Goal: Information Seeking & Learning: Learn about a topic

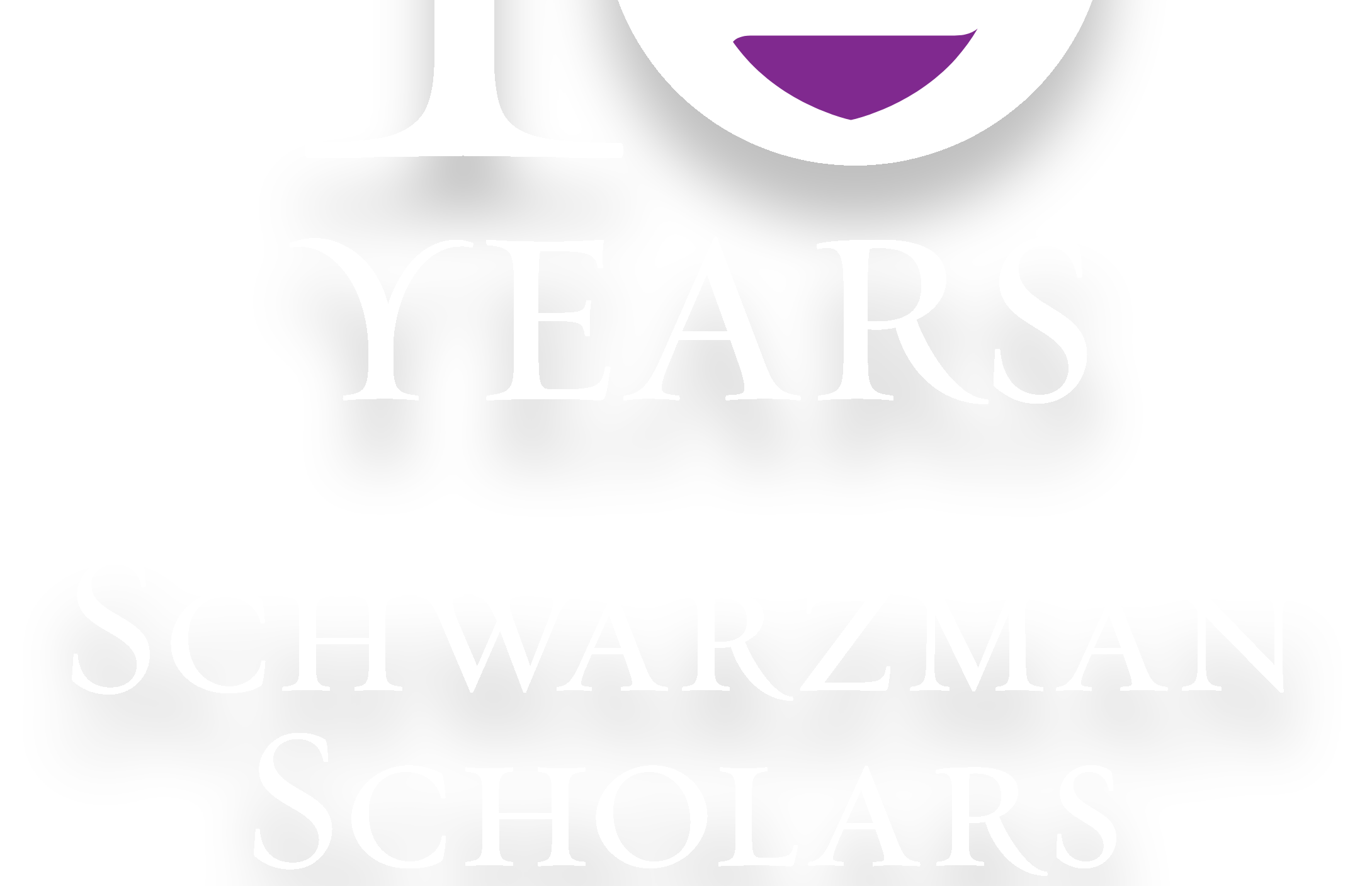
scroll to position [386, 0]
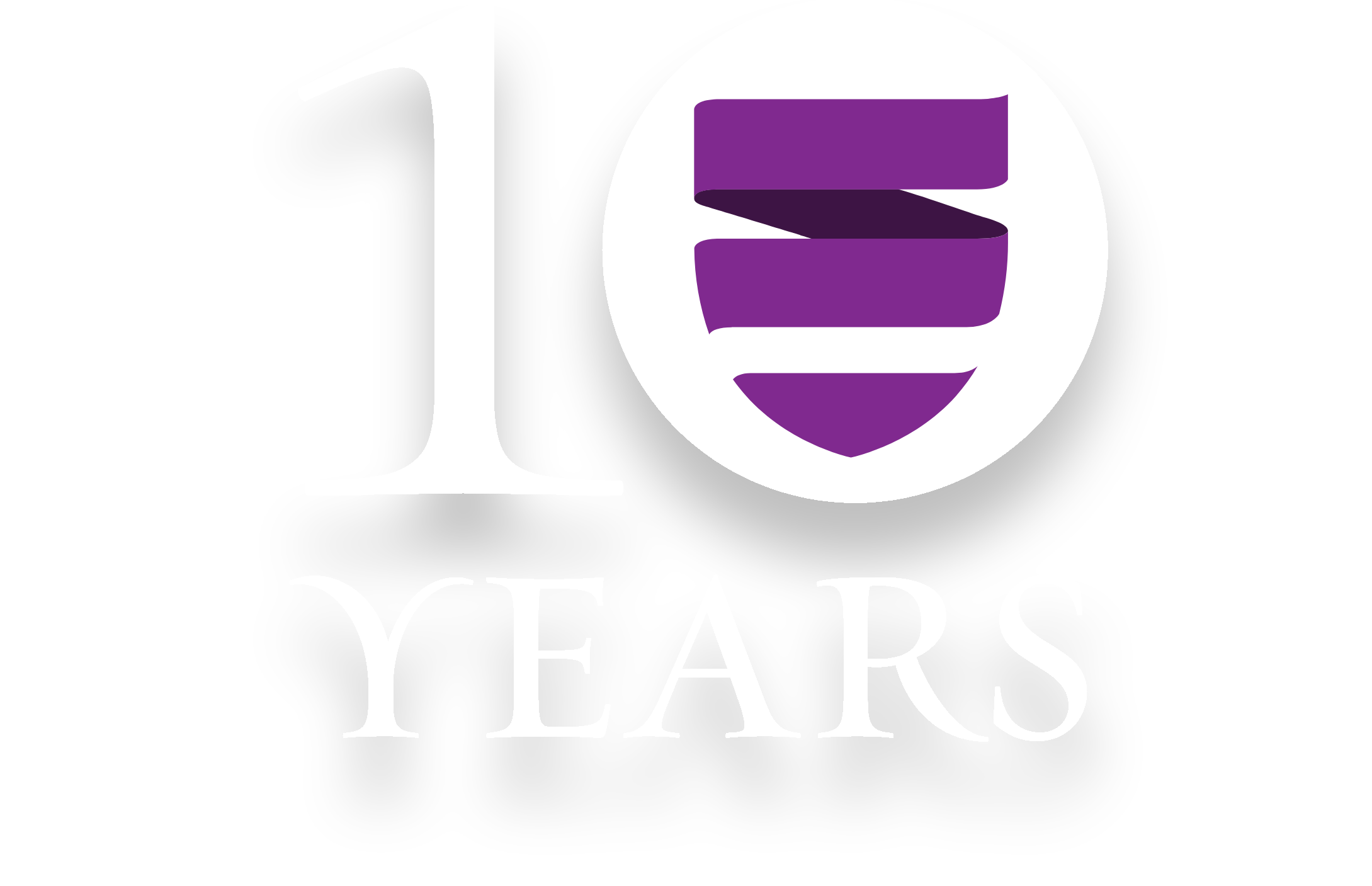
scroll to position [0, 0]
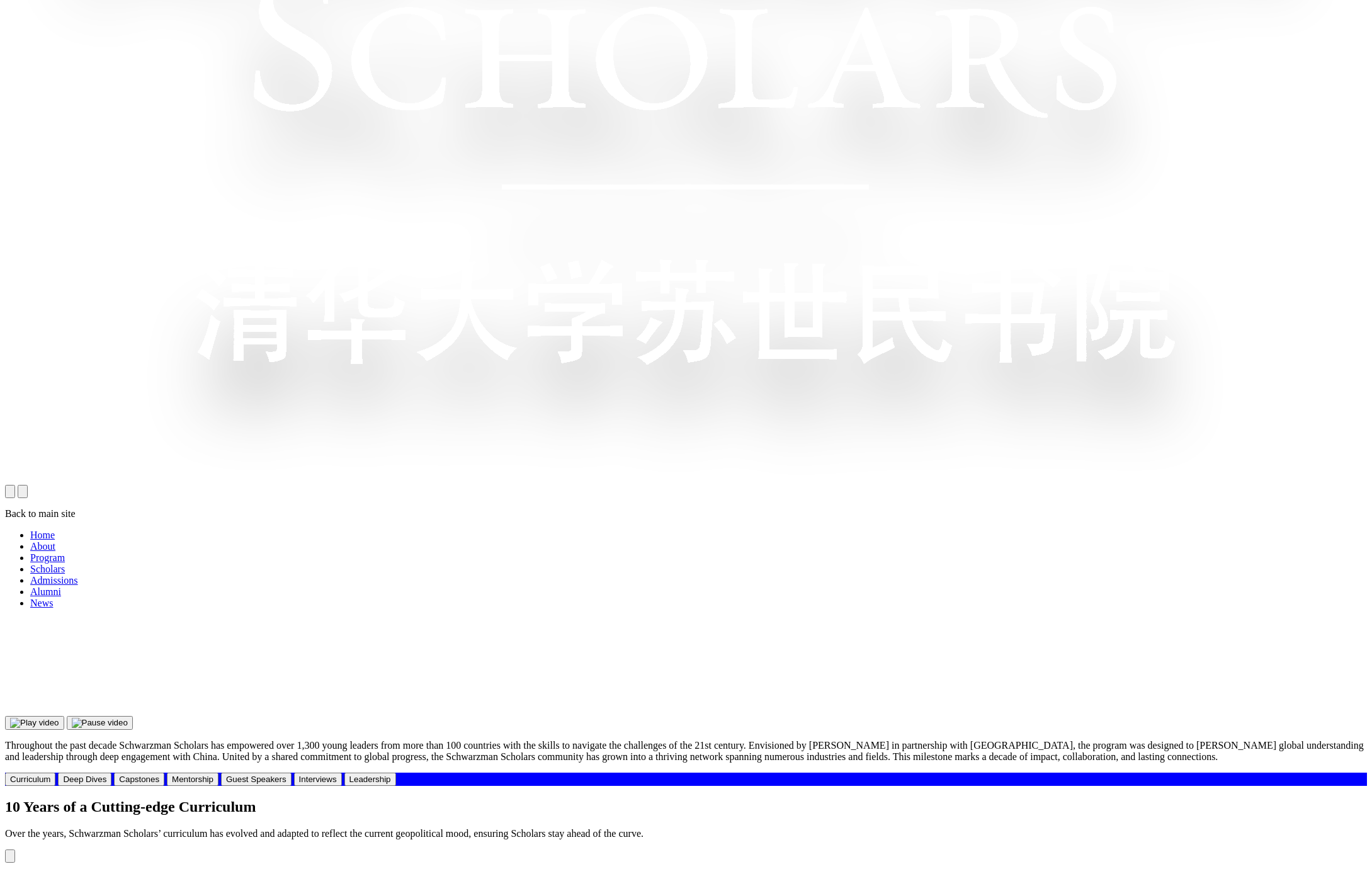
scroll to position [1104, 0]
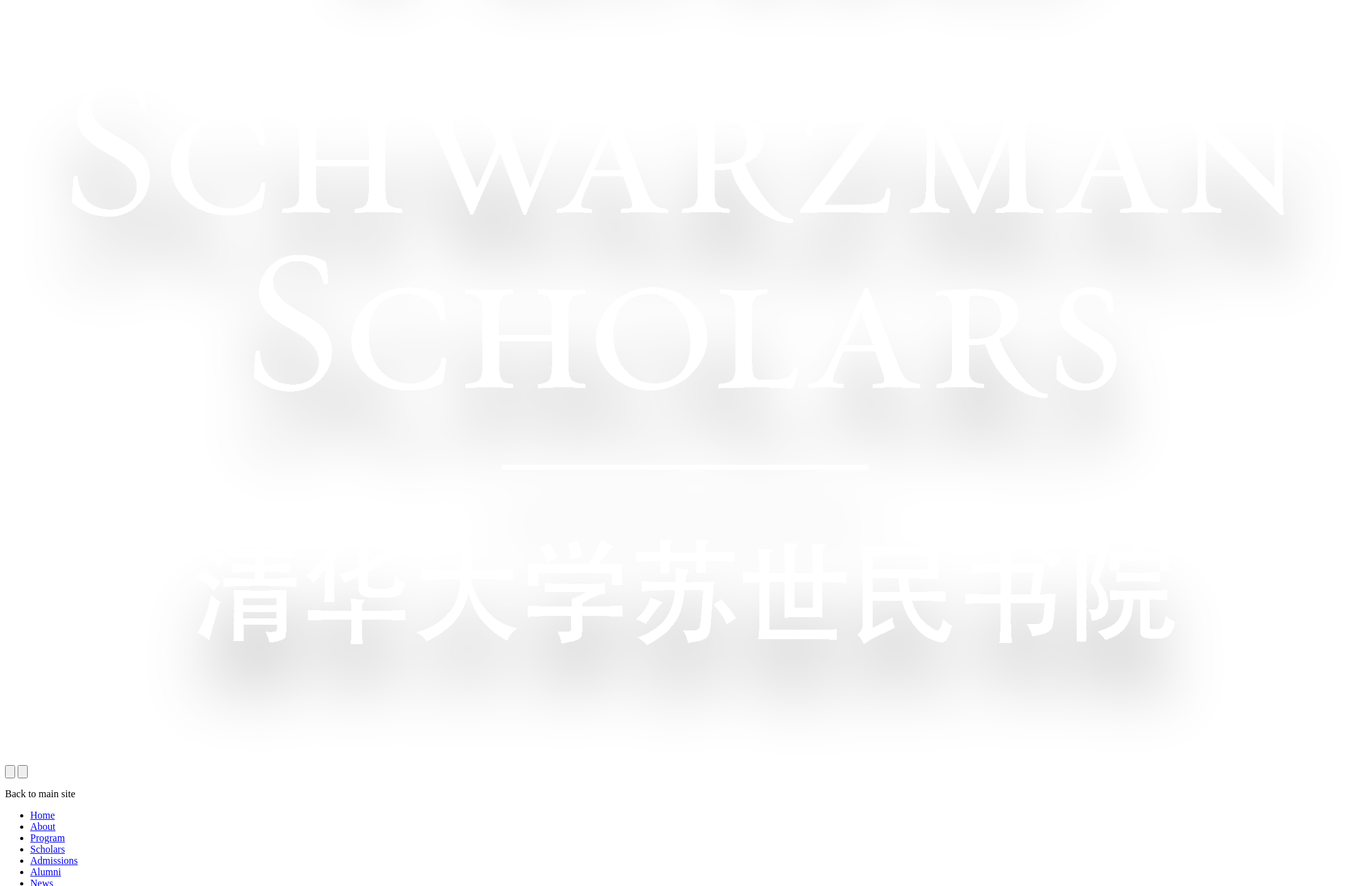
scroll to position [875, 0]
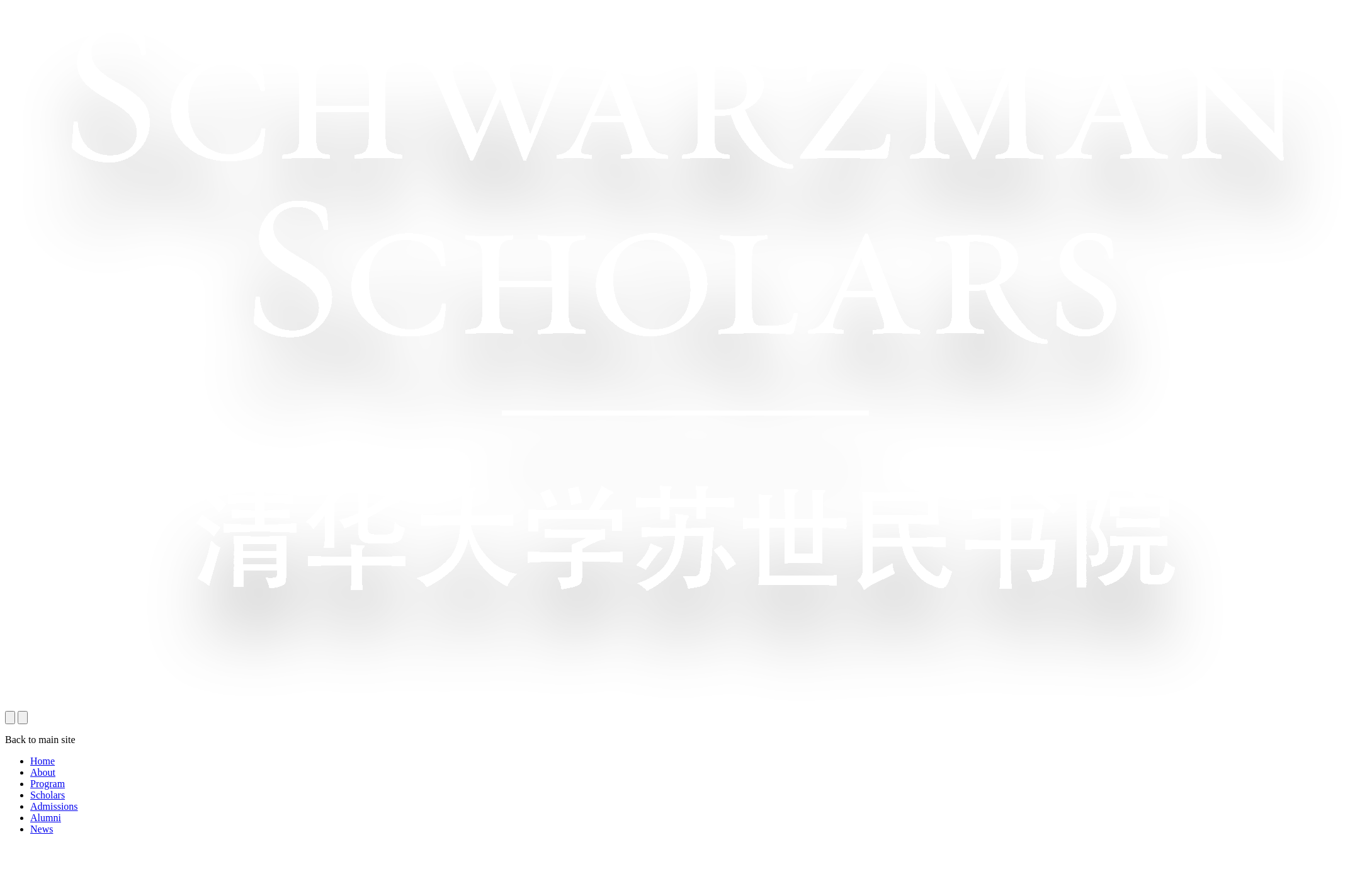
scroll to position [856, 0]
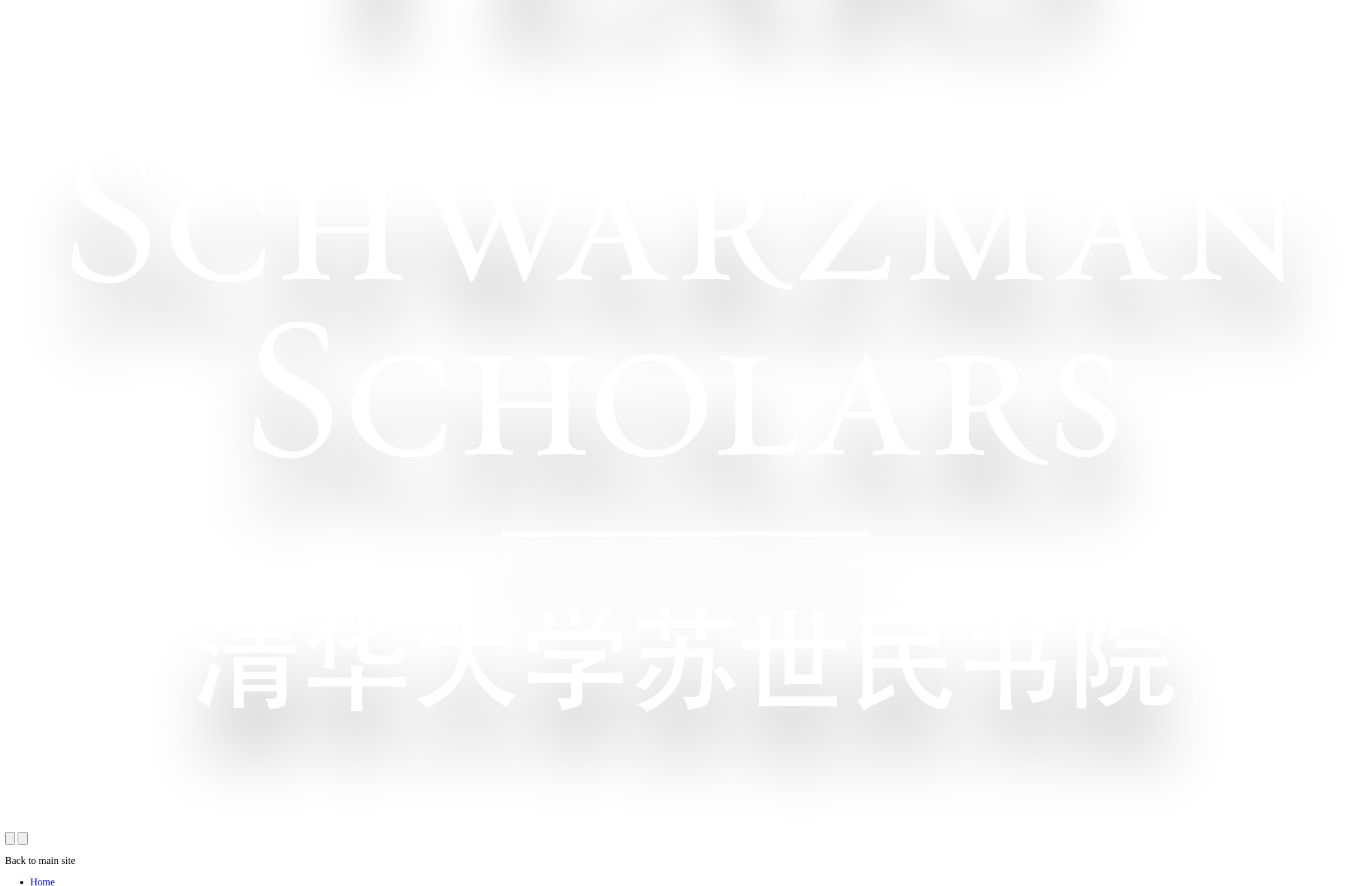
scroll to position [760, 0]
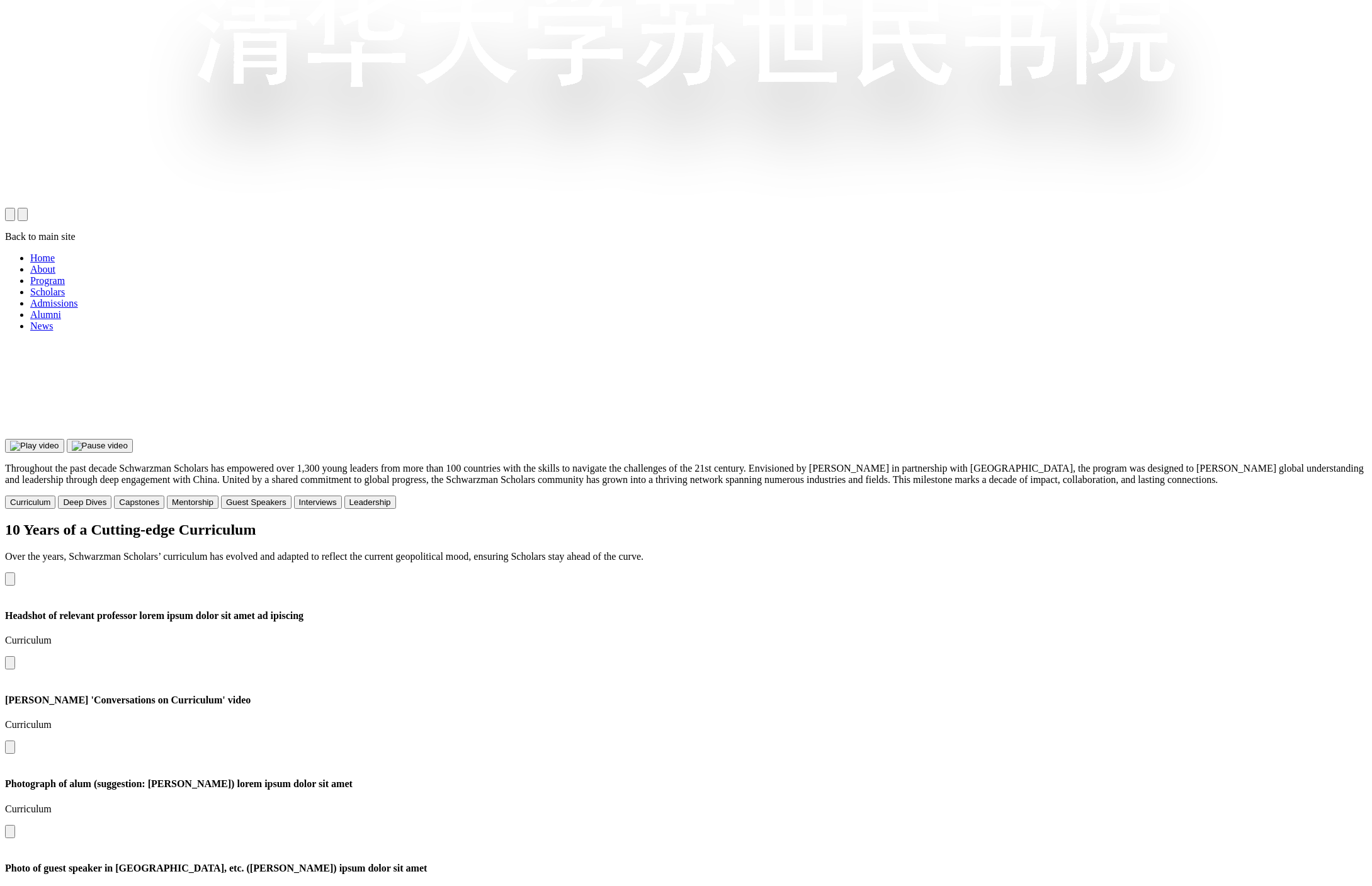
scroll to position [1382, 0]
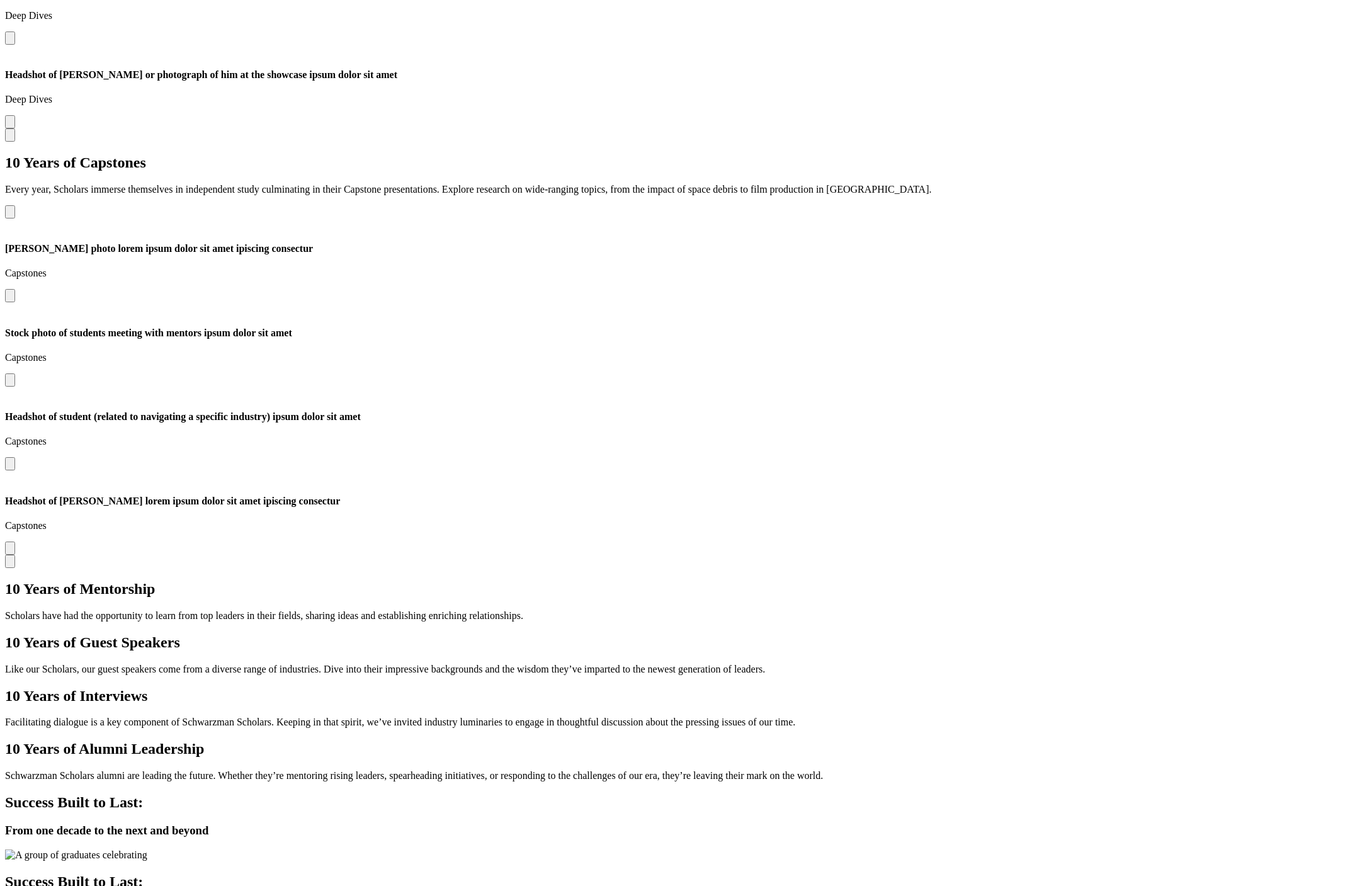
scroll to position [1382, 0]
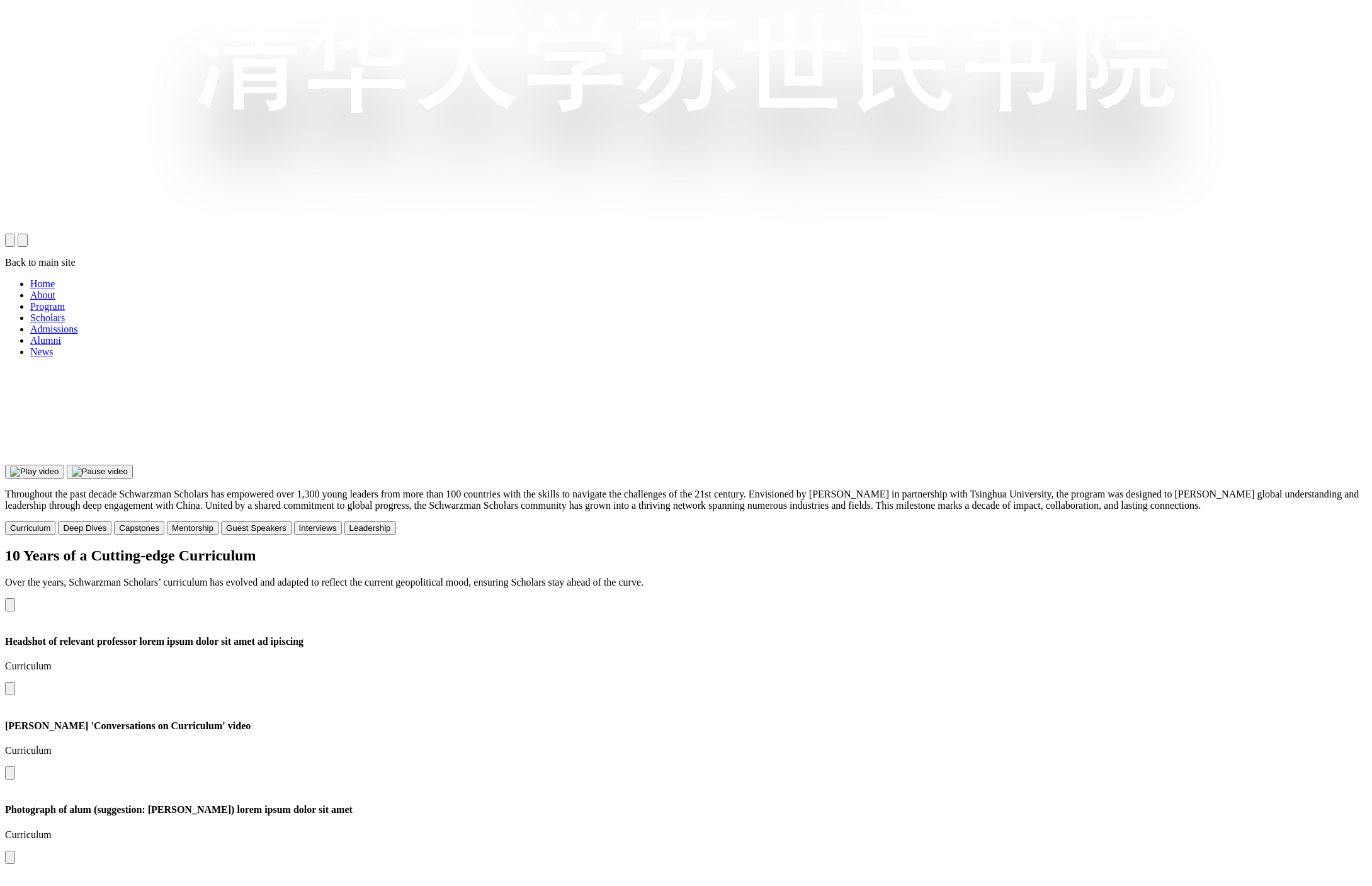
scroll to position [1347, 0]
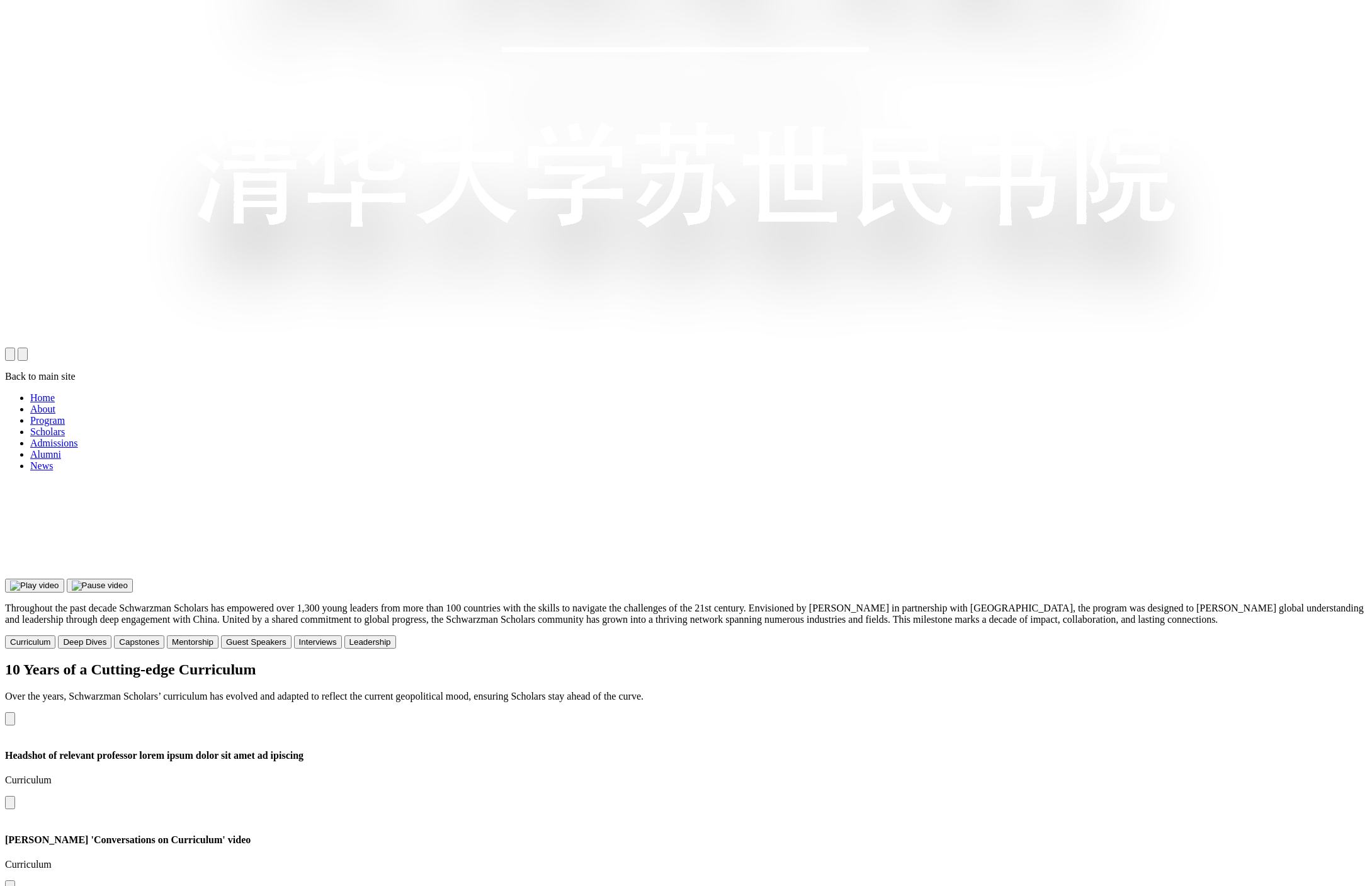
scroll to position [1260, 0]
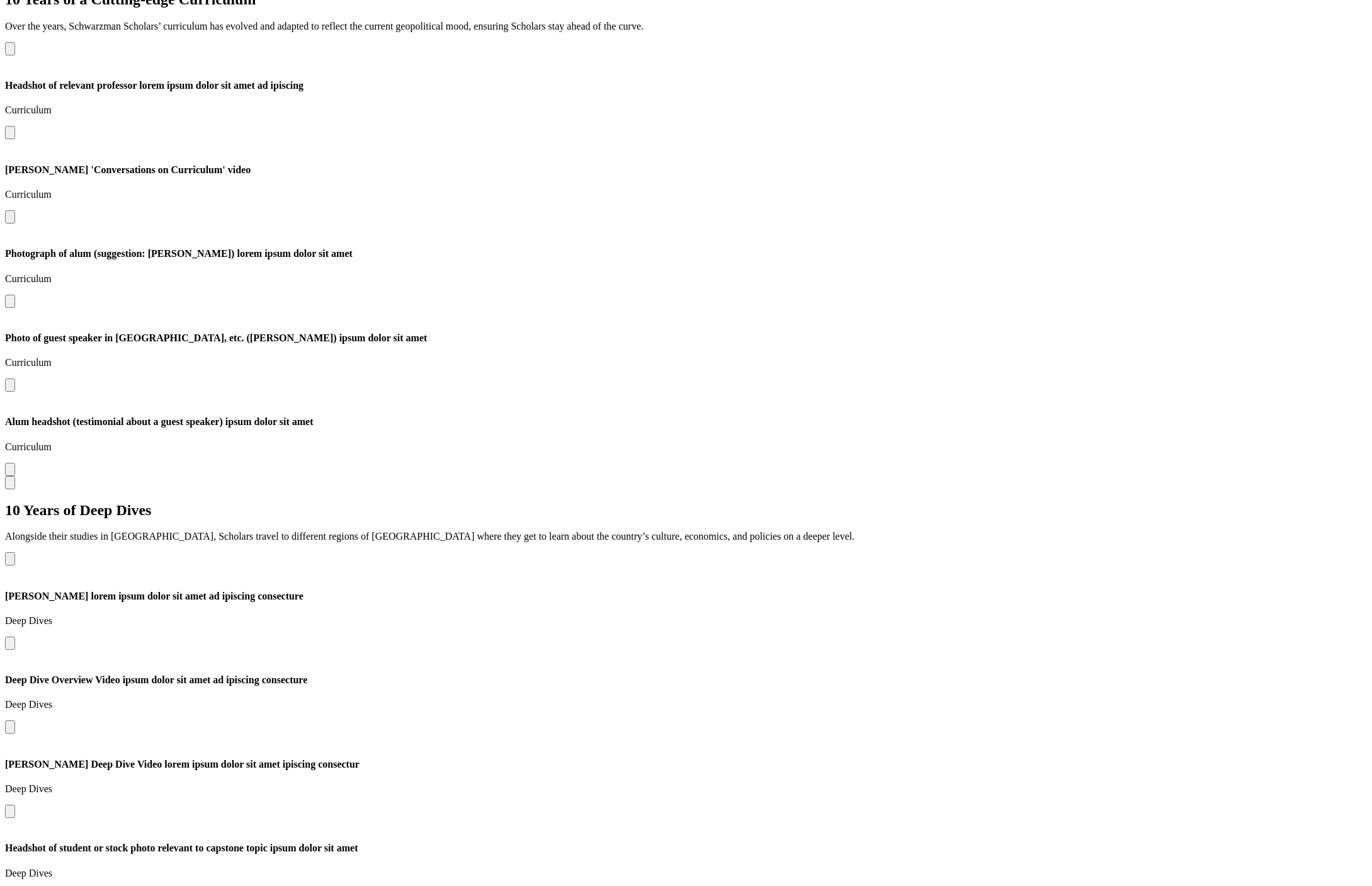
scroll to position [1913, 0]
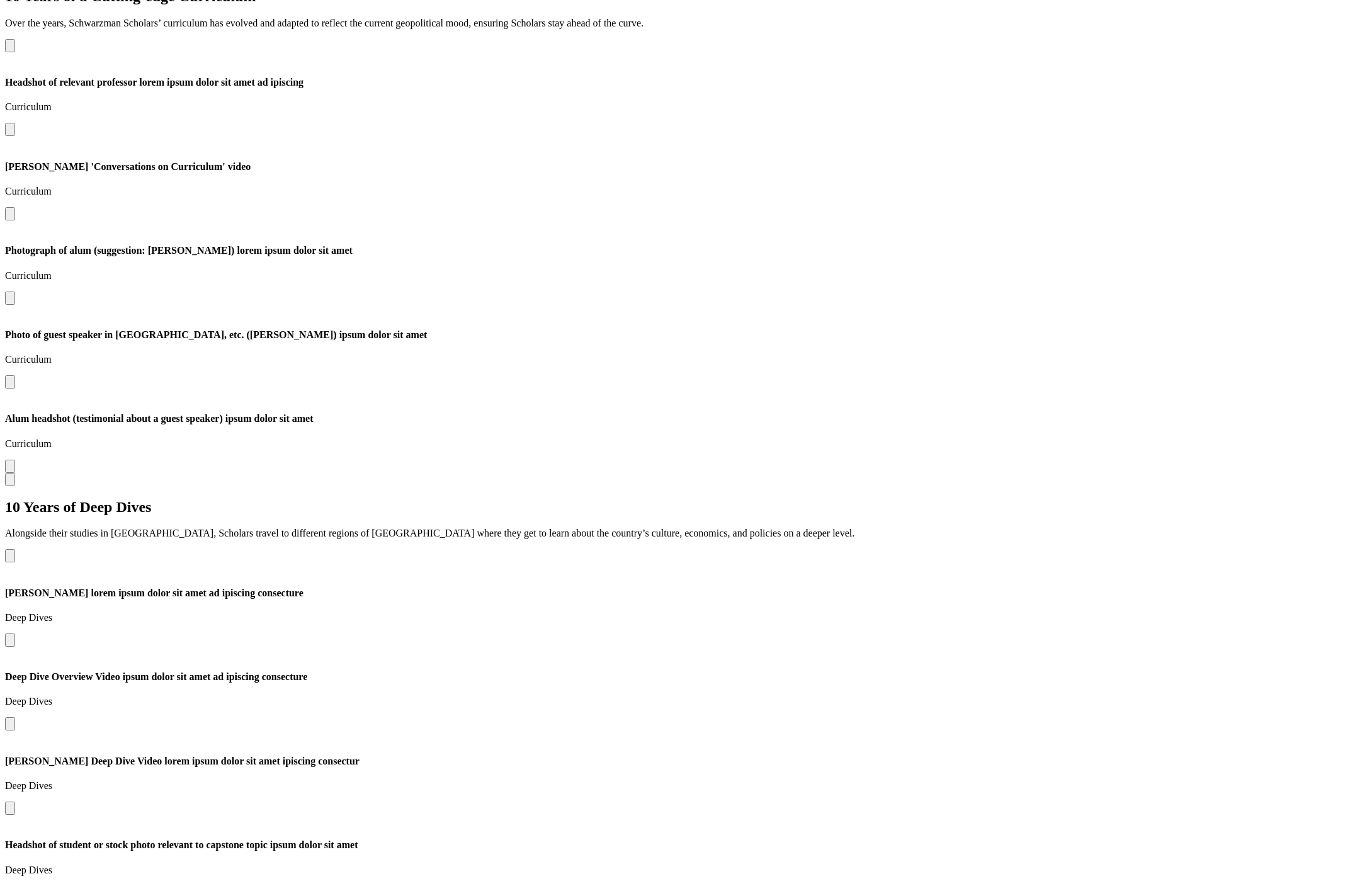
click at [155, 499] on div "10 Years of Deep Dives Alongside their studies in [GEOGRAPHIC_DATA], Scholars t…" at bounding box center [686, 747] width 1361 height 498
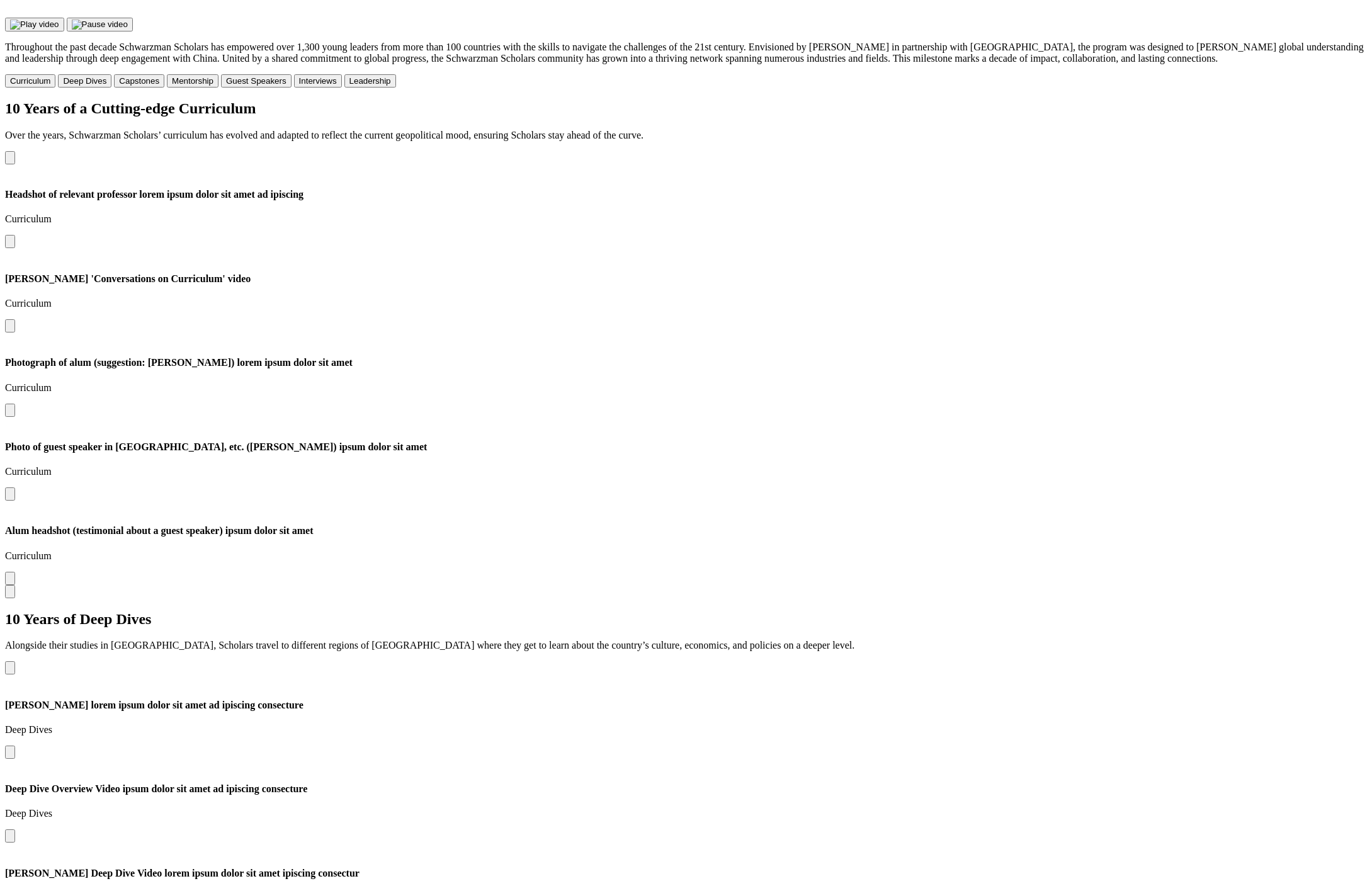
scroll to position [1797, 0]
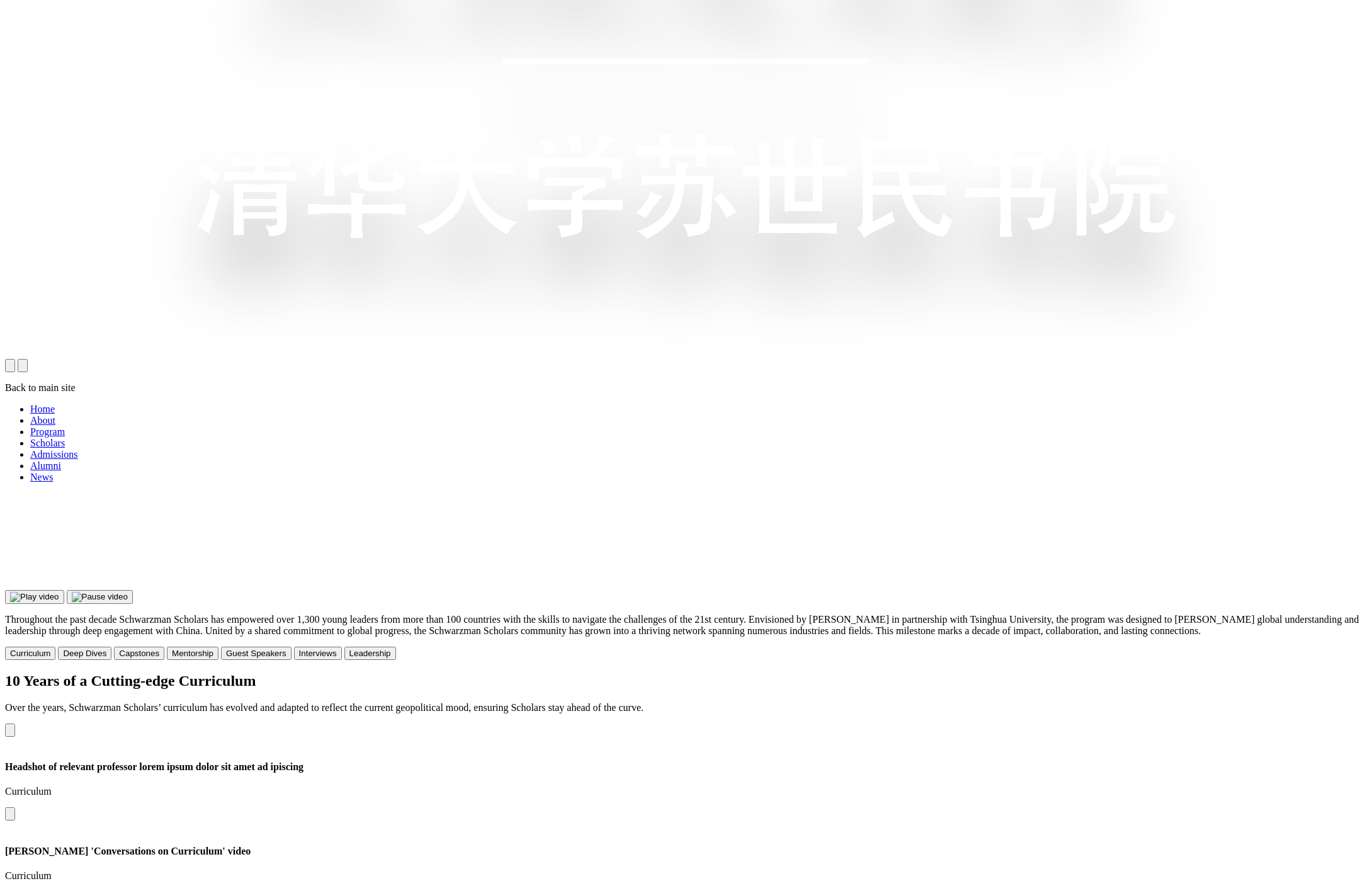
scroll to position [1216, 0]
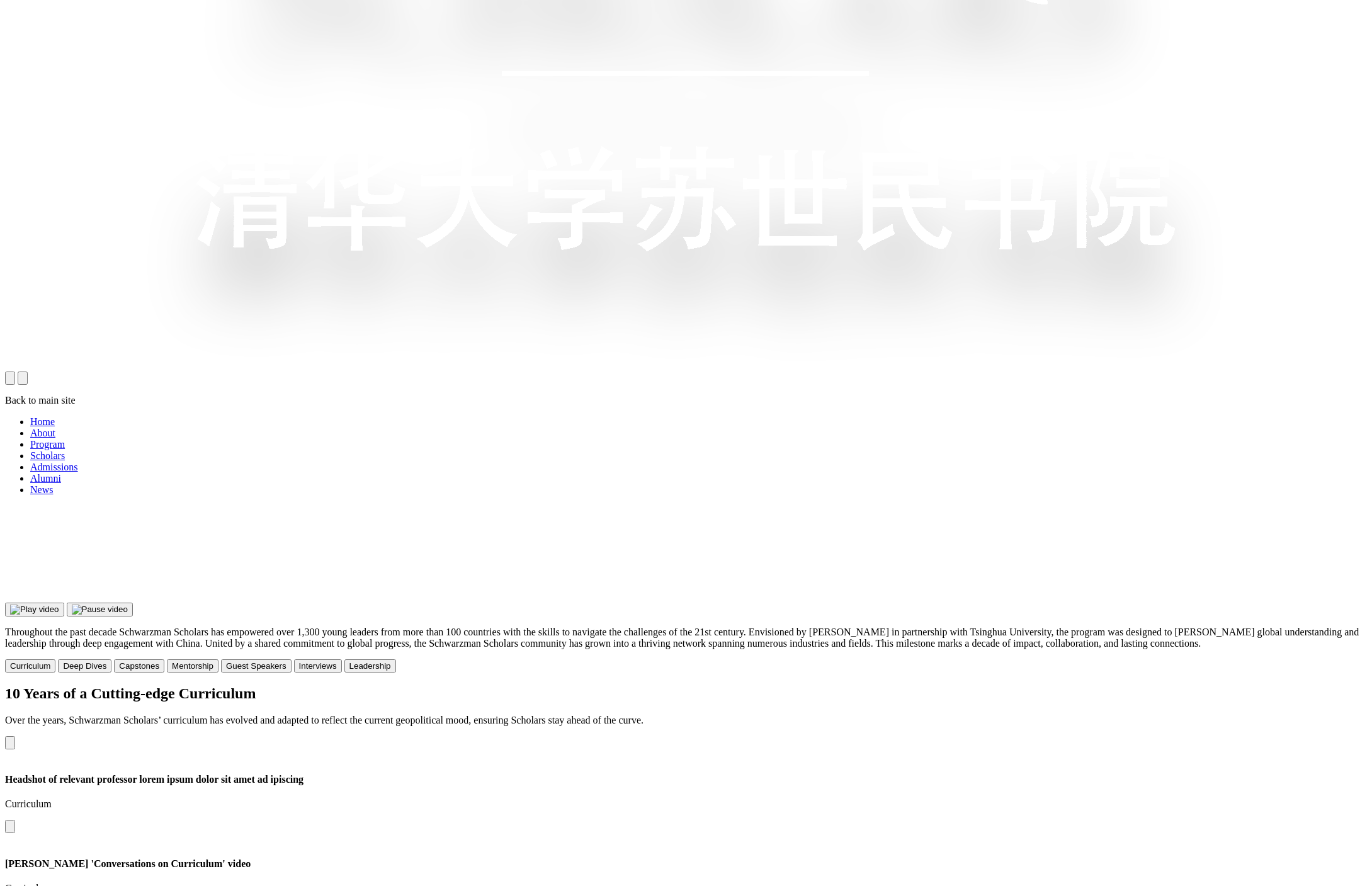
click at [27, 371] on button "open navigation drawer" at bounding box center [23, 378] width 10 height 13
click at [15, 371] on button "close navigation drawer" at bounding box center [10, 378] width 10 height 13
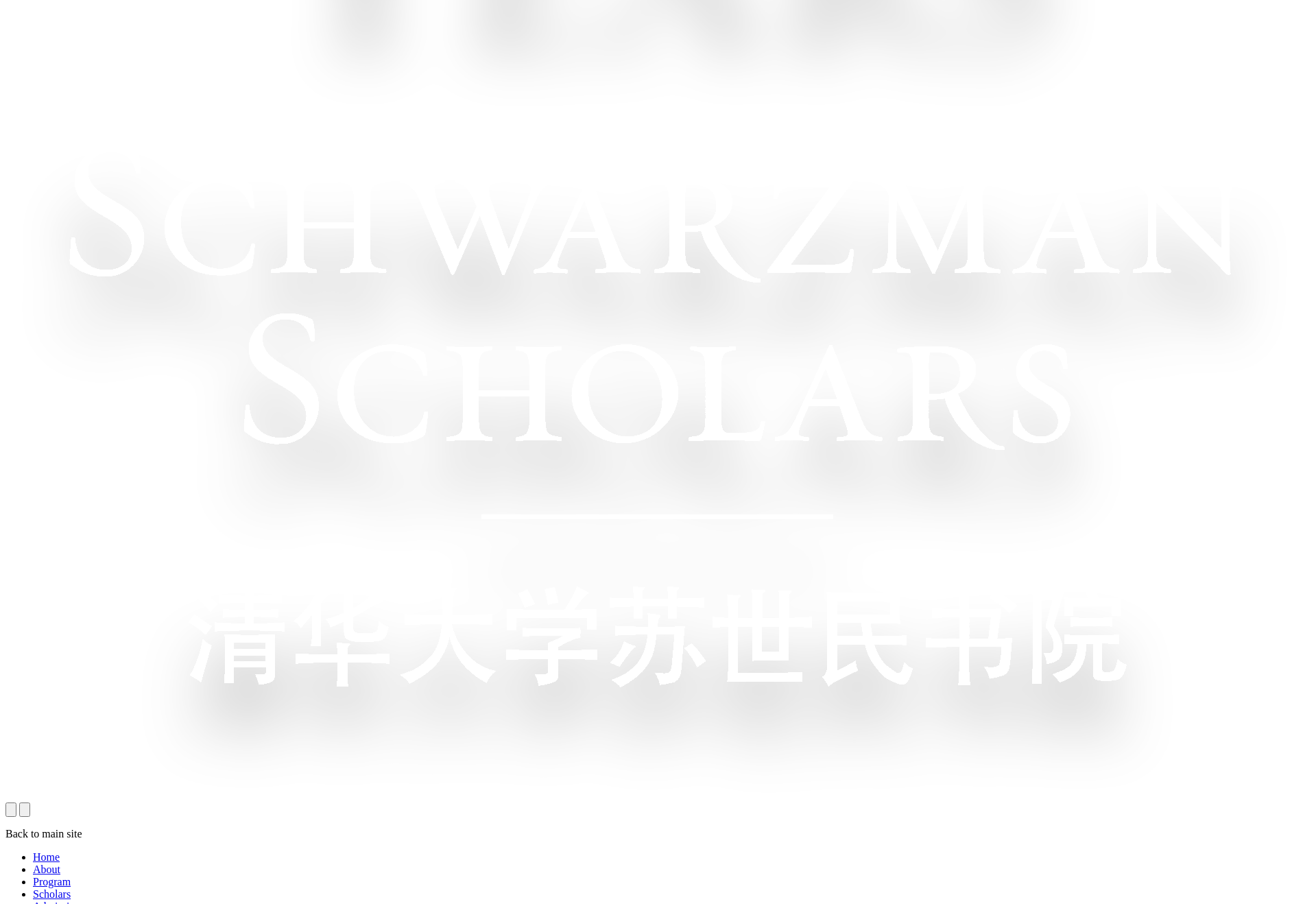
scroll to position [736, 0]
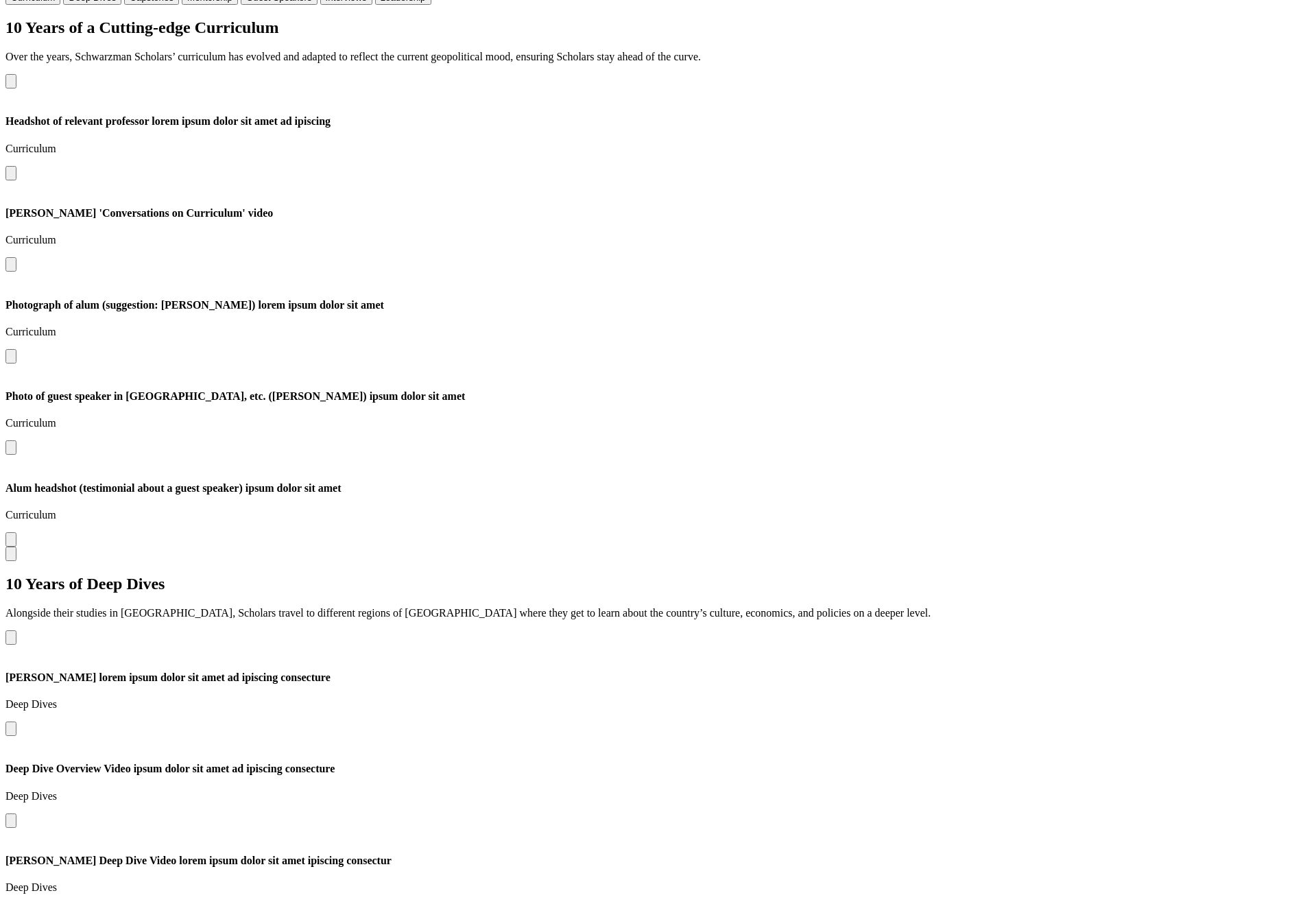
scroll to position [1860, 0]
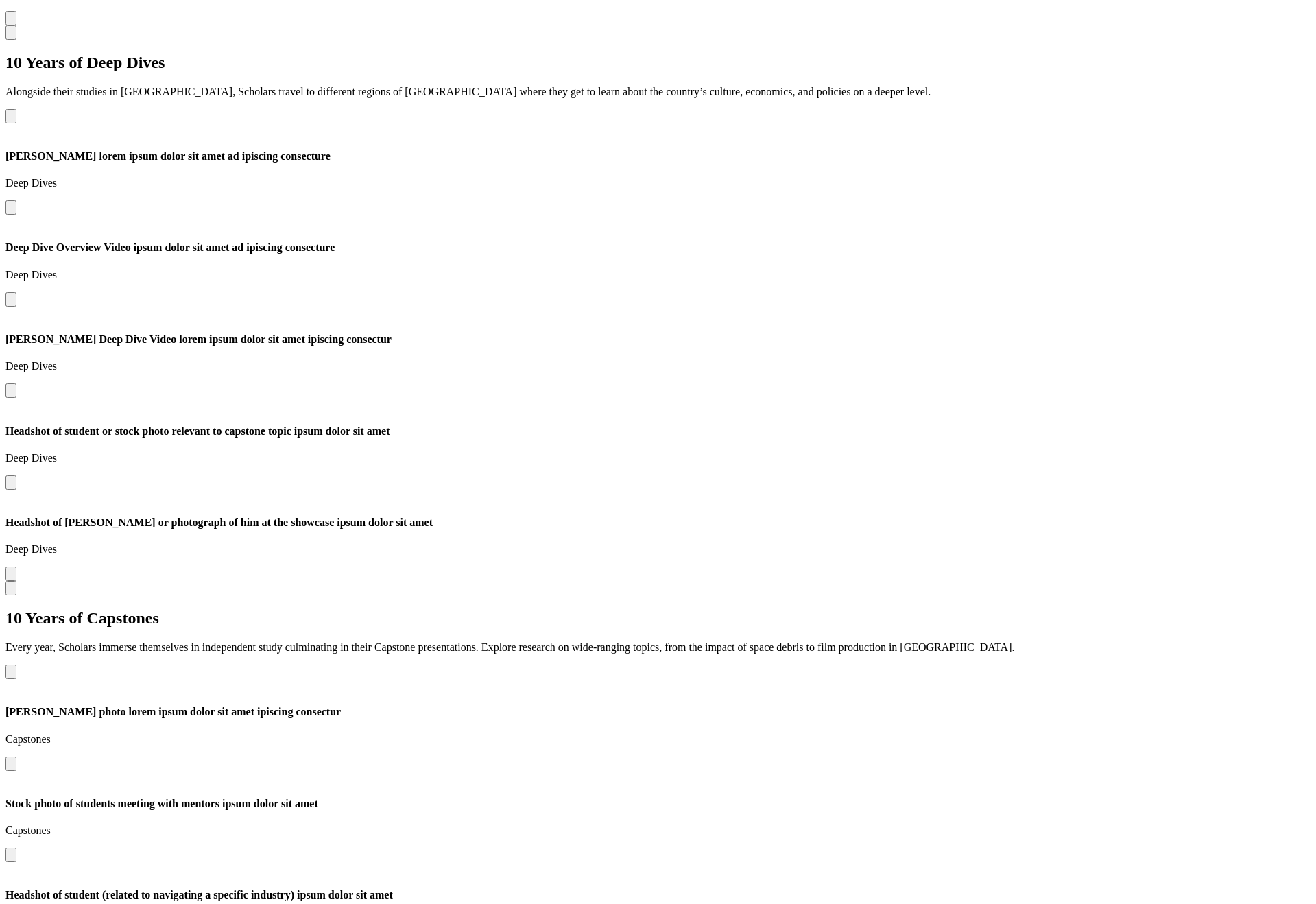
scroll to position [2418, 0]
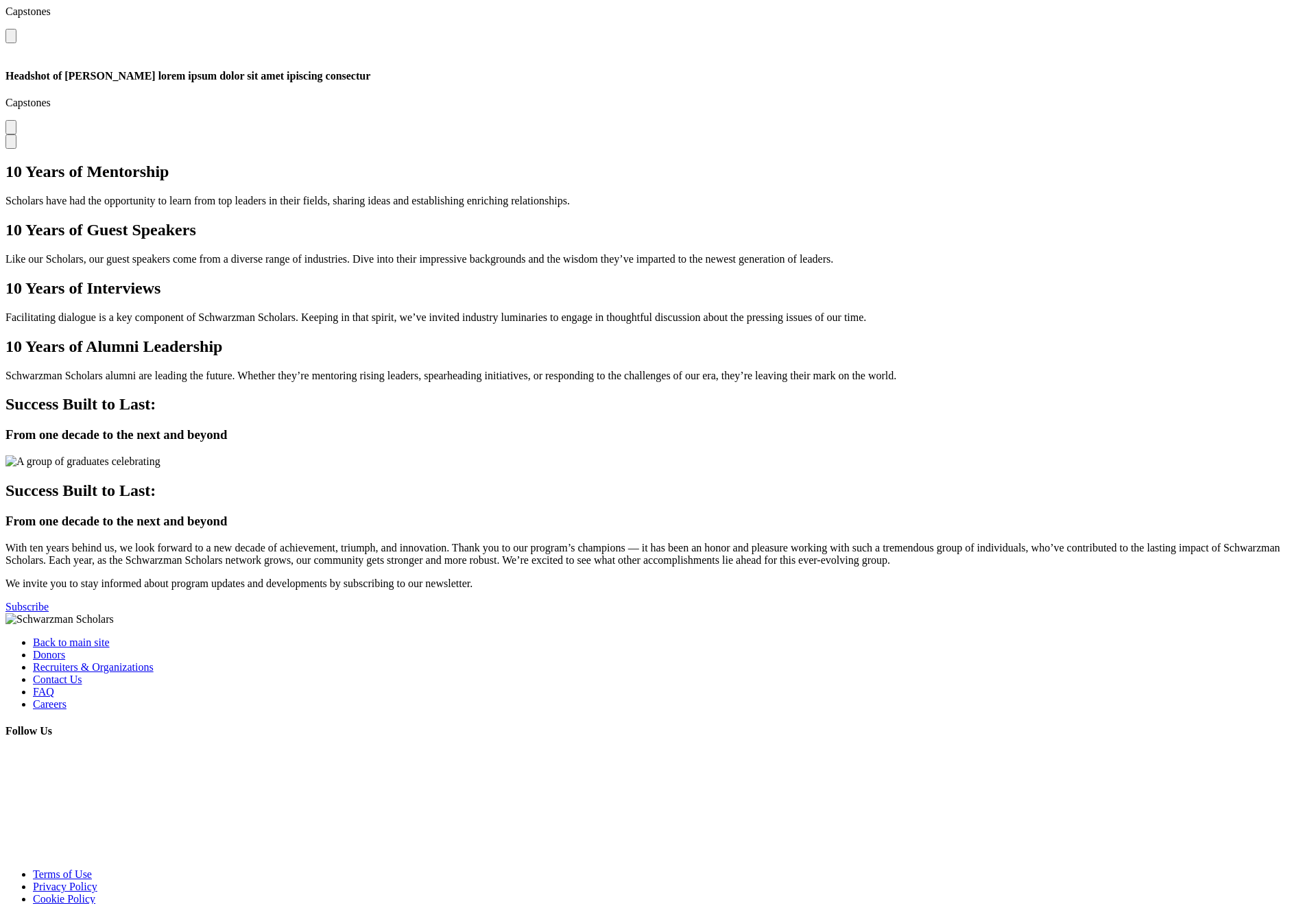
scroll to position [3301, 0]
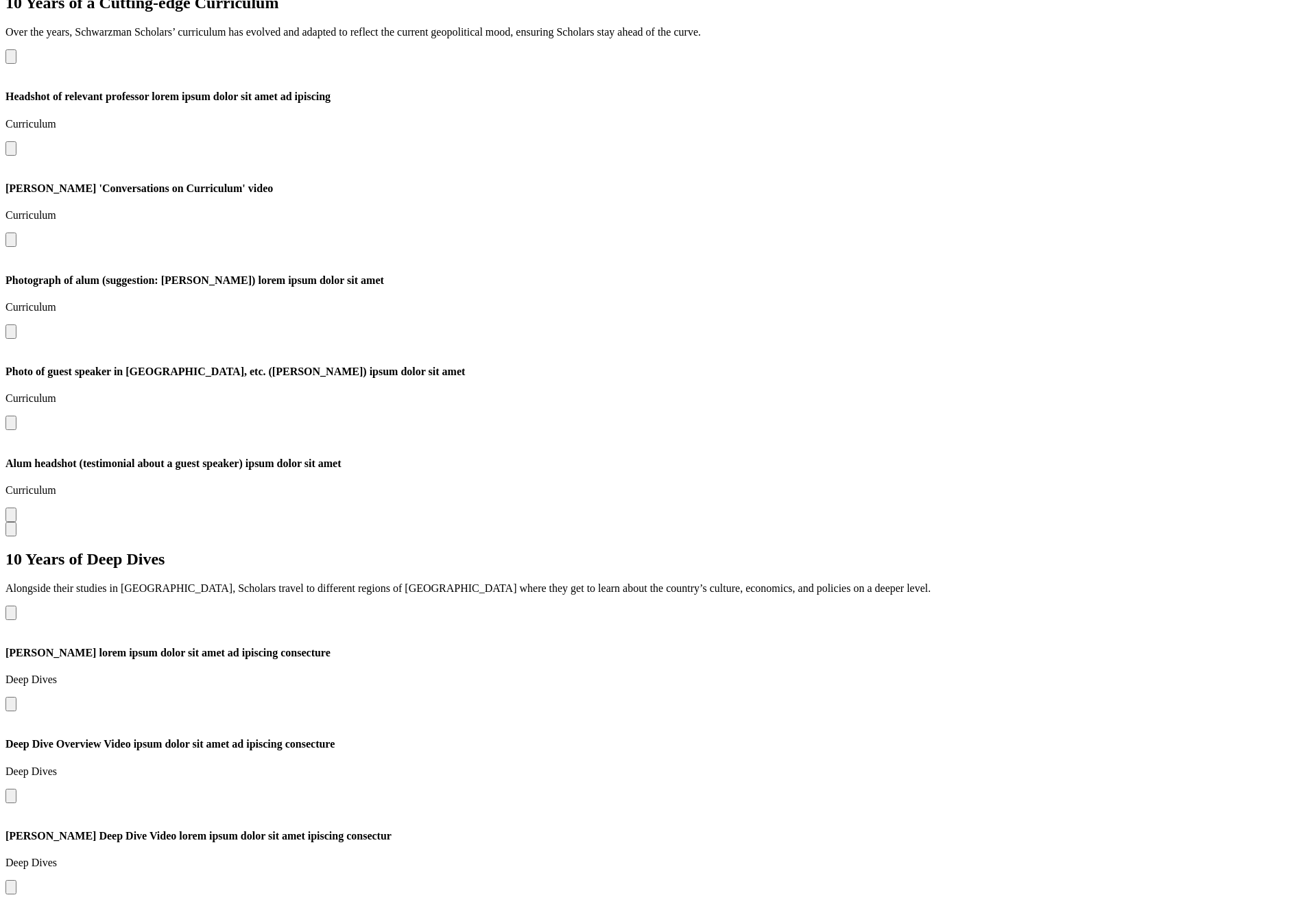
scroll to position [1920, 0]
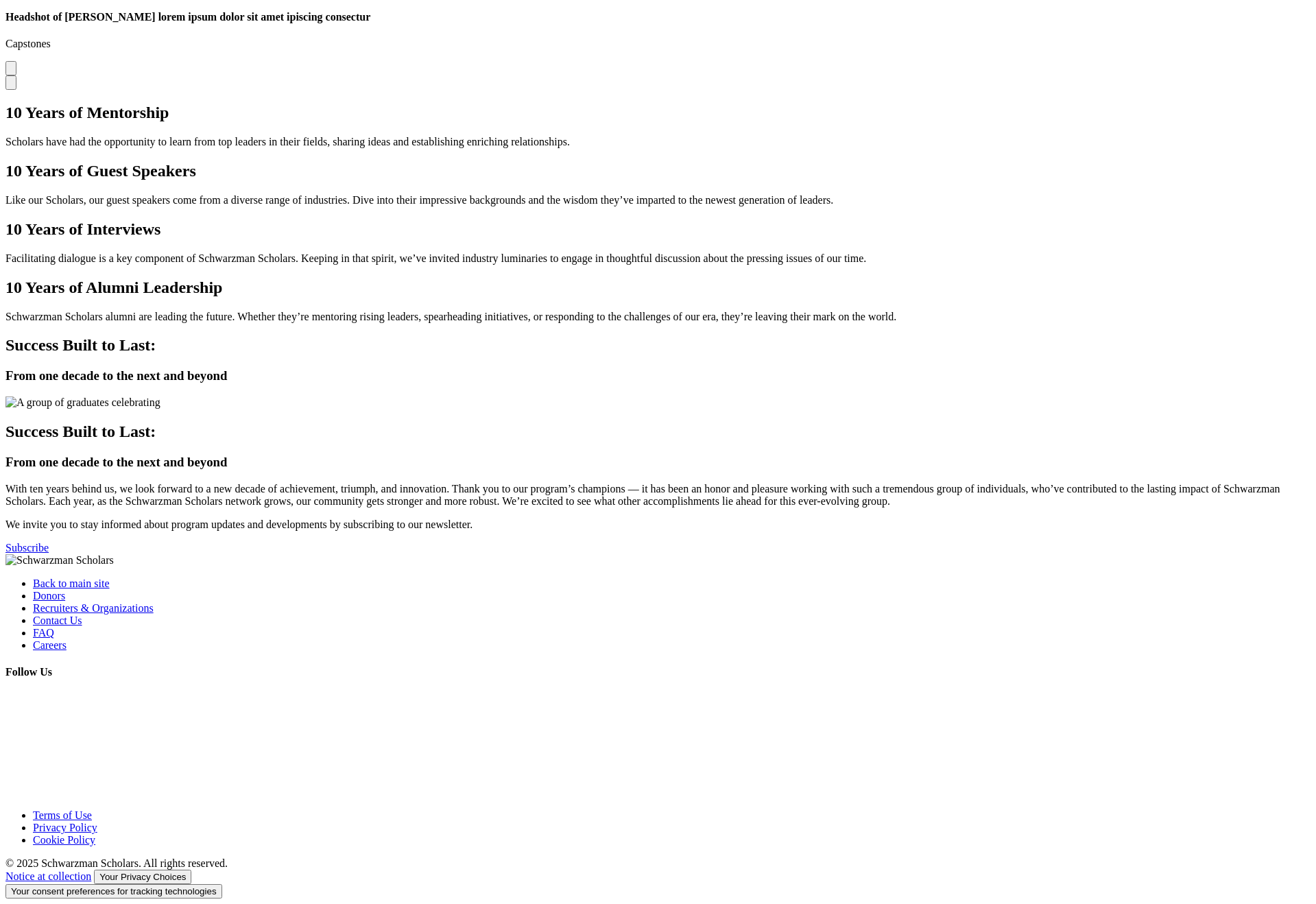
scroll to position [3534, 0]
click at [51, 882] on link "Notice at collection" at bounding box center [48, 876] width 86 height 11
click at [110, 760] on div "Back to main site Donors Recruiters & Organizations Contact Us FAQ Careers Foll…" at bounding box center [658, 676] width 1305 height 245
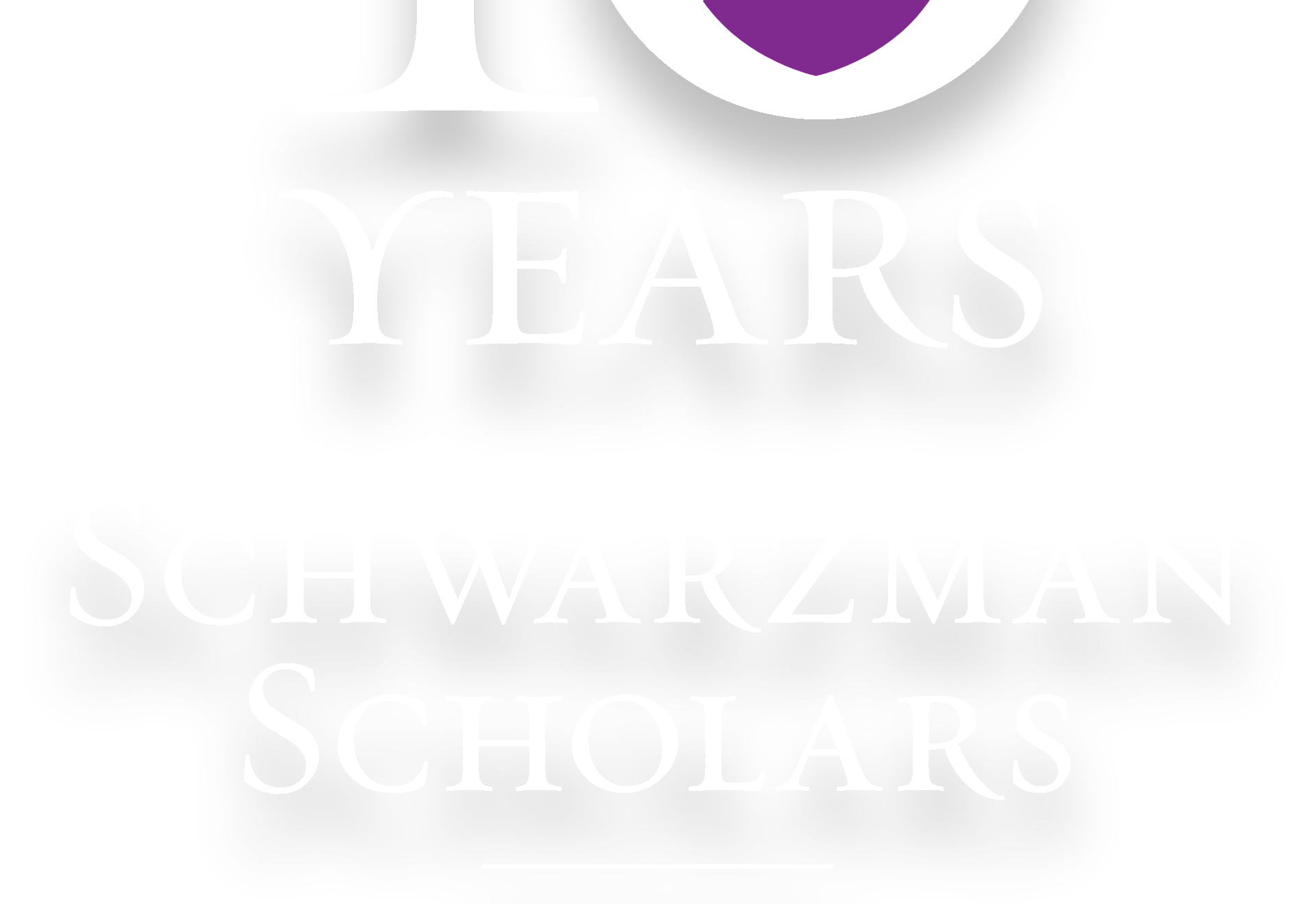
scroll to position [501, 0]
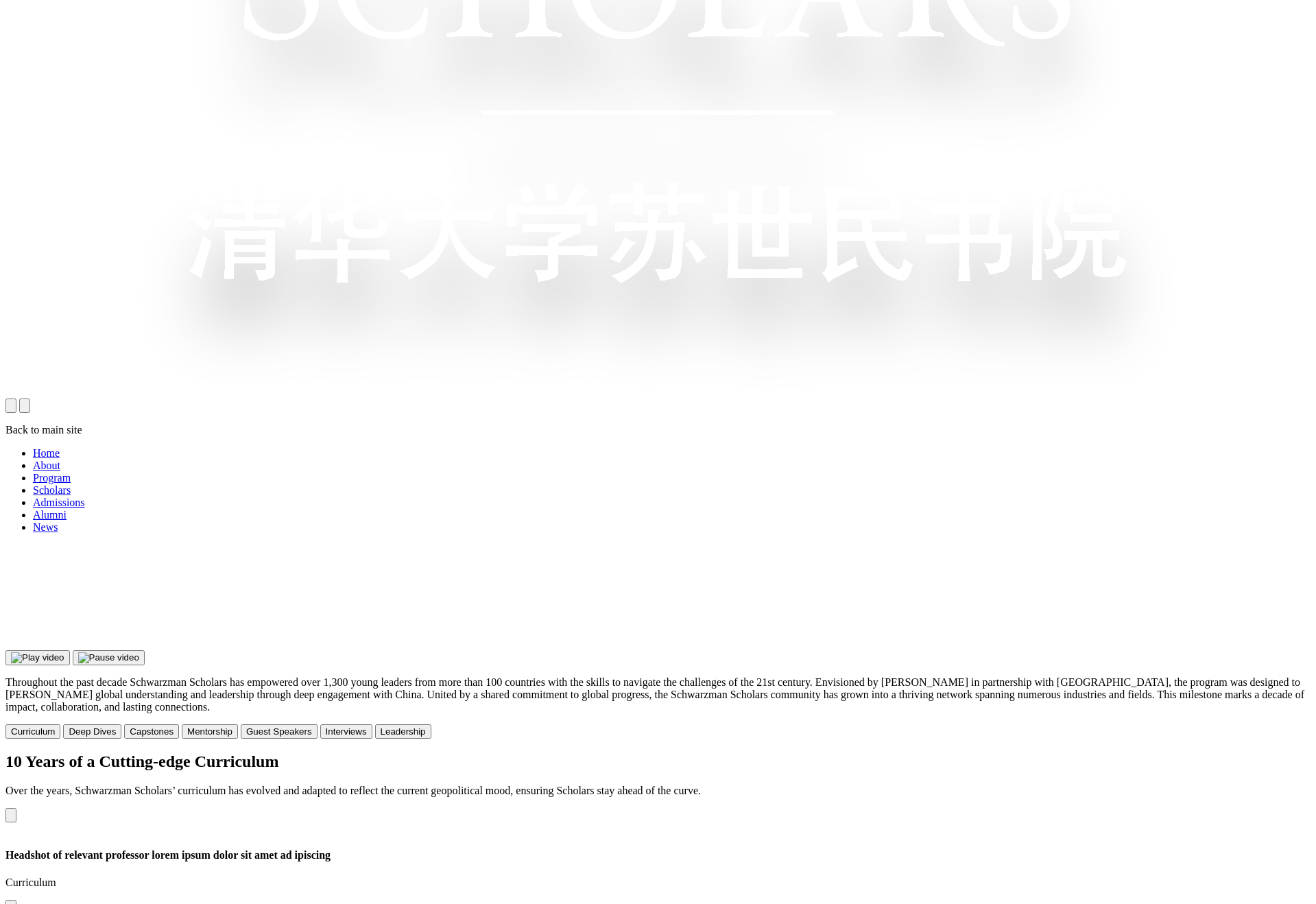
scroll to position [501, 0]
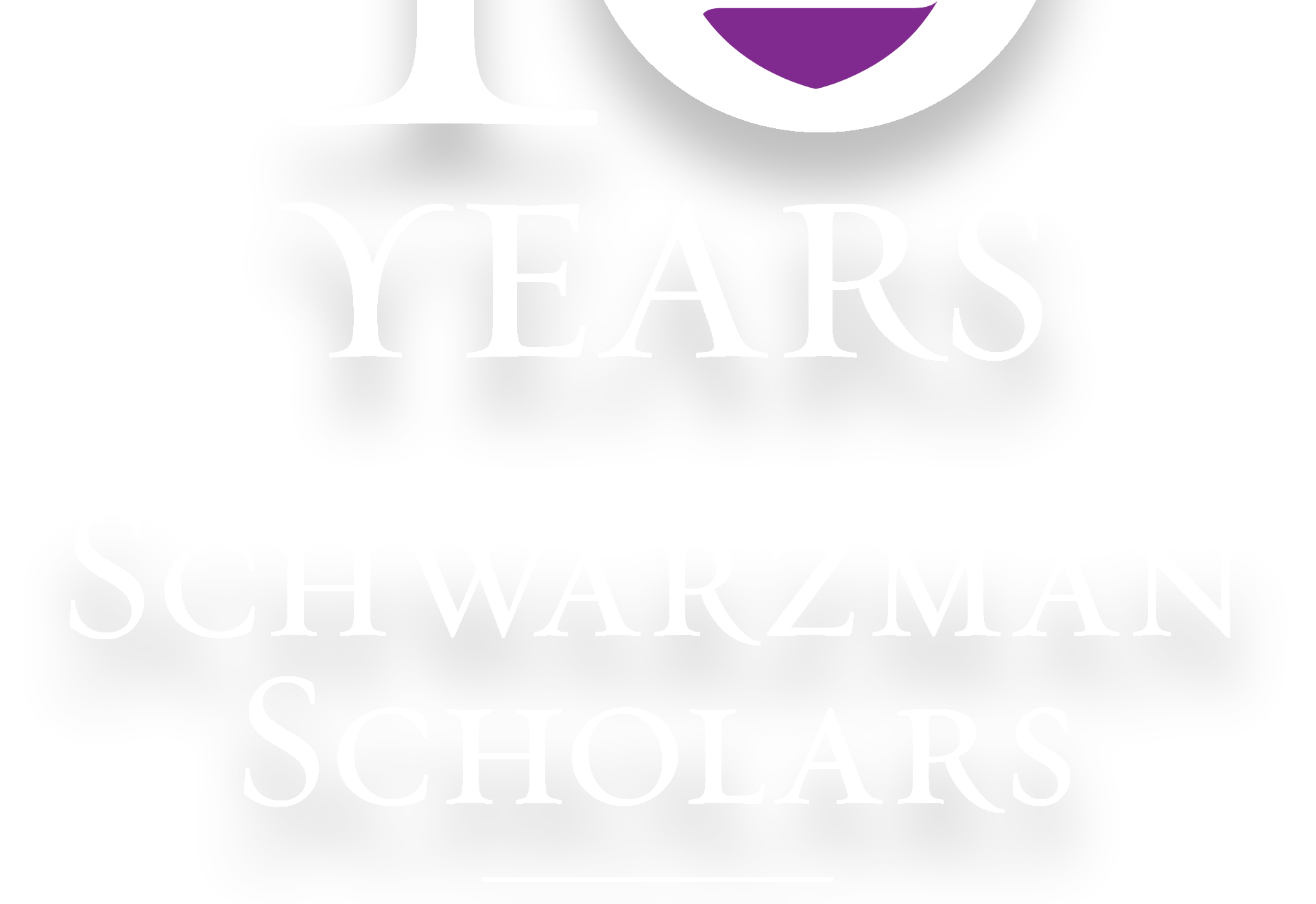
scroll to position [356, 0]
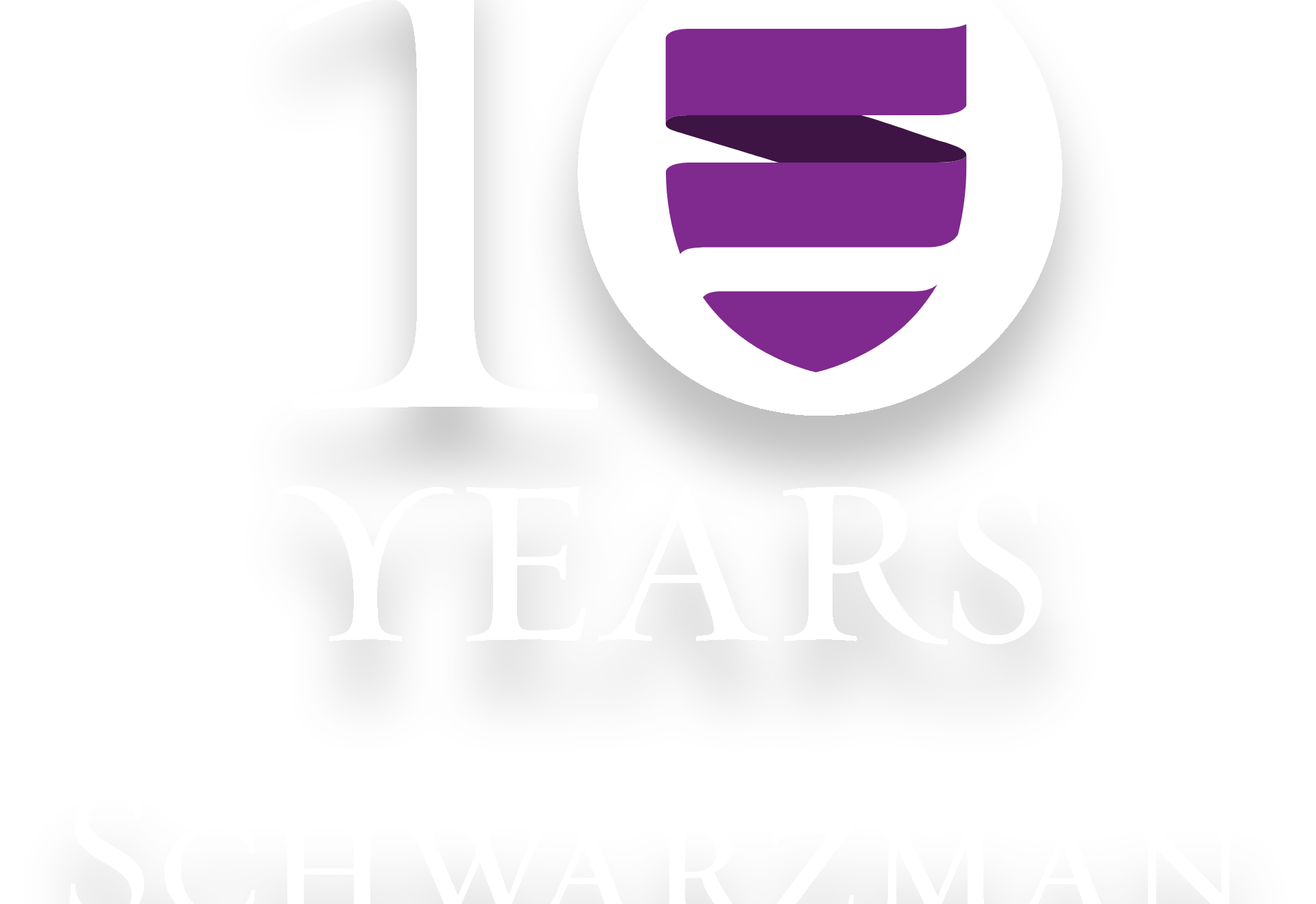
scroll to position [90, 0]
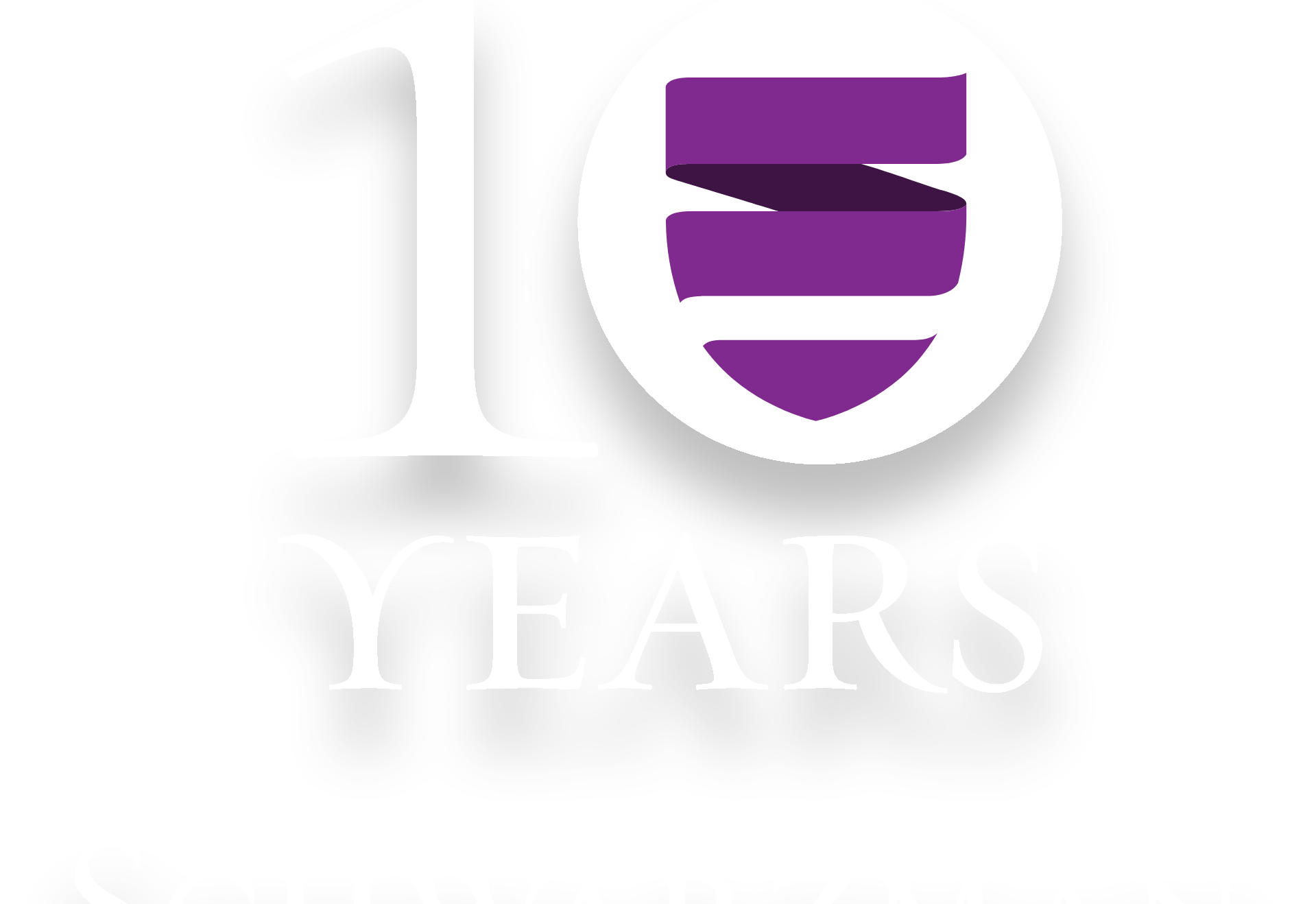
scroll to position [26, 0]
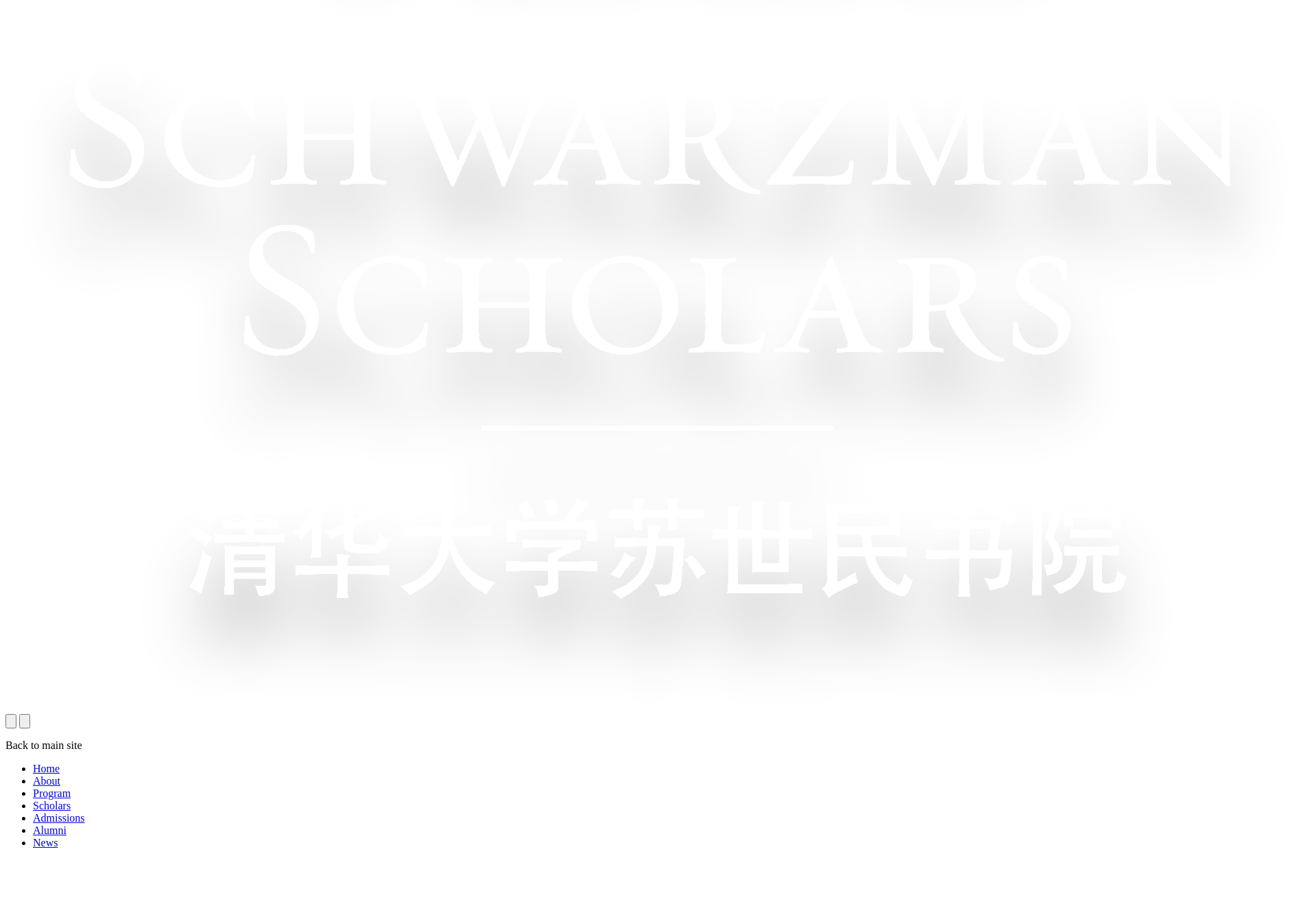
scroll to position [807, 0]
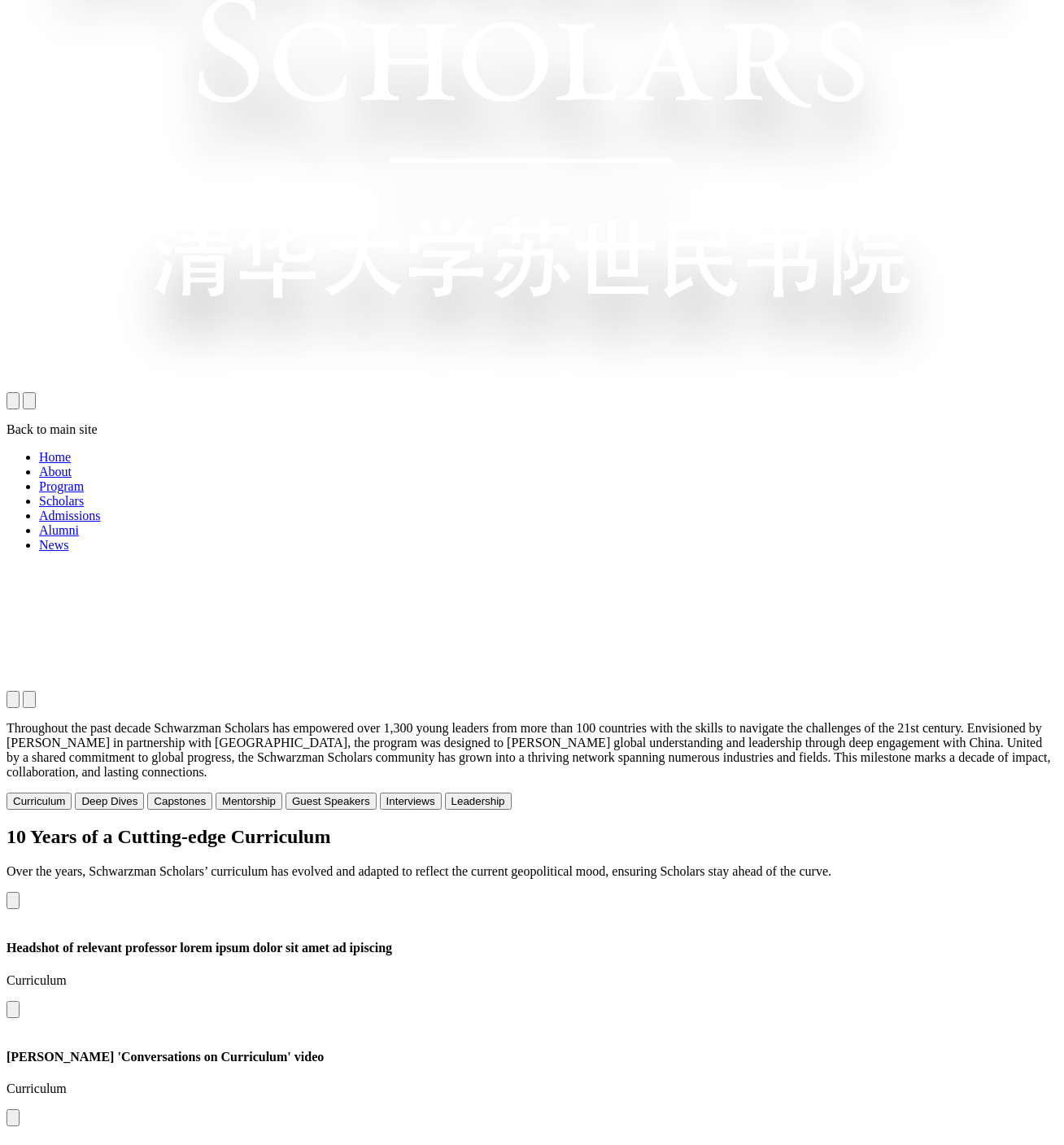
scroll to position [682, 0]
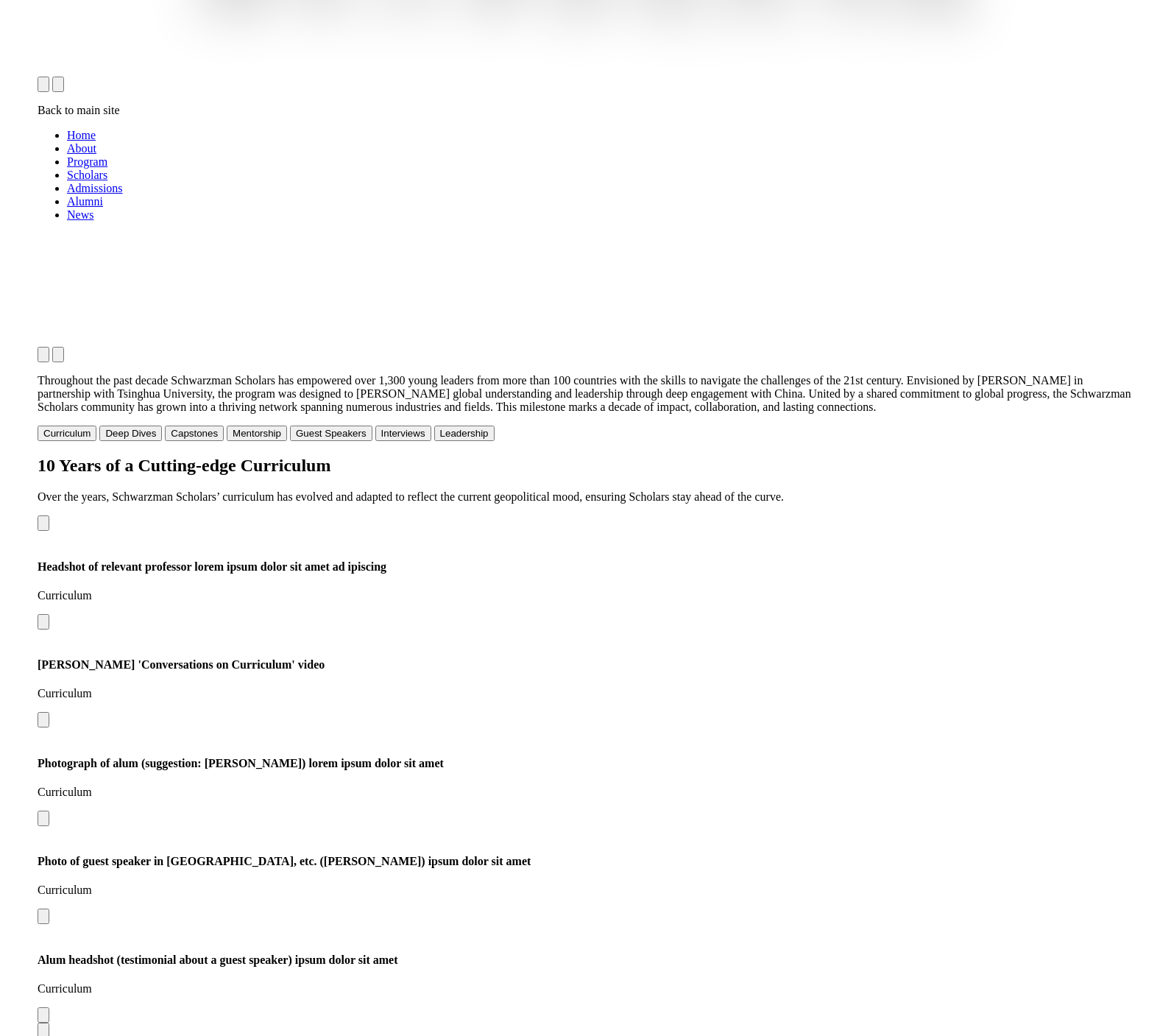
scroll to position [1237, 0]
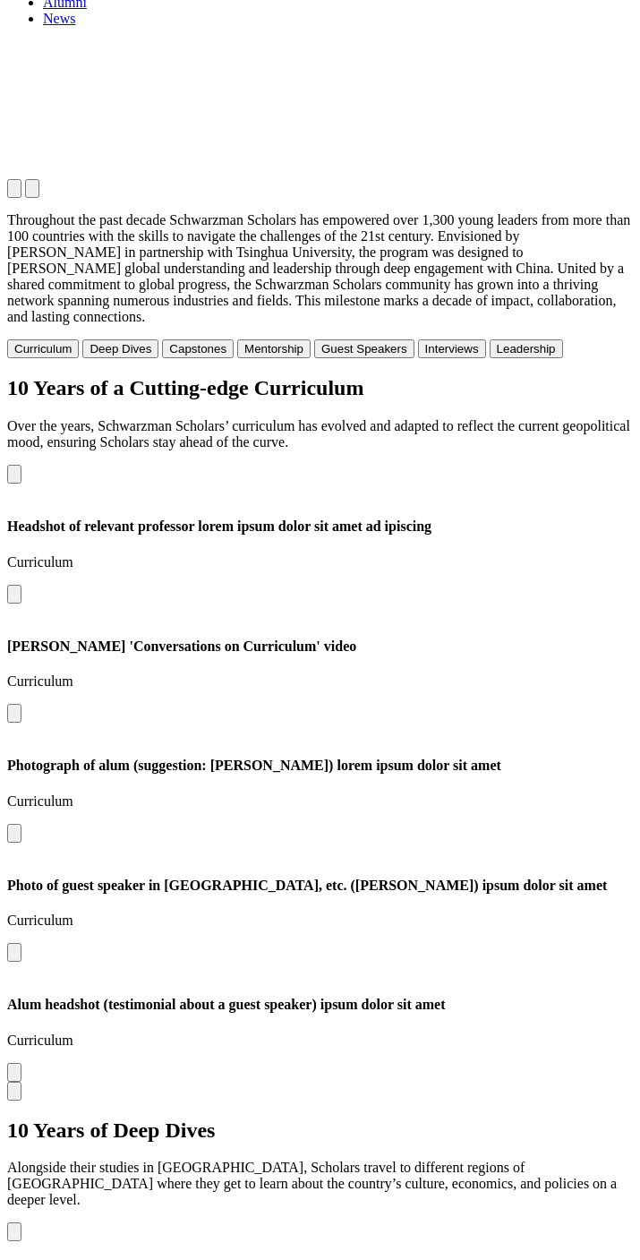
scroll to position [873, 0]
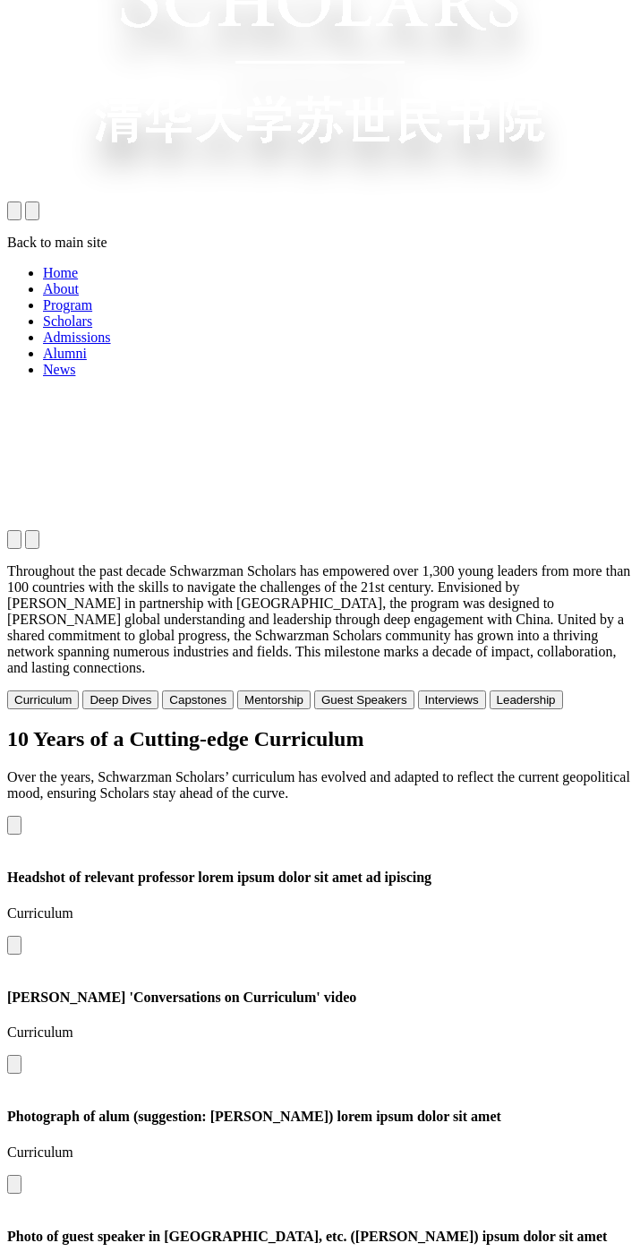
scroll to position [399, 0]
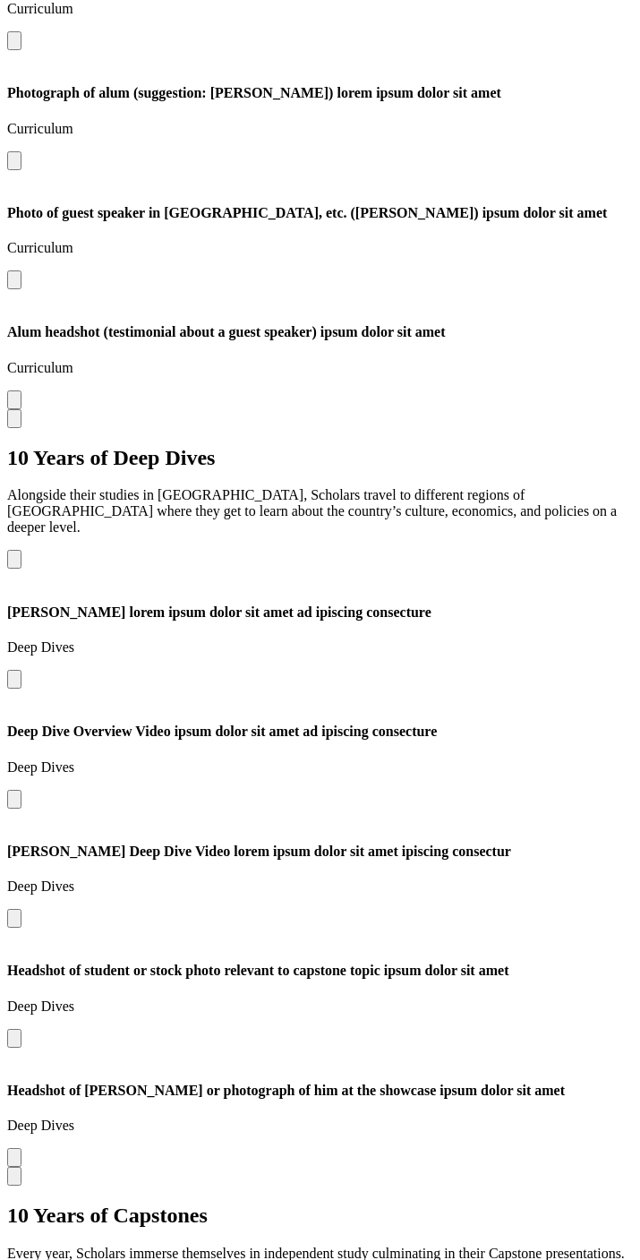
scroll to position [1565, 0]
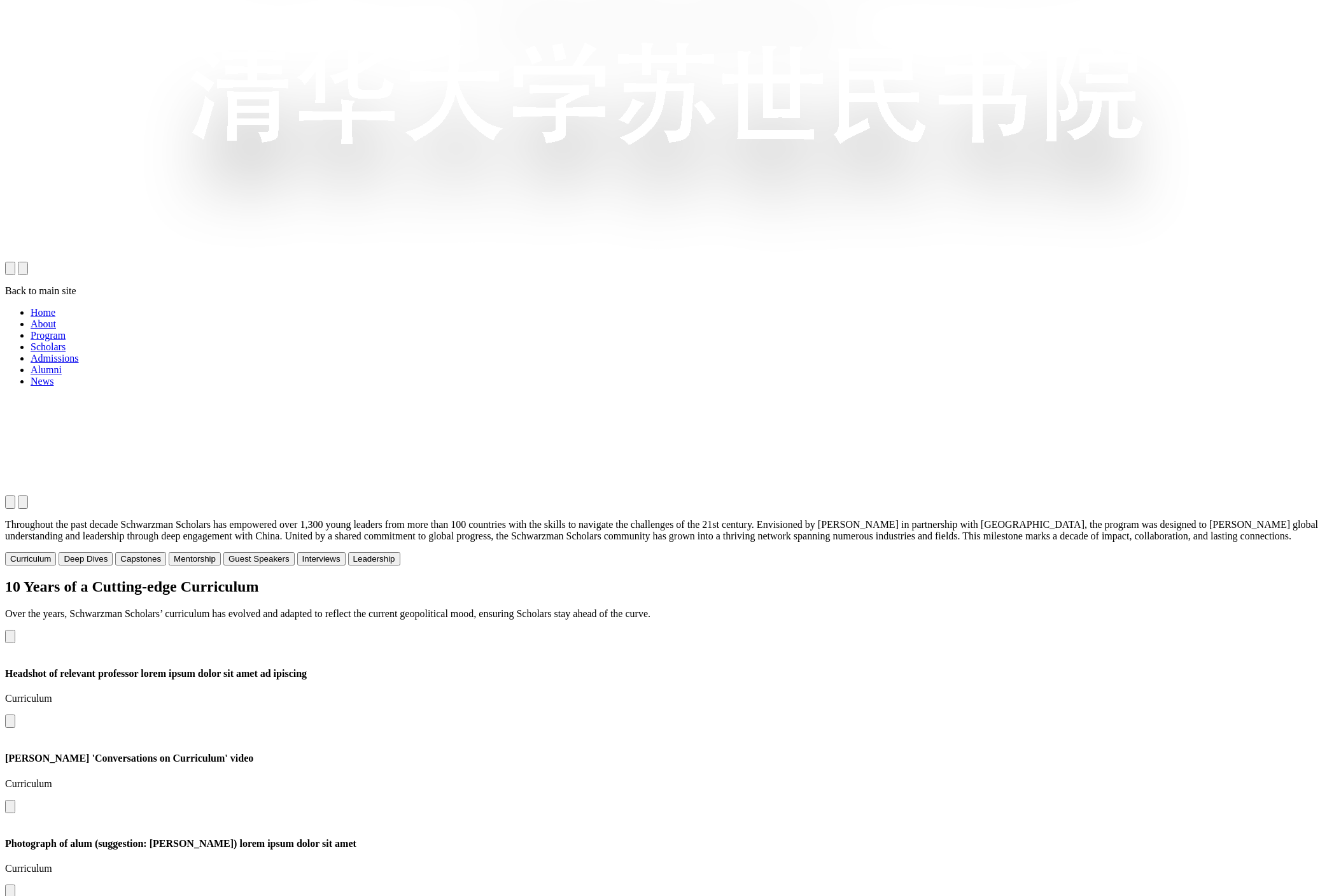
scroll to position [1284, 0]
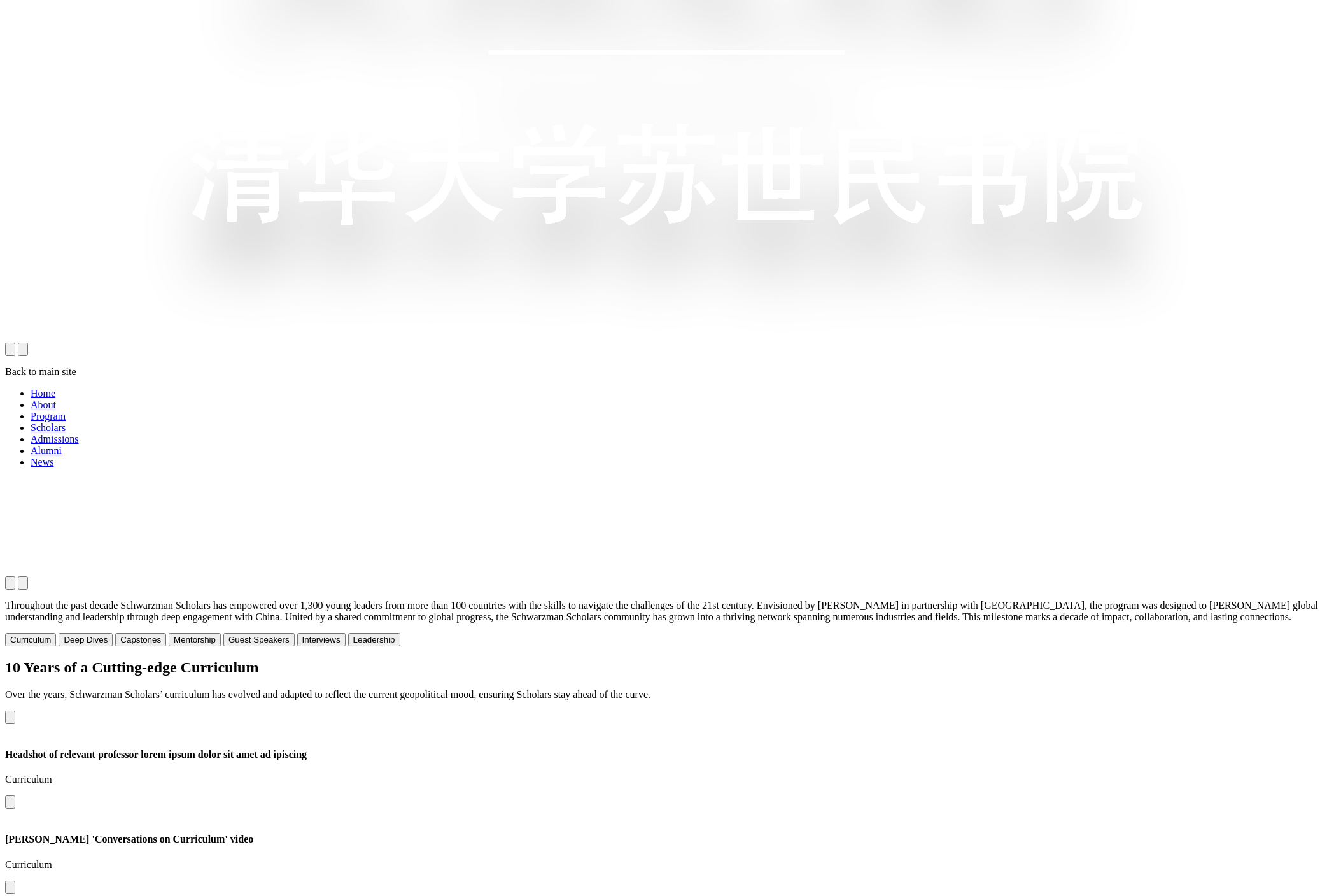
scroll to position [1211, 0]
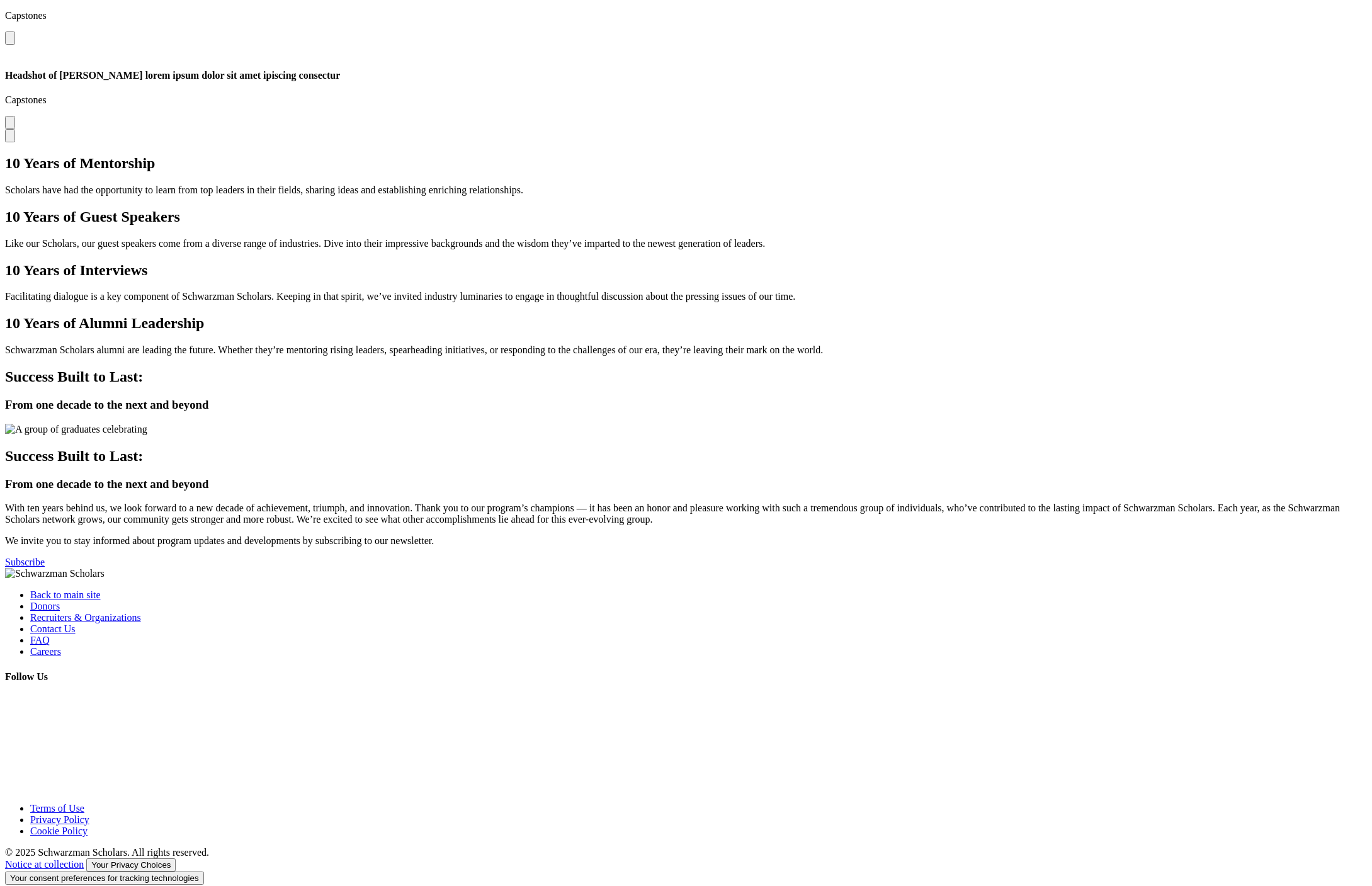
scroll to position [3280, 0]
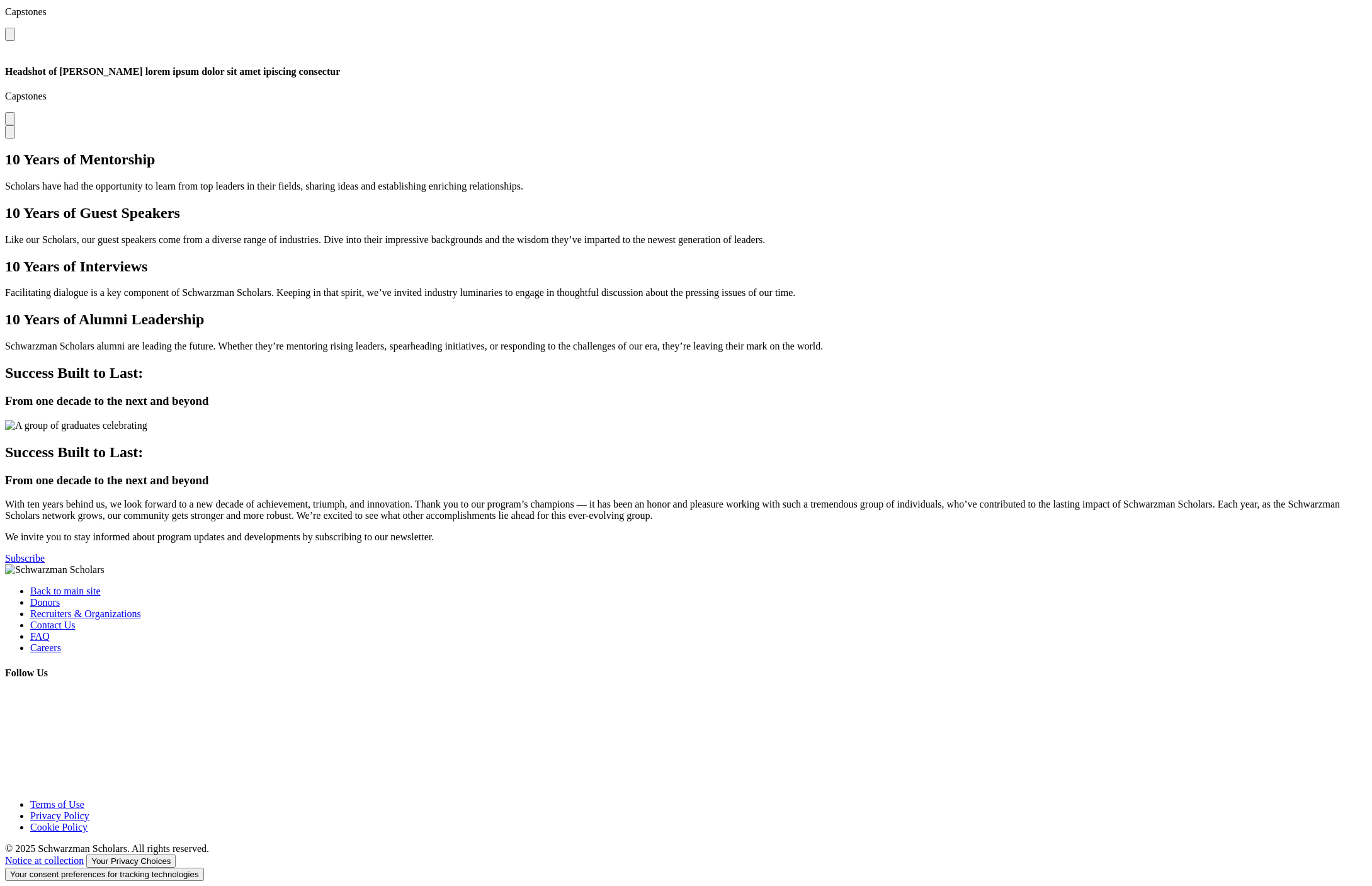
click at [418, 311] on div "10 Years of Alumni Leadership Schwarzman Scholars alumni are leading the future…" at bounding box center [686, 331] width 1361 height 41
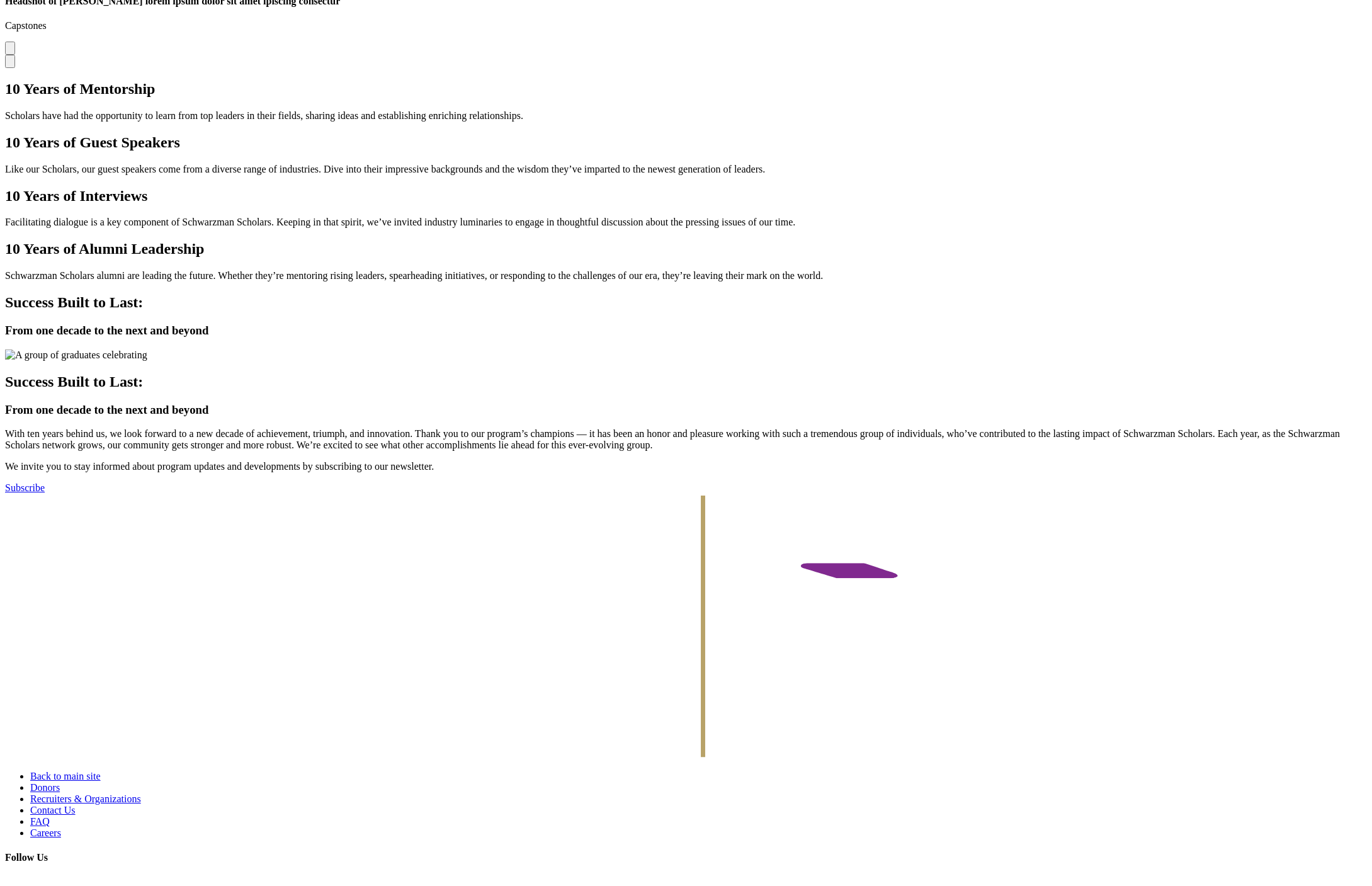
scroll to position [3280, 0]
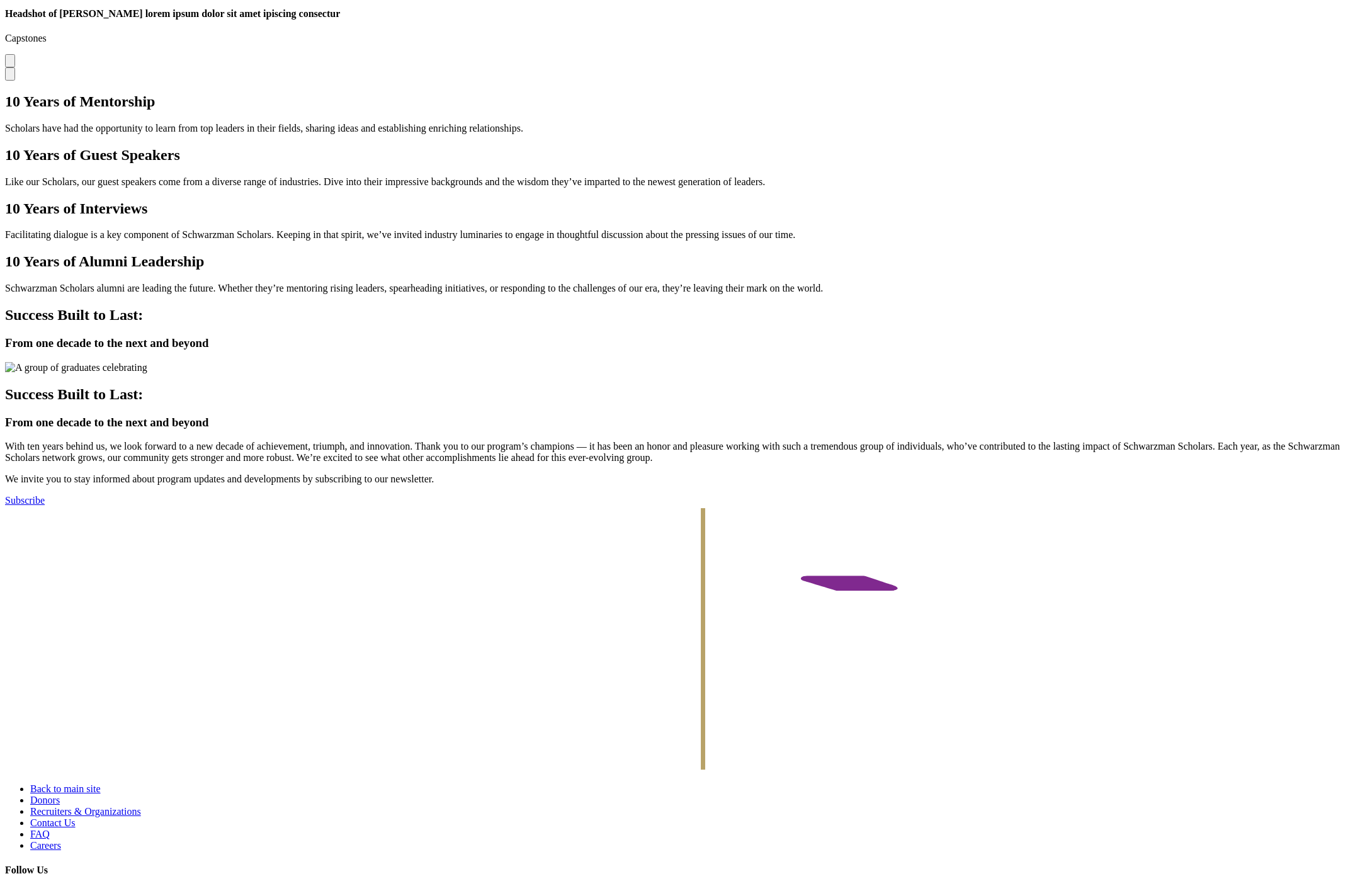
scroll to position [3280, 0]
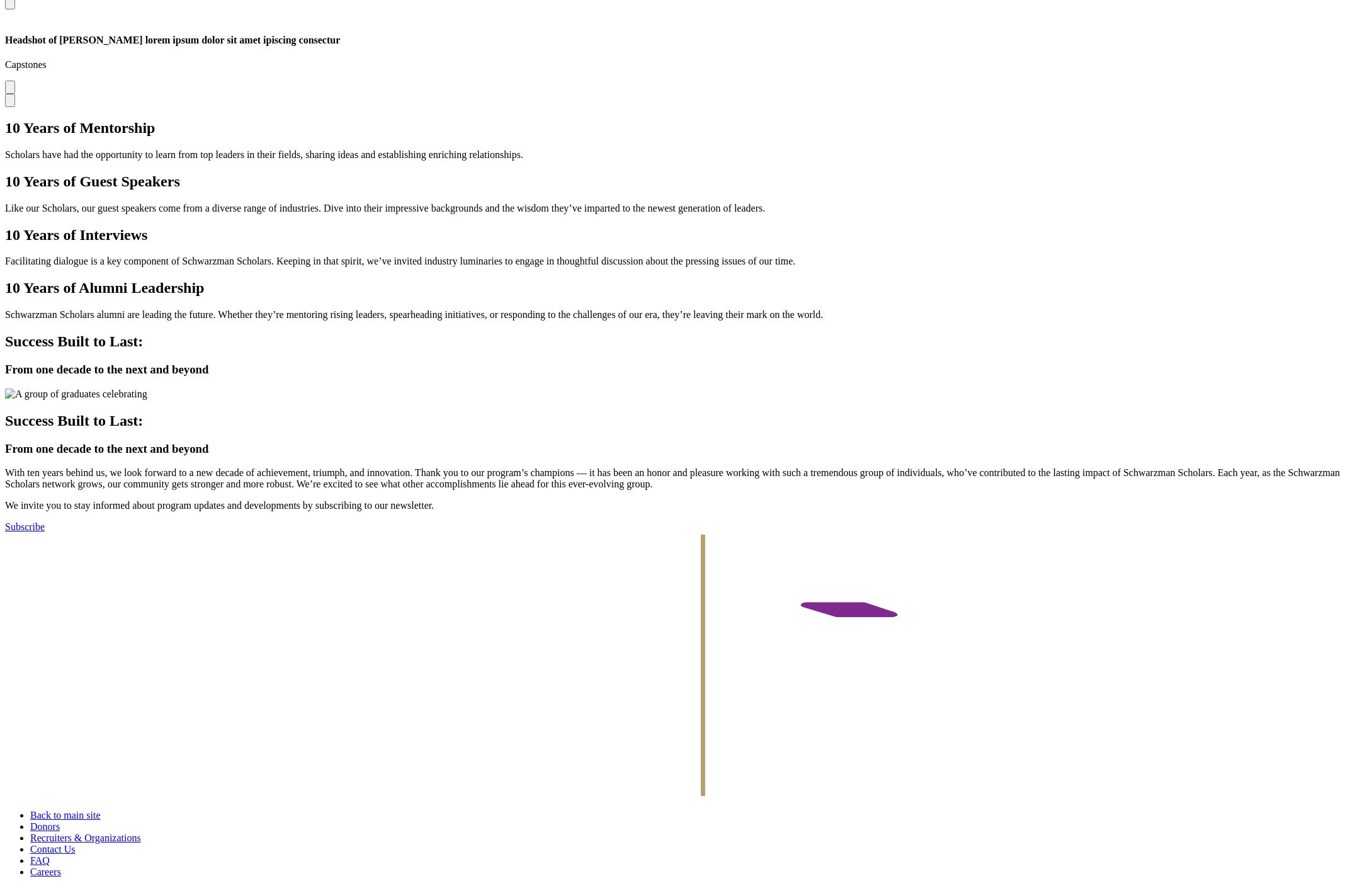
scroll to position [3280, 0]
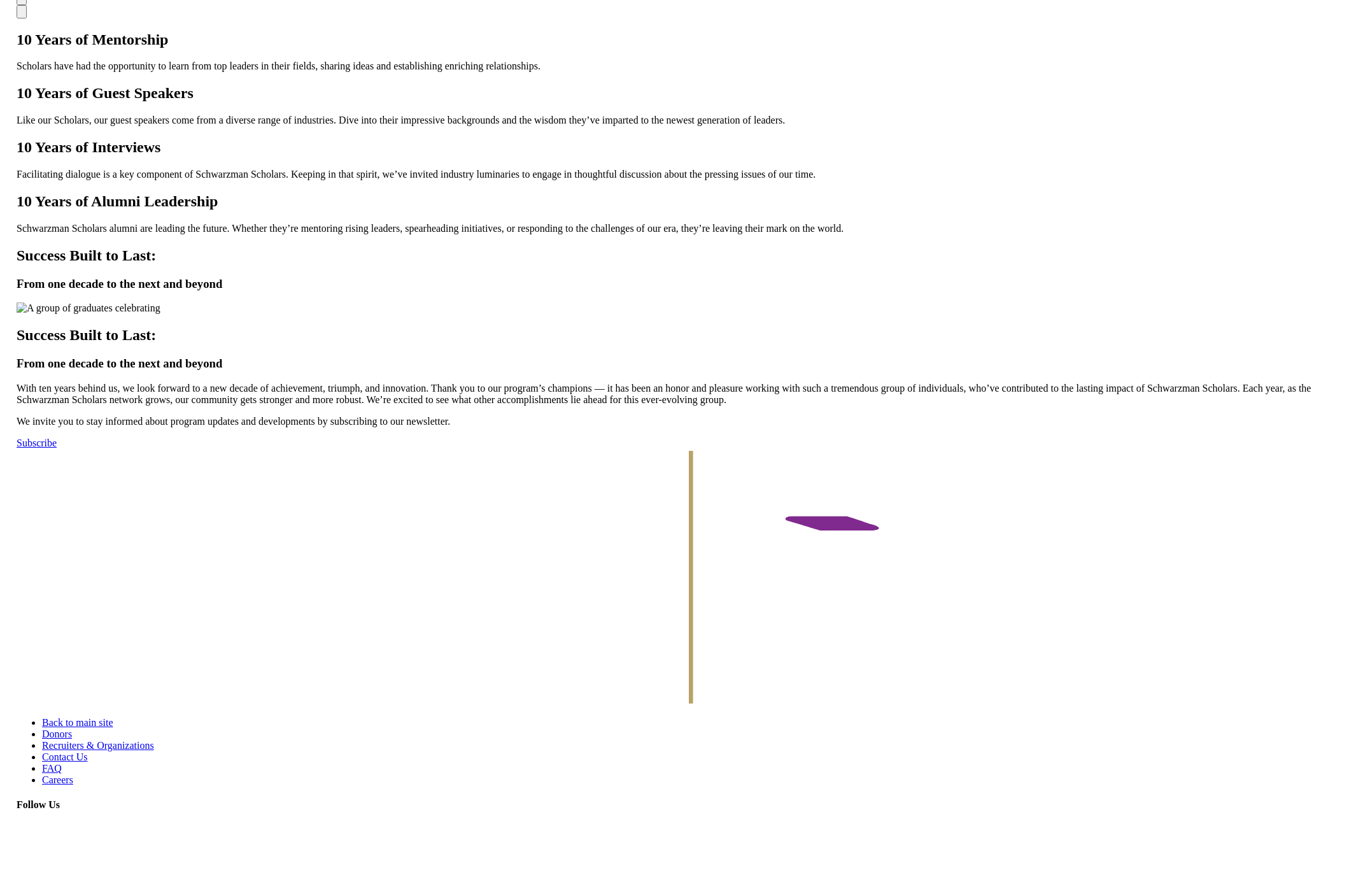
scroll to position [3295, 0]
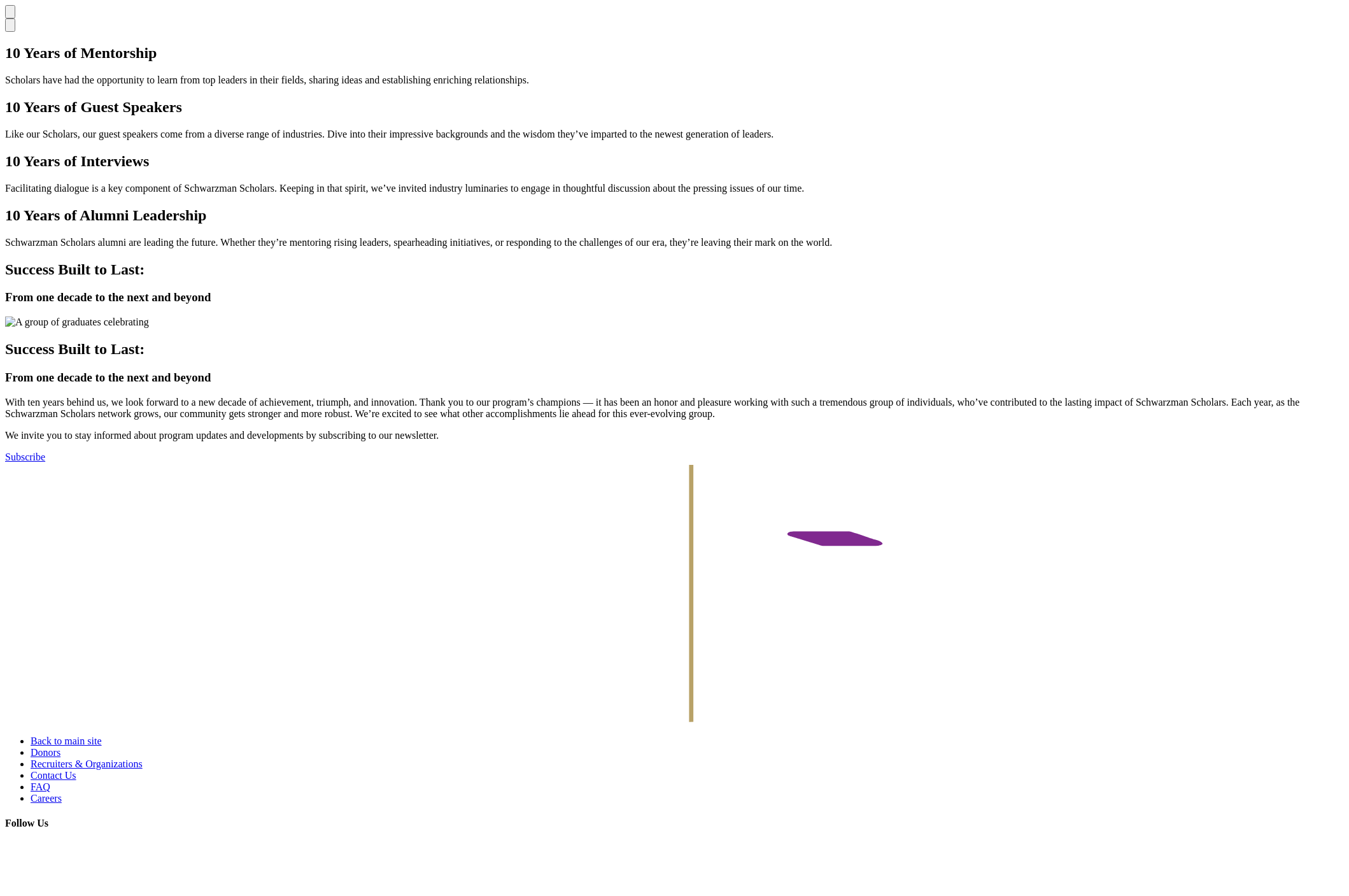
click at [670, 701] on div "Back to main site Donors Recruiters & Organizations Contact Us FAQ Careers Foll…" at bounding box center [674, 701] width 1339 height 477
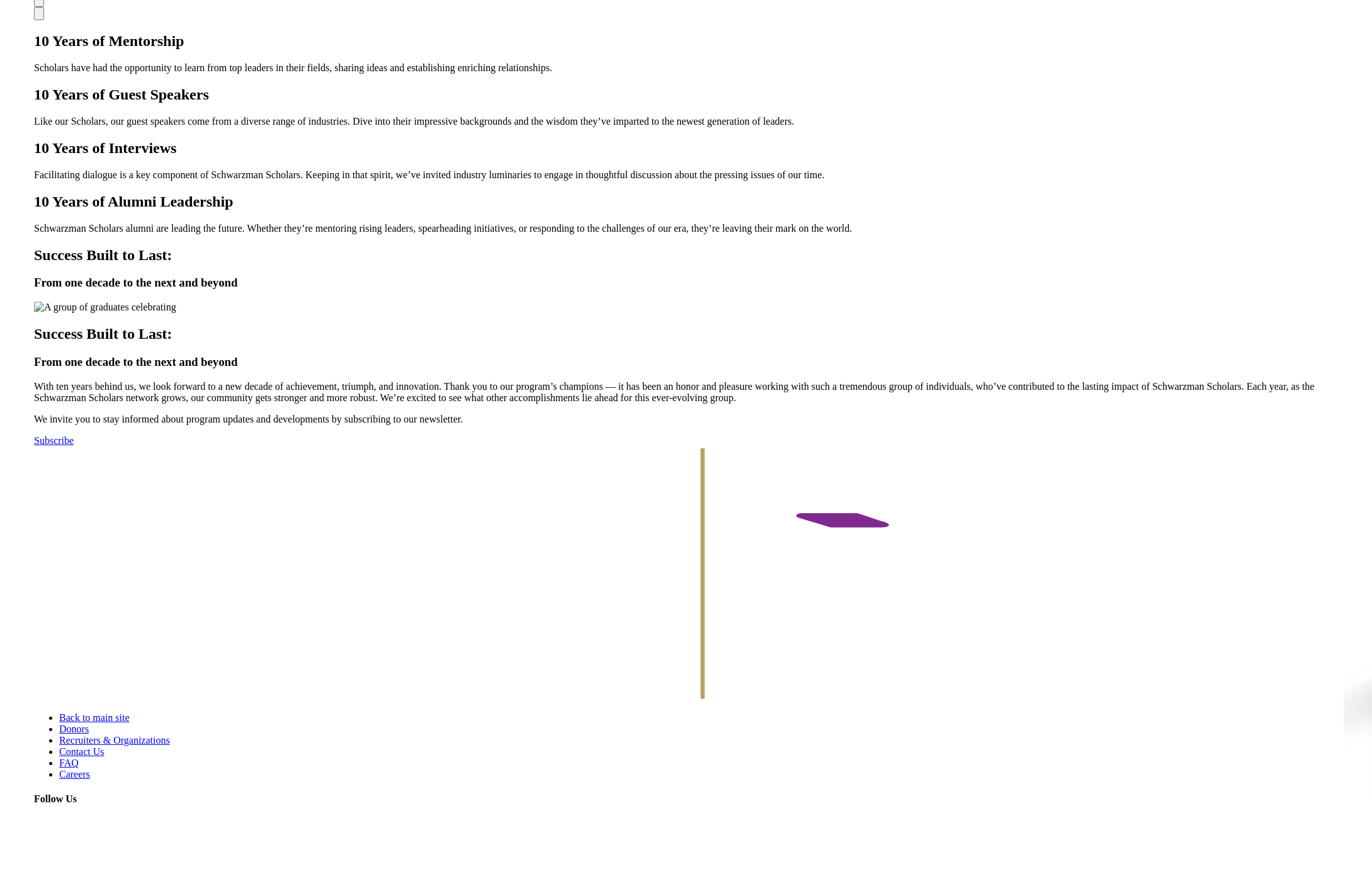
scroll to position [3280, 0]
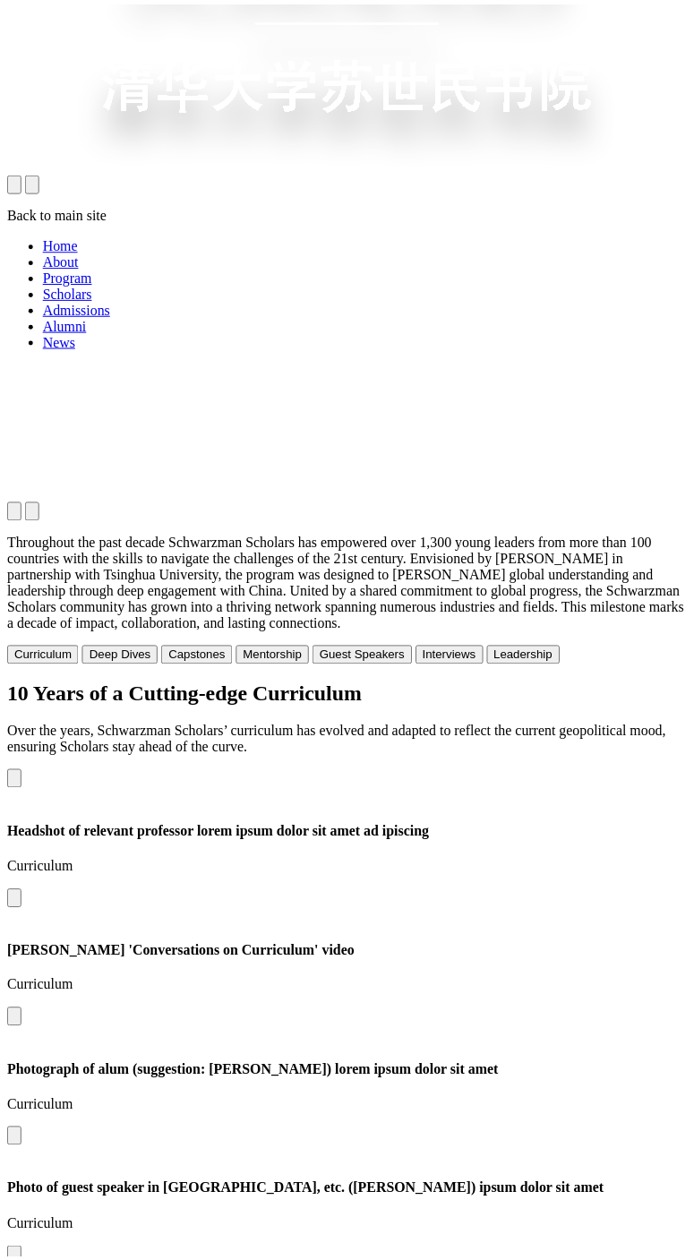
scroll to position [630, 0]
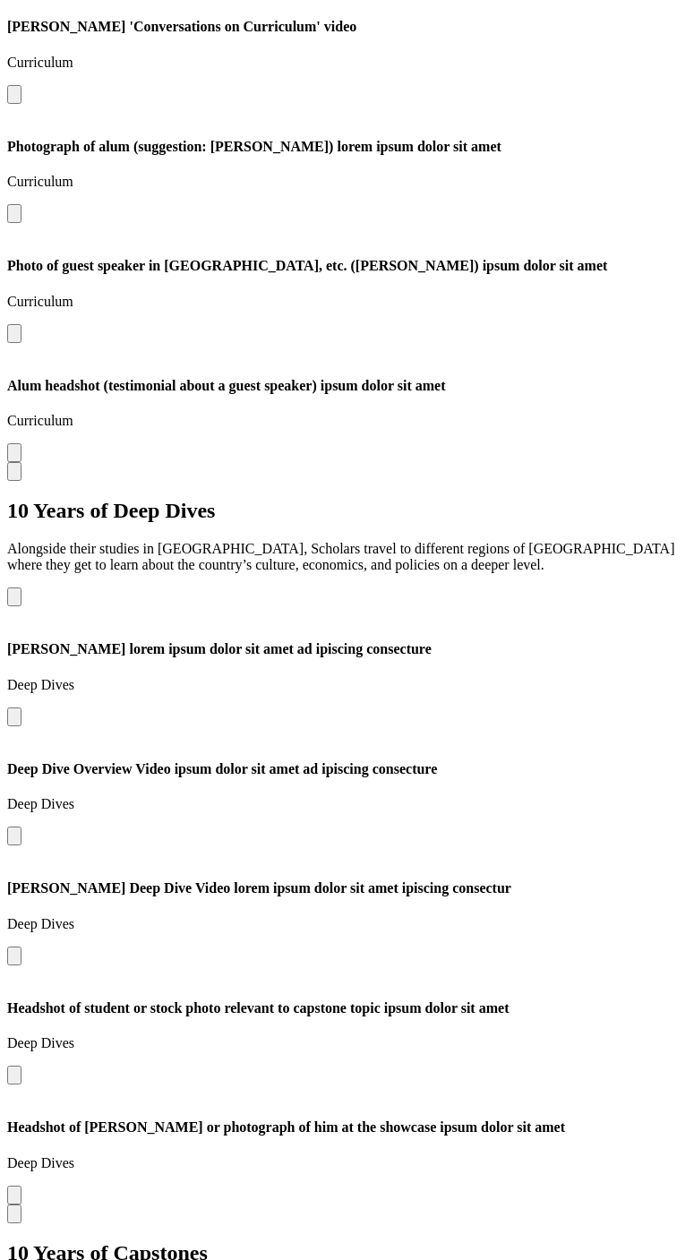
scroll to position [1564, 0]
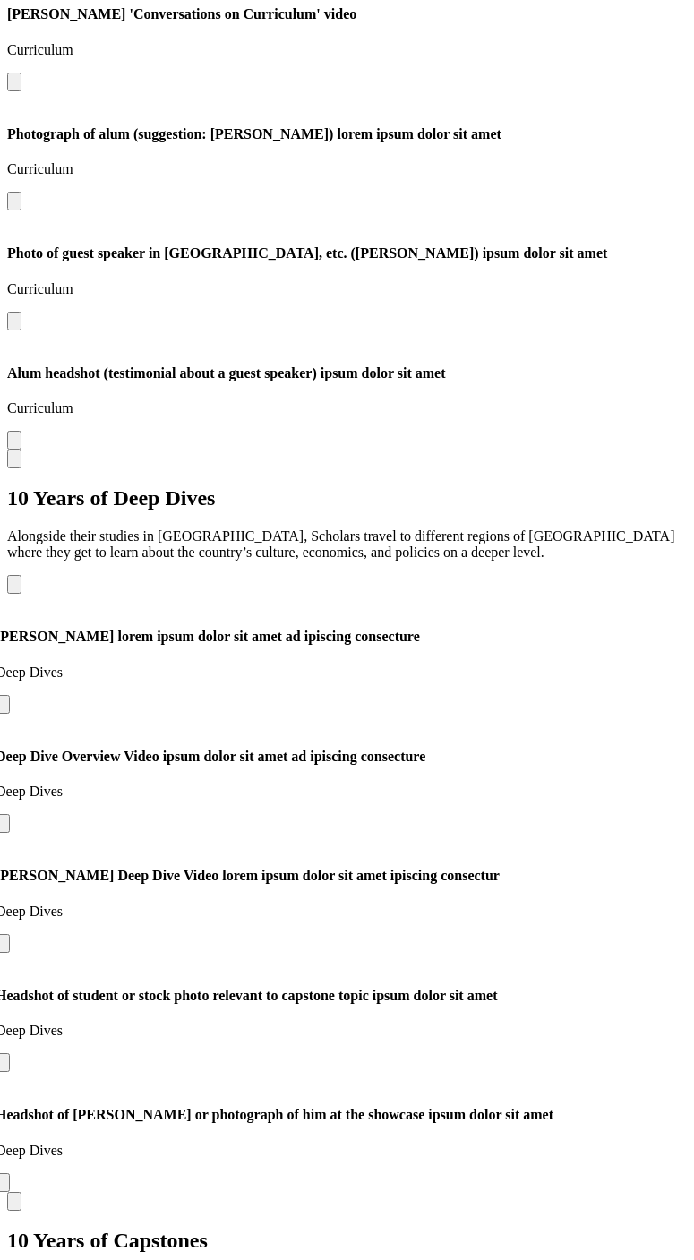
drag, startPoint x: 588, startPoint y: 641, endPoint x: 432, endPoint y: 646, distance: 155.9
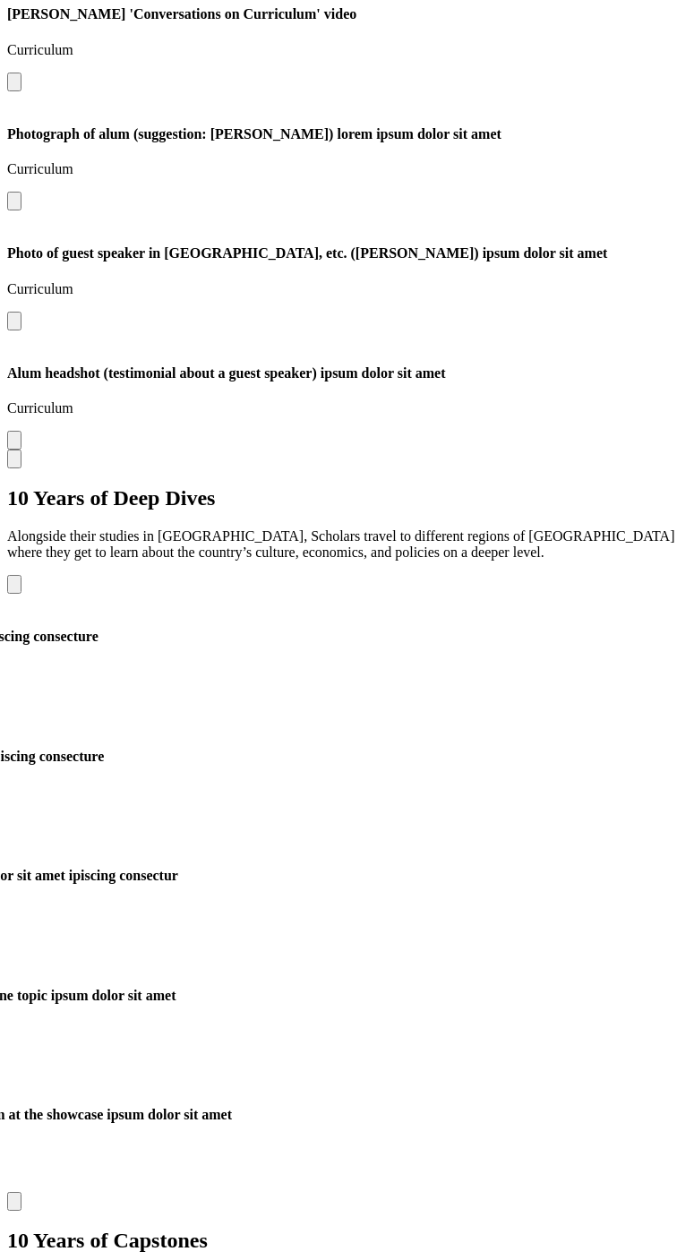
drag, startPoint x: 483, startPoint y: 641, endPoint x: 270, endPoint y: 652, distance: 212.4
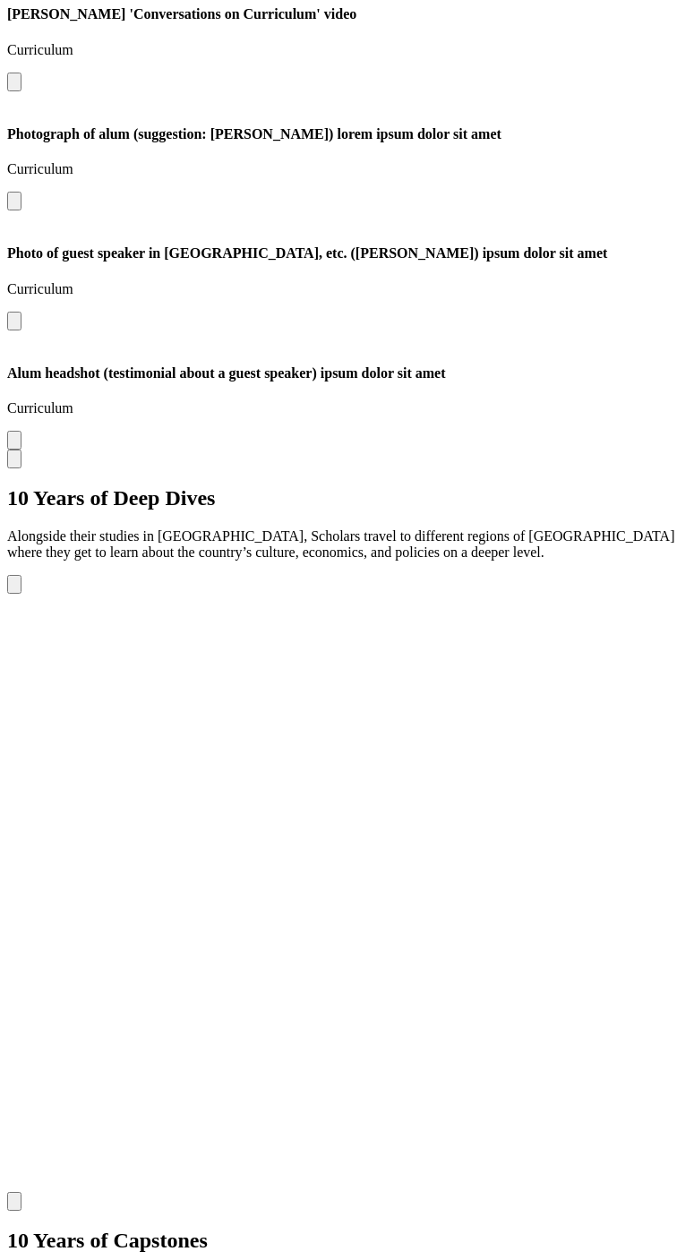
drag, startPoint x: 504, startPoint y: 606, endPoint x: 346, endPoint y: 606, distance: 157.6
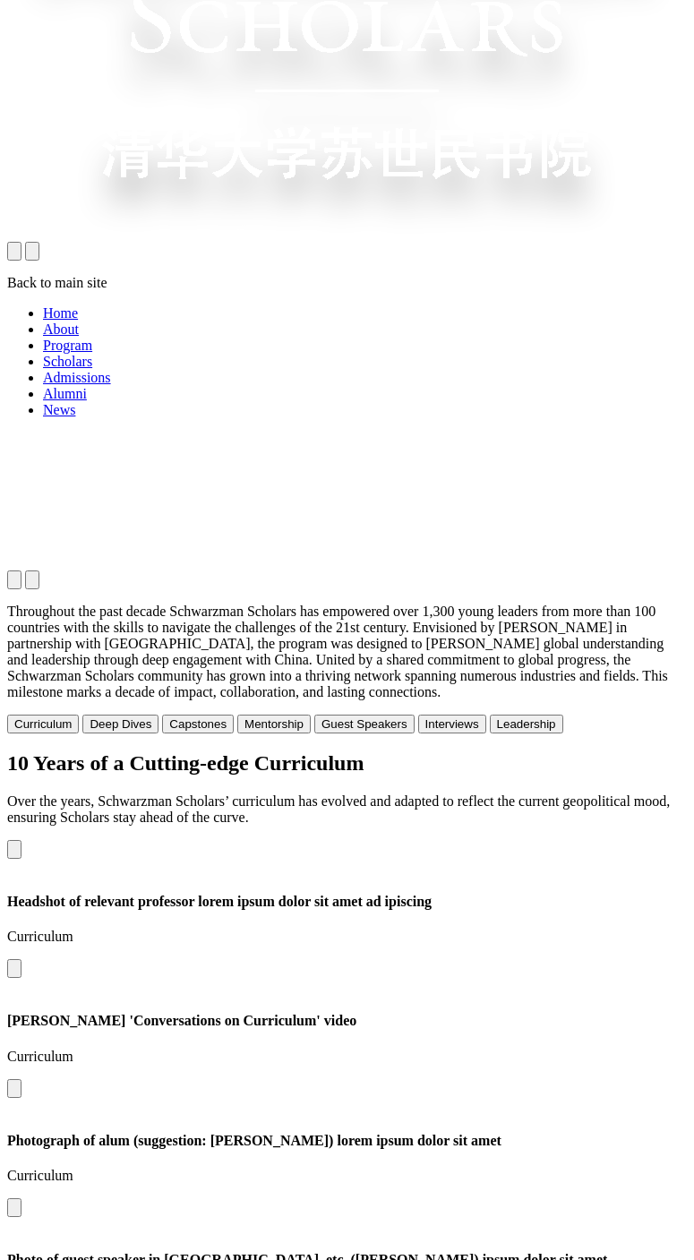
scroll to position [618, 0]
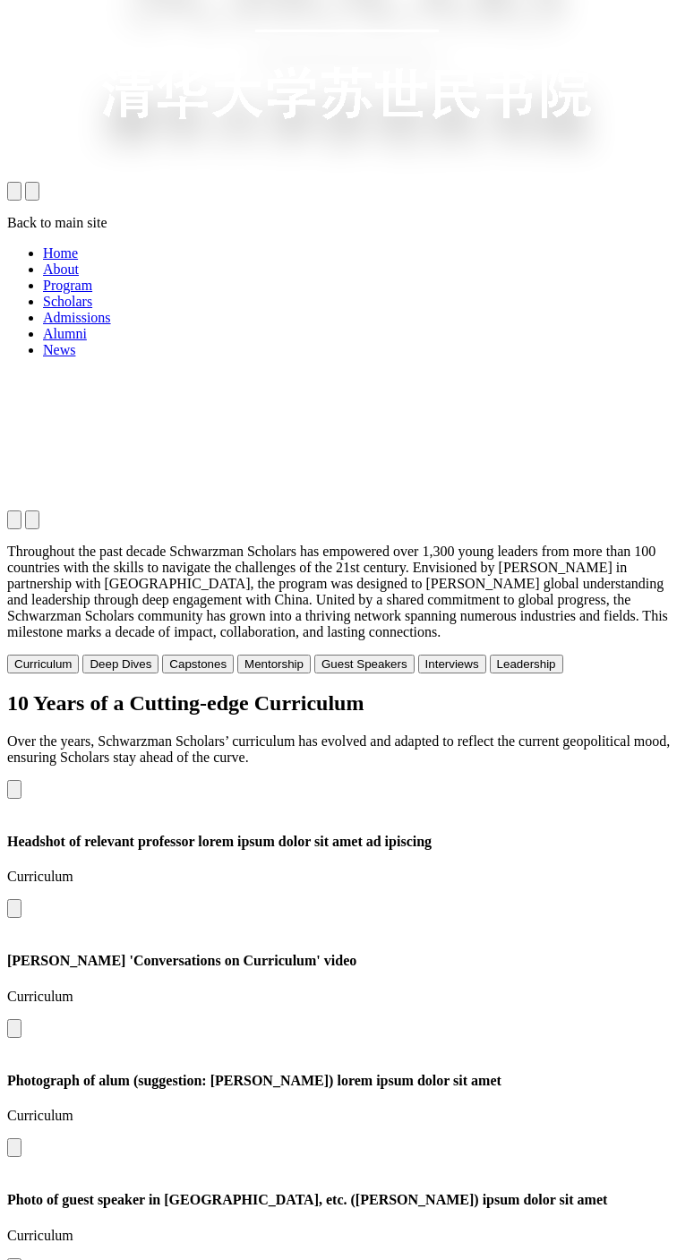
click at [687, 691] on div "10 Years of a Cutting-edge Curriculum Over the years, Schwarzman Scholars’ curr…" at bounding box center [346, 728] width 679 height 74
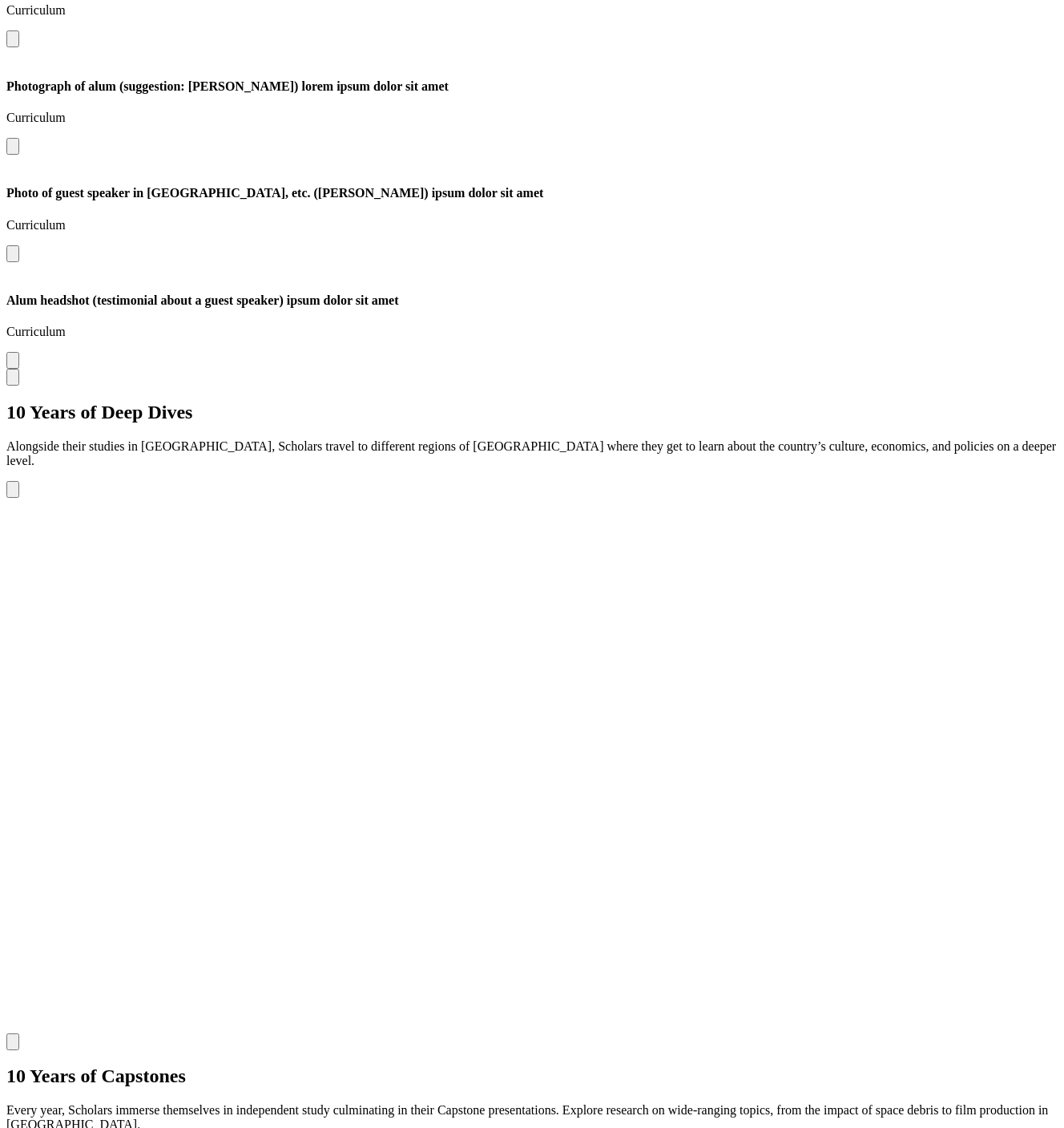
scroll to position [1907, 0]
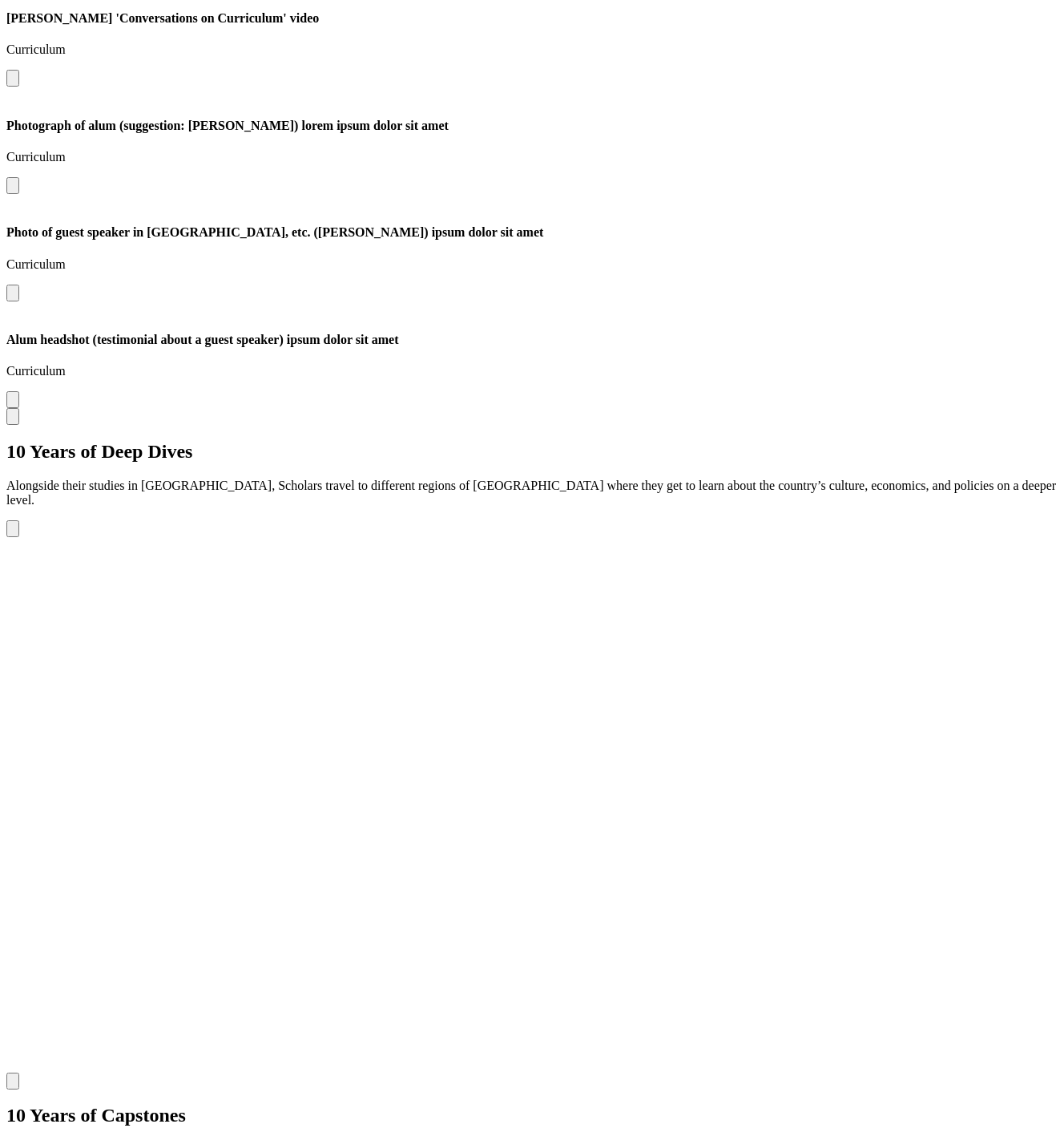
scroll to position [1821, 0]
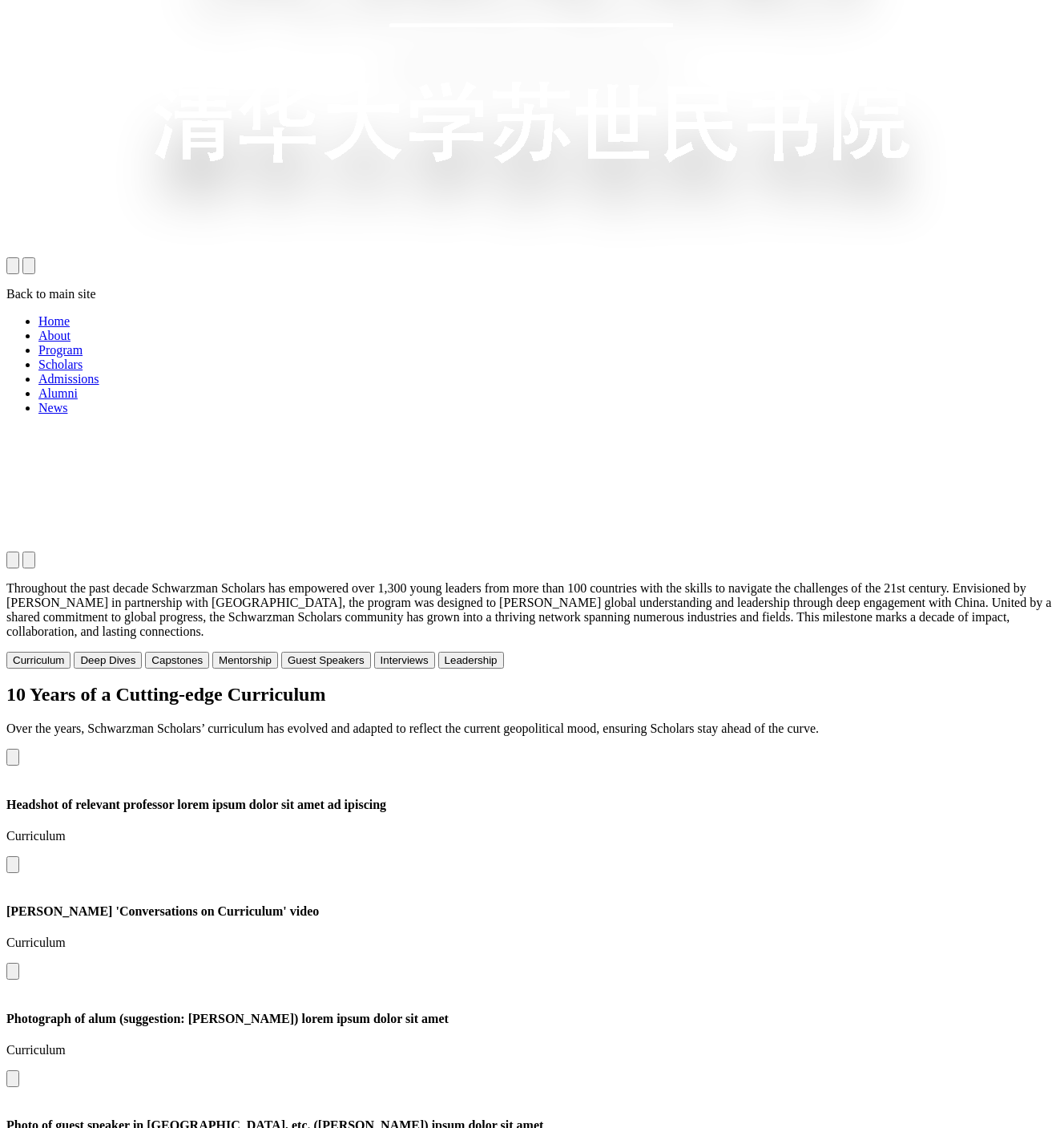
scroll to position [619, 0]
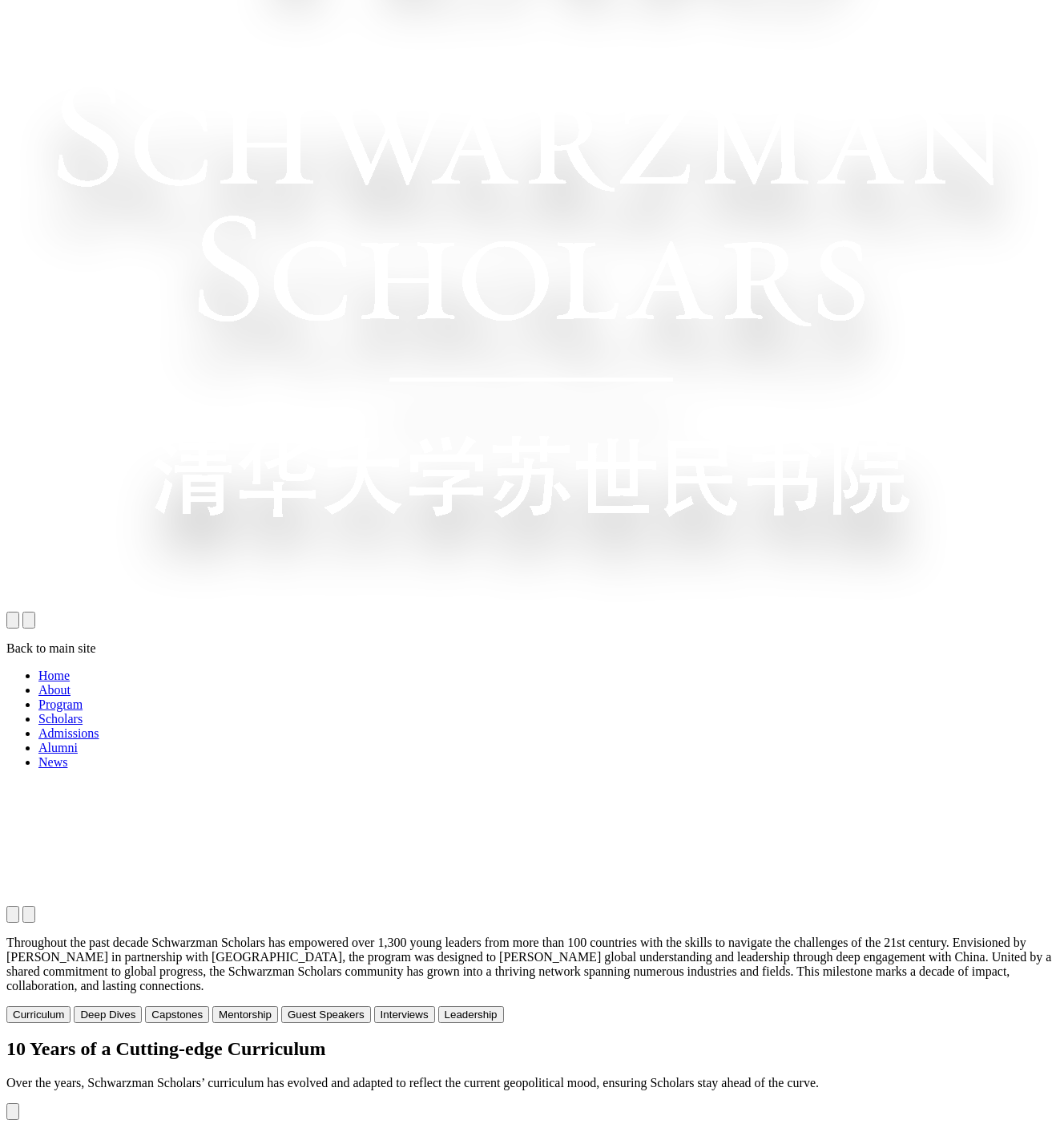
click at [35, 611] on button "open navigation drawer" at bounding box center [29, 620] width 13 height 17
click at [19, 611] on button "close navigation drawer" at bounding box center [13, 620] width 13 height 17
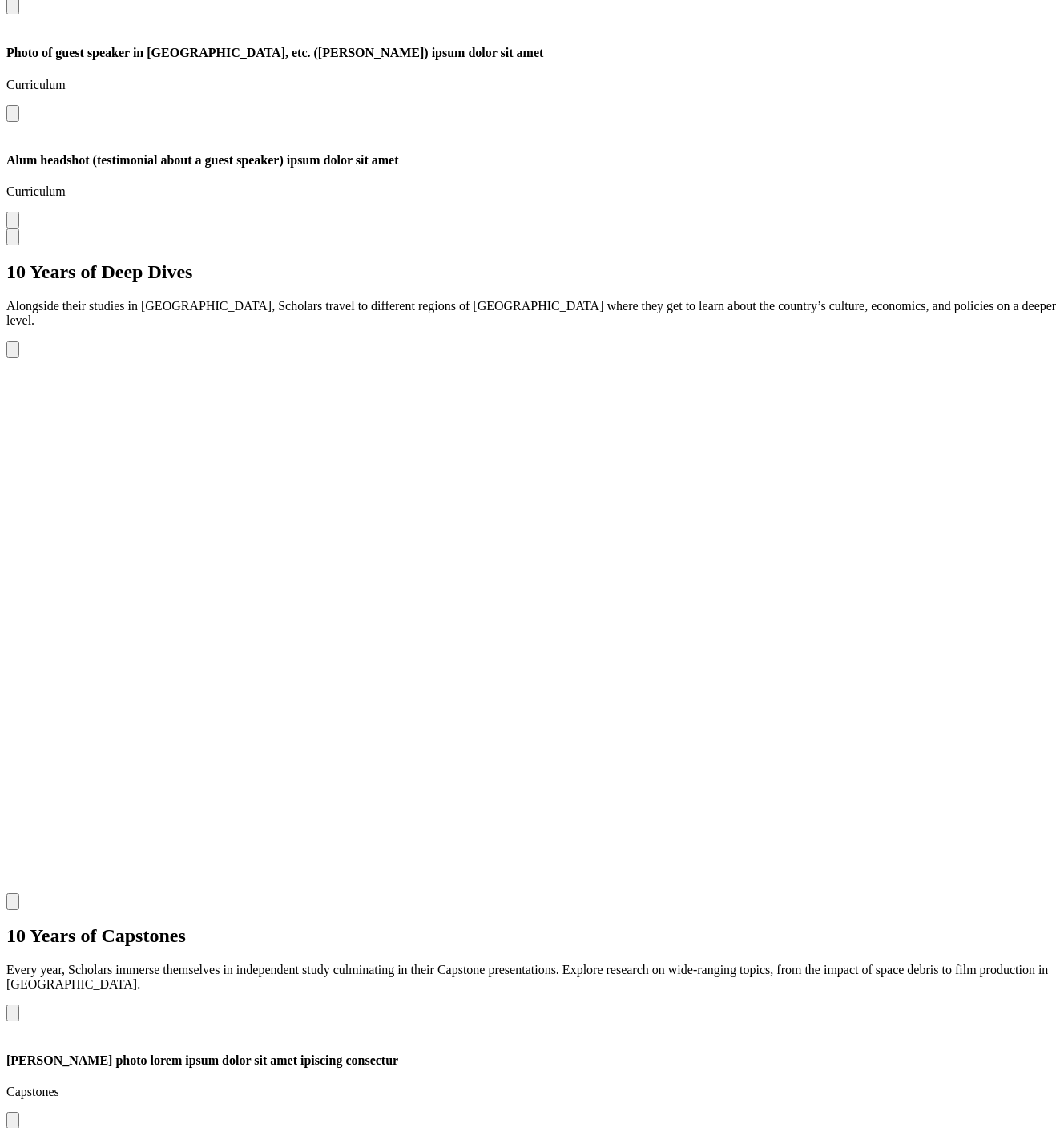
scroll to position [2159, 0]
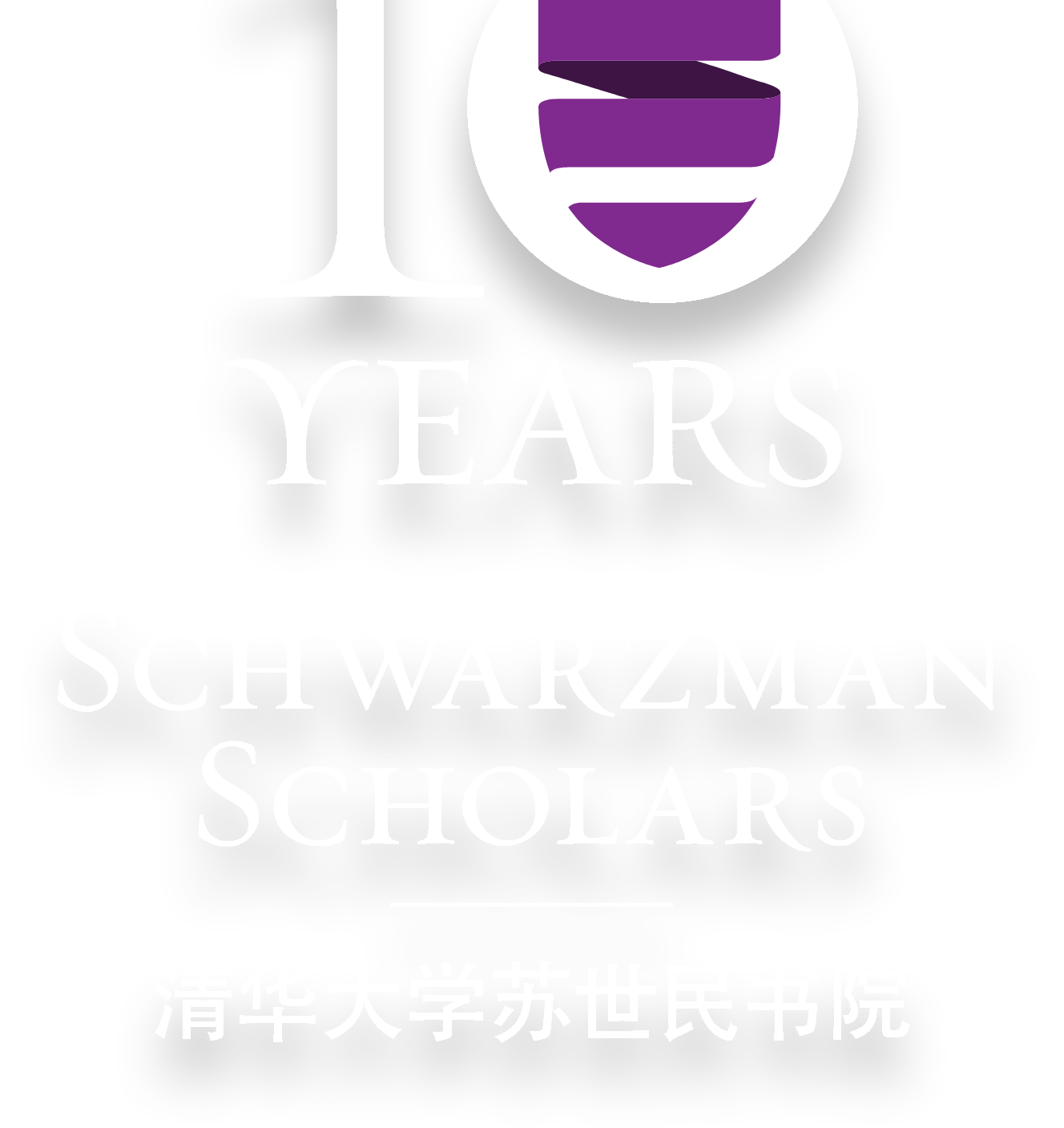
scroll to position [0, 0]
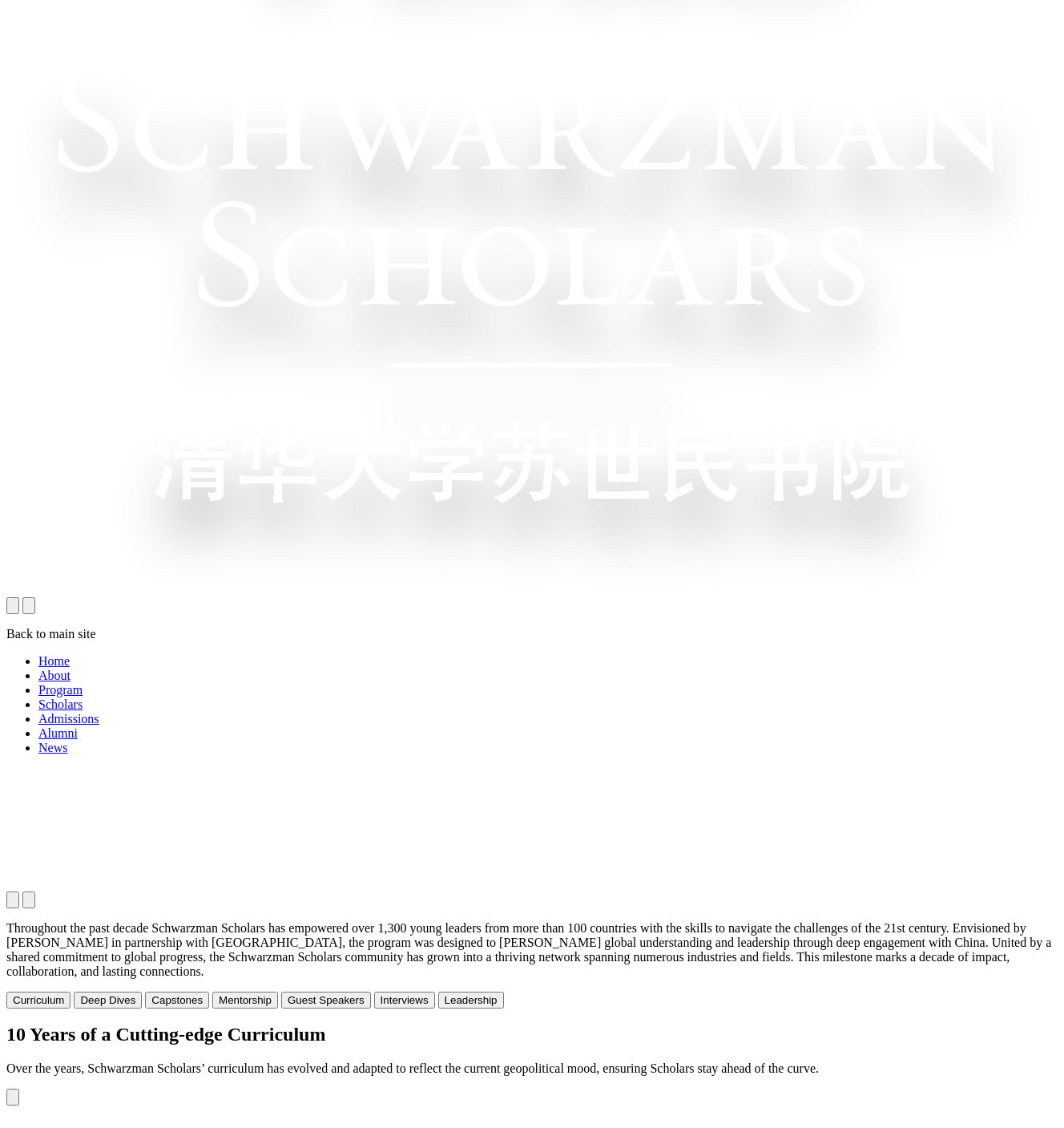
scroll to position [635, 0]
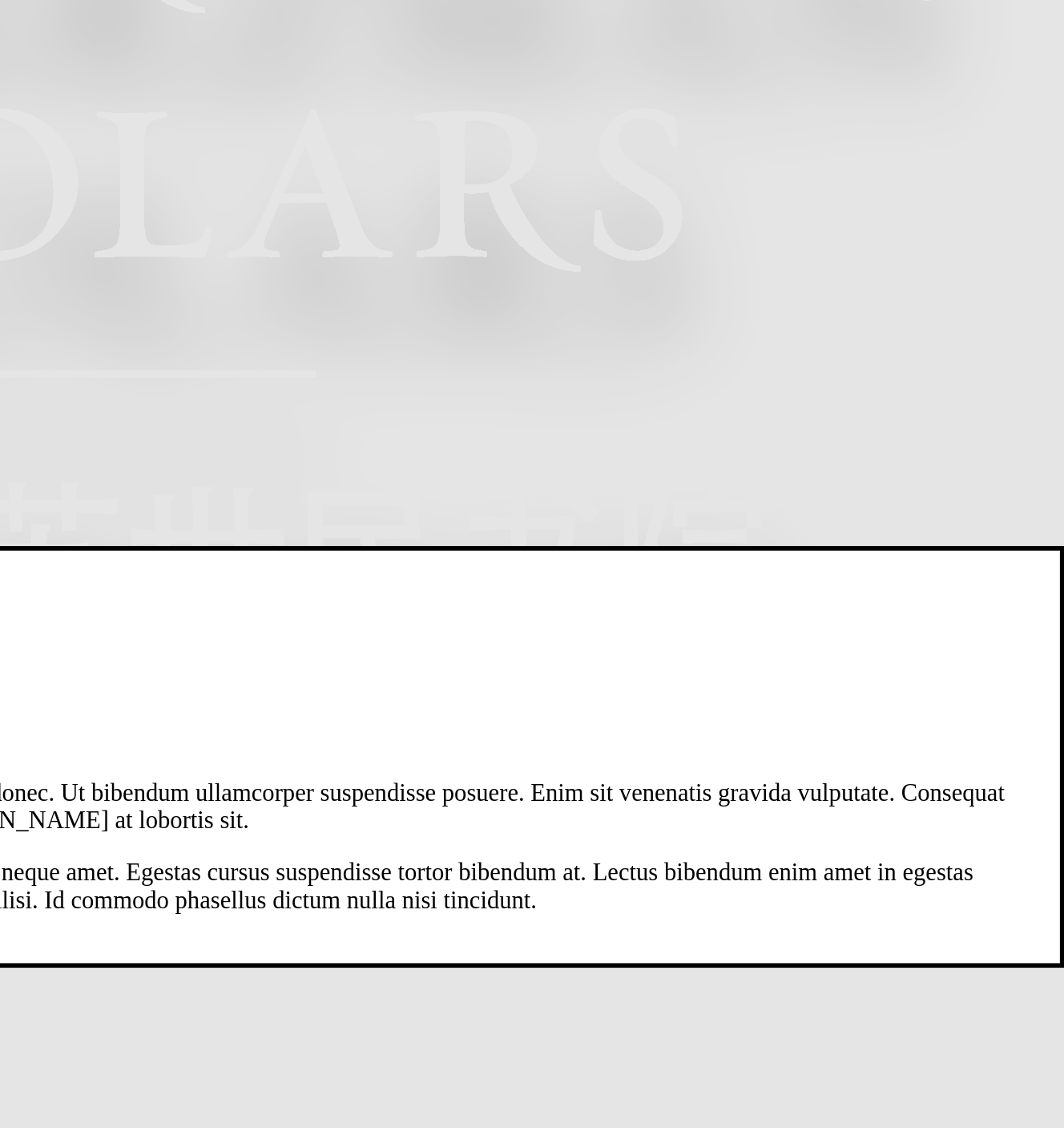
click at [21, 495] on img "Close modal dialog" at bounding box center [21, 495] width 0 height 0
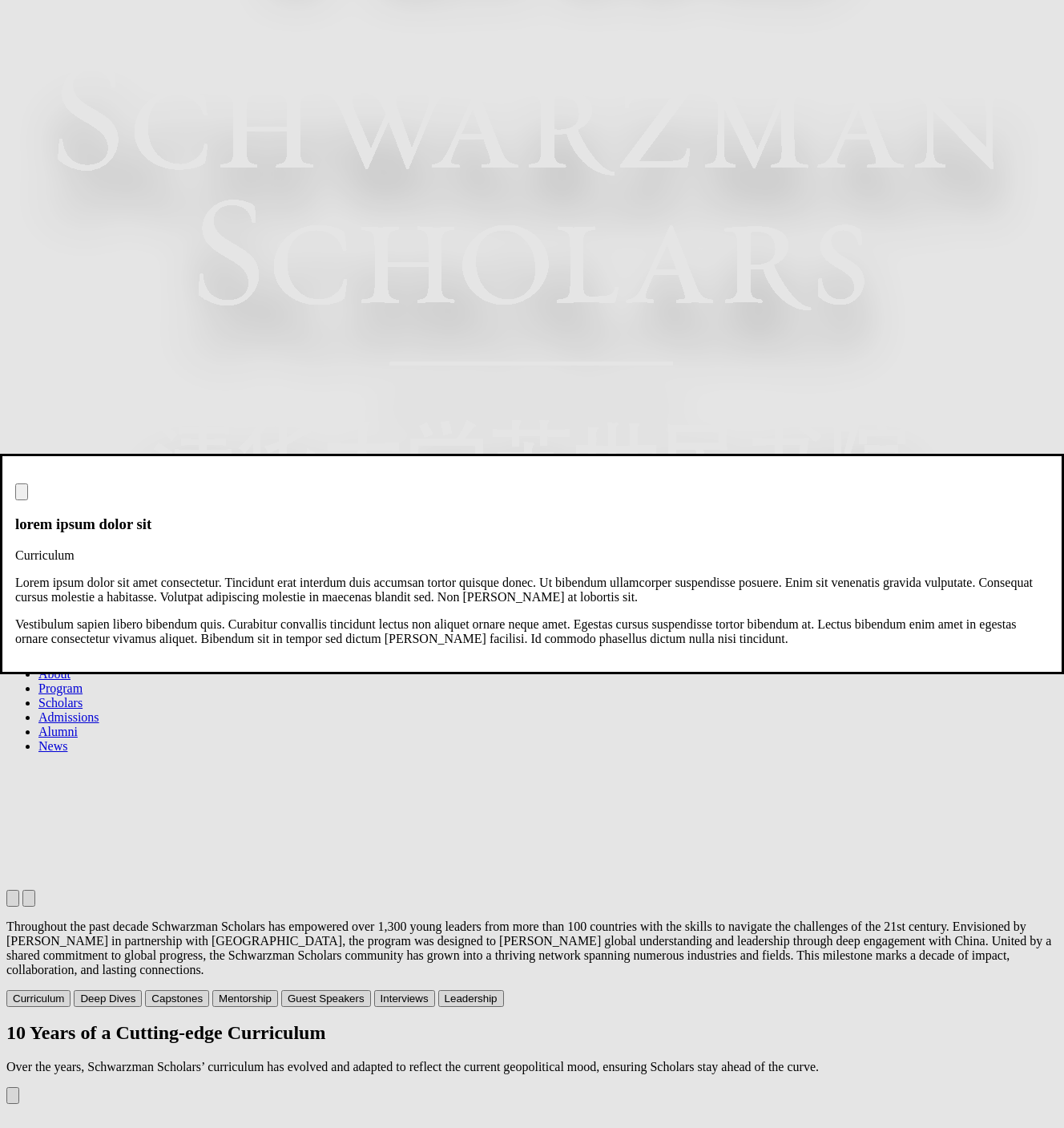
scroll to position [0, 0]
click at [21, 495] on img "Close modal dialog" at bounding box center [21, 495] width 0 height 0
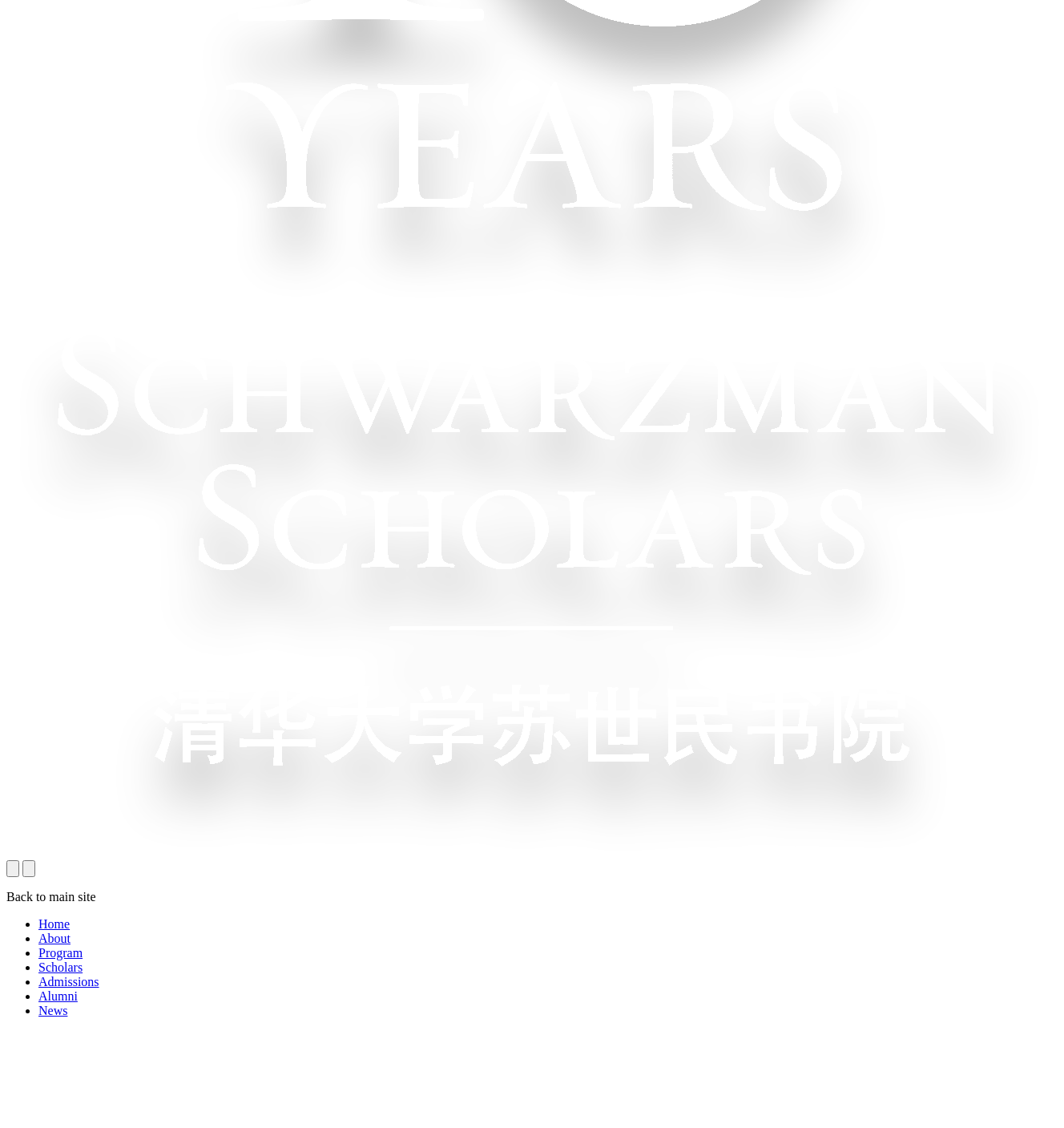
scroll to position [112, 0]
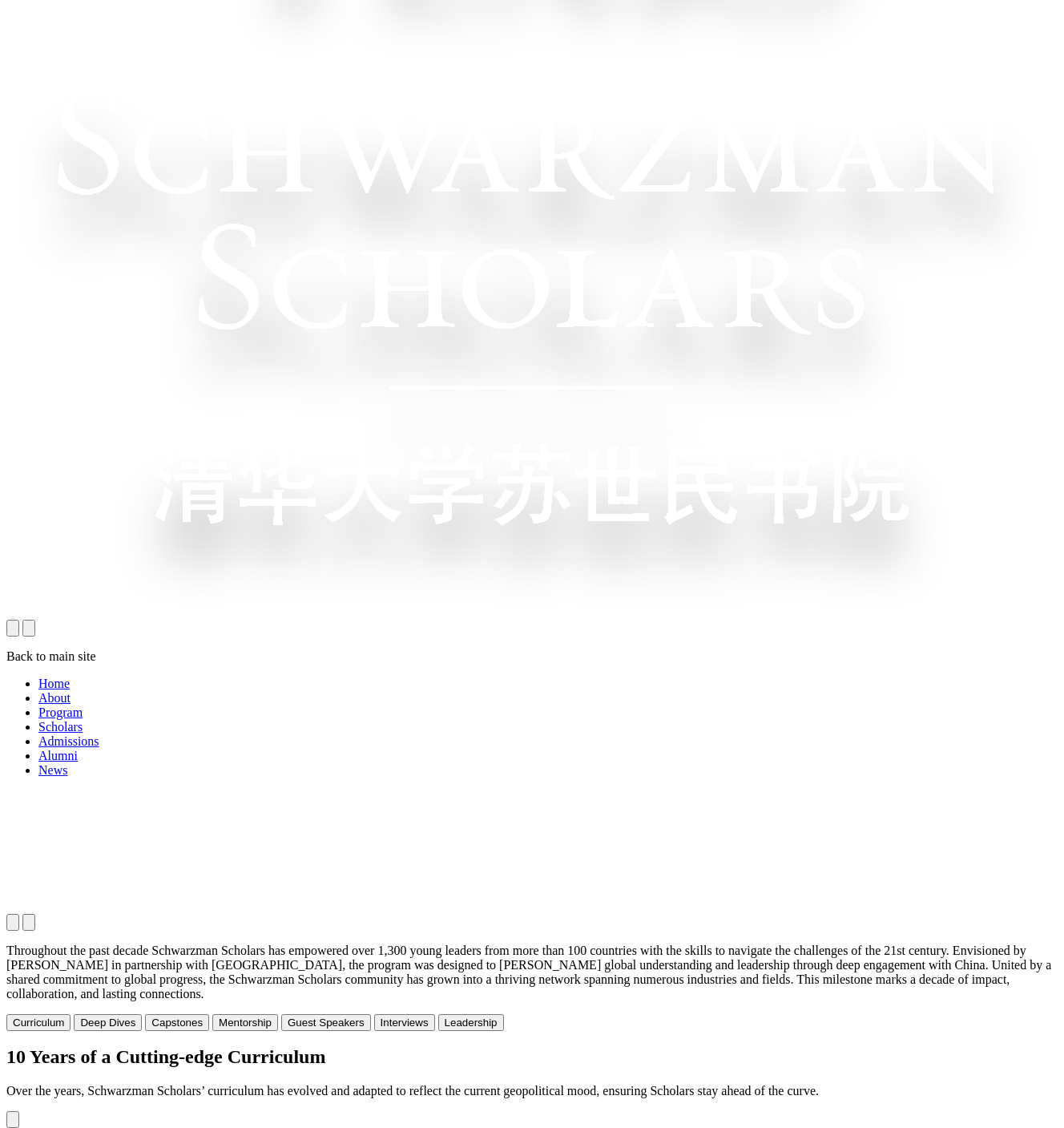
scroll to position [961, 0]
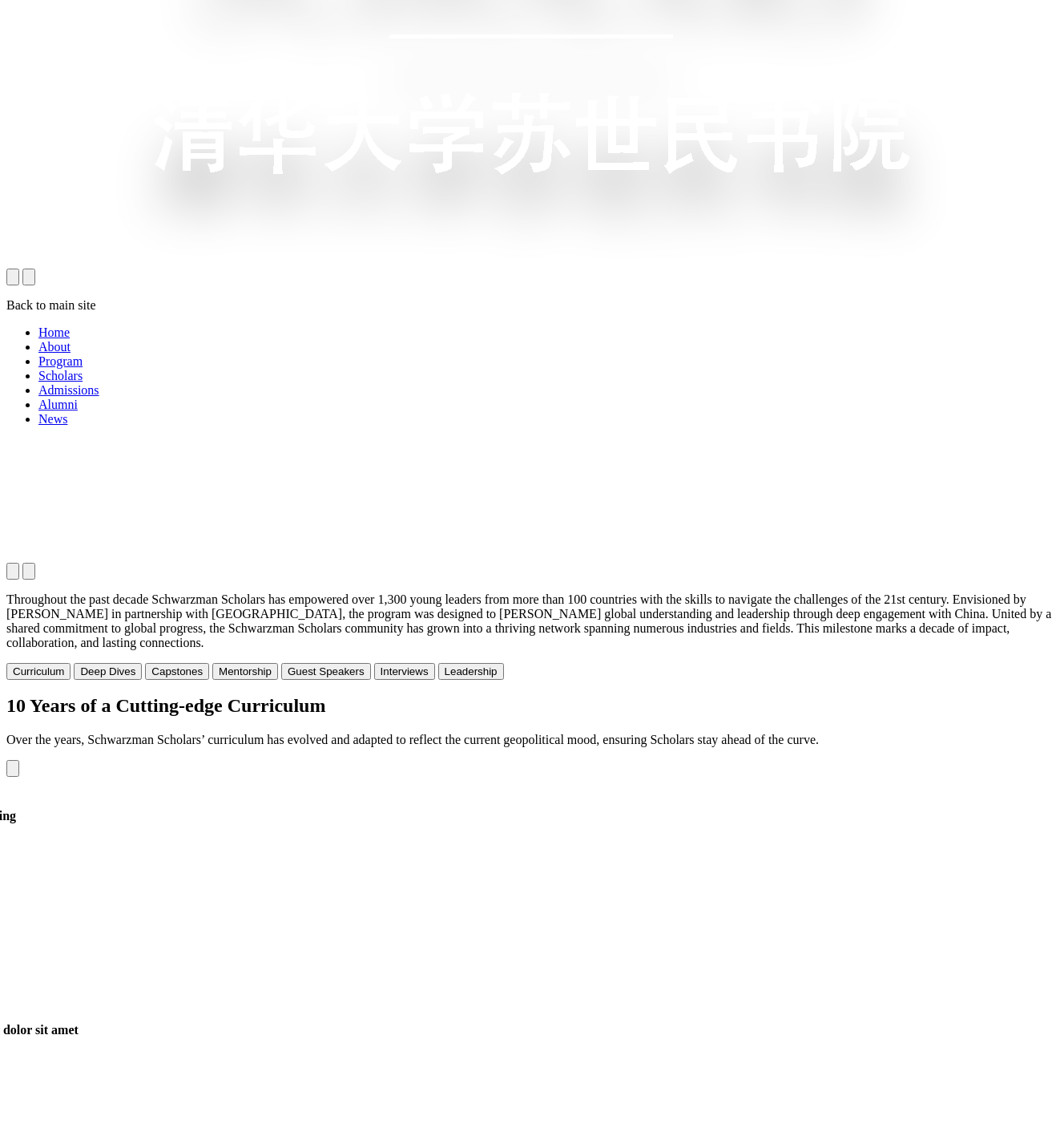
click at [19, 760] on button "Previous slide" at bounding box center [13, 768] width 13 height 17
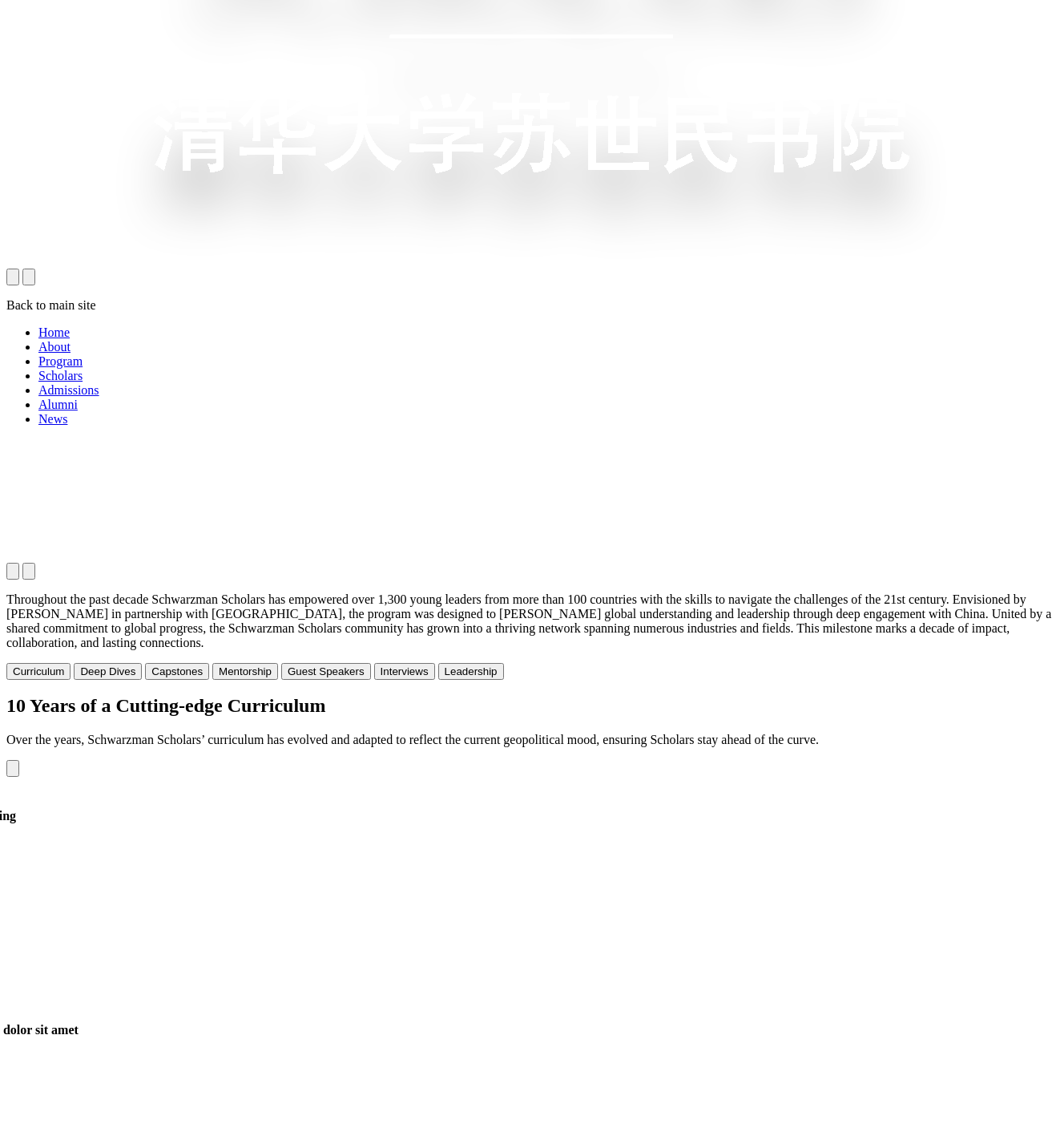
click at [19, 760] on button "Previous slide" at bounding box center [13, 768] width 13 height 17
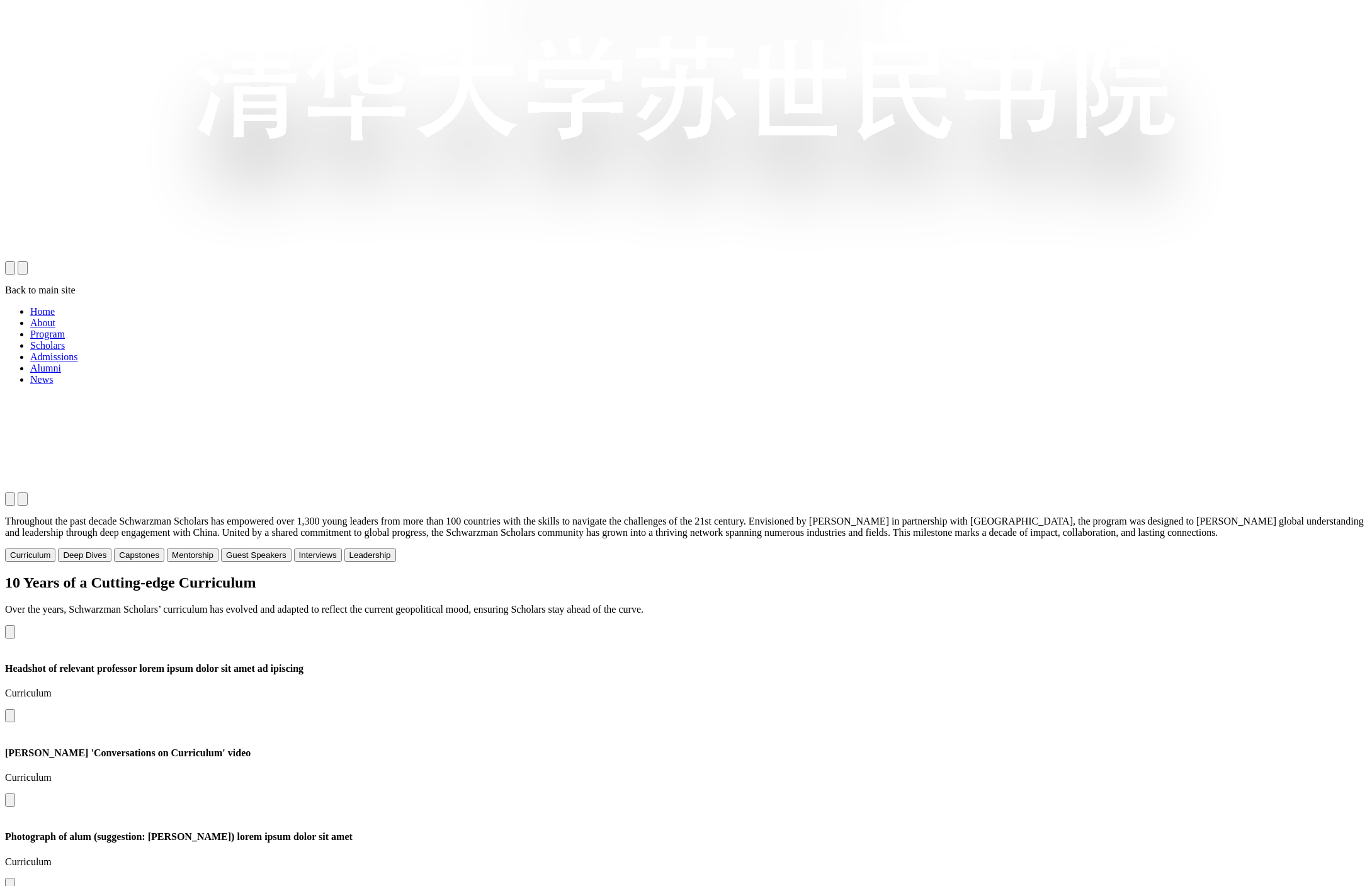
scroll to position [1325, 0]
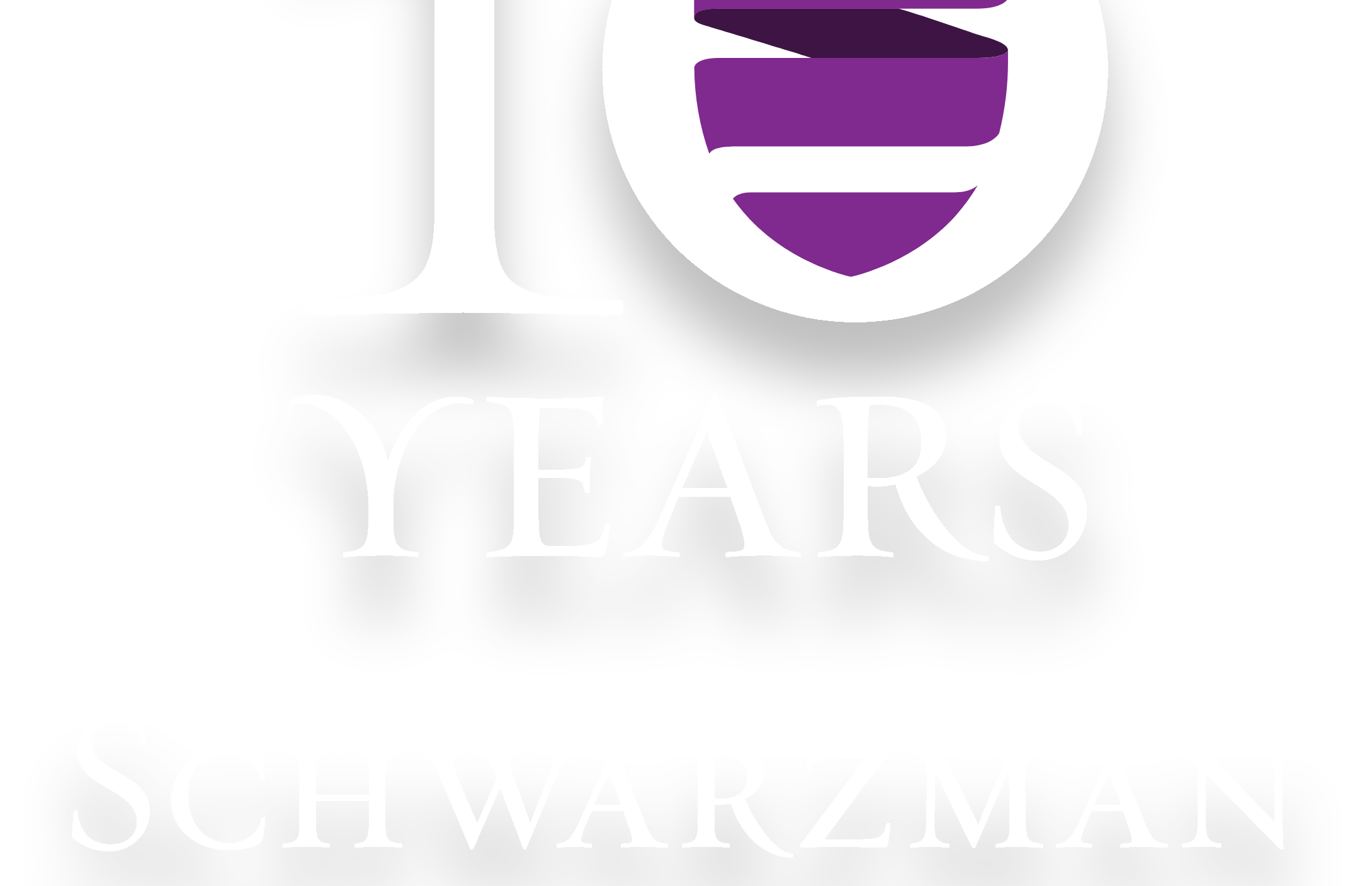
scroll to position [0, 0]
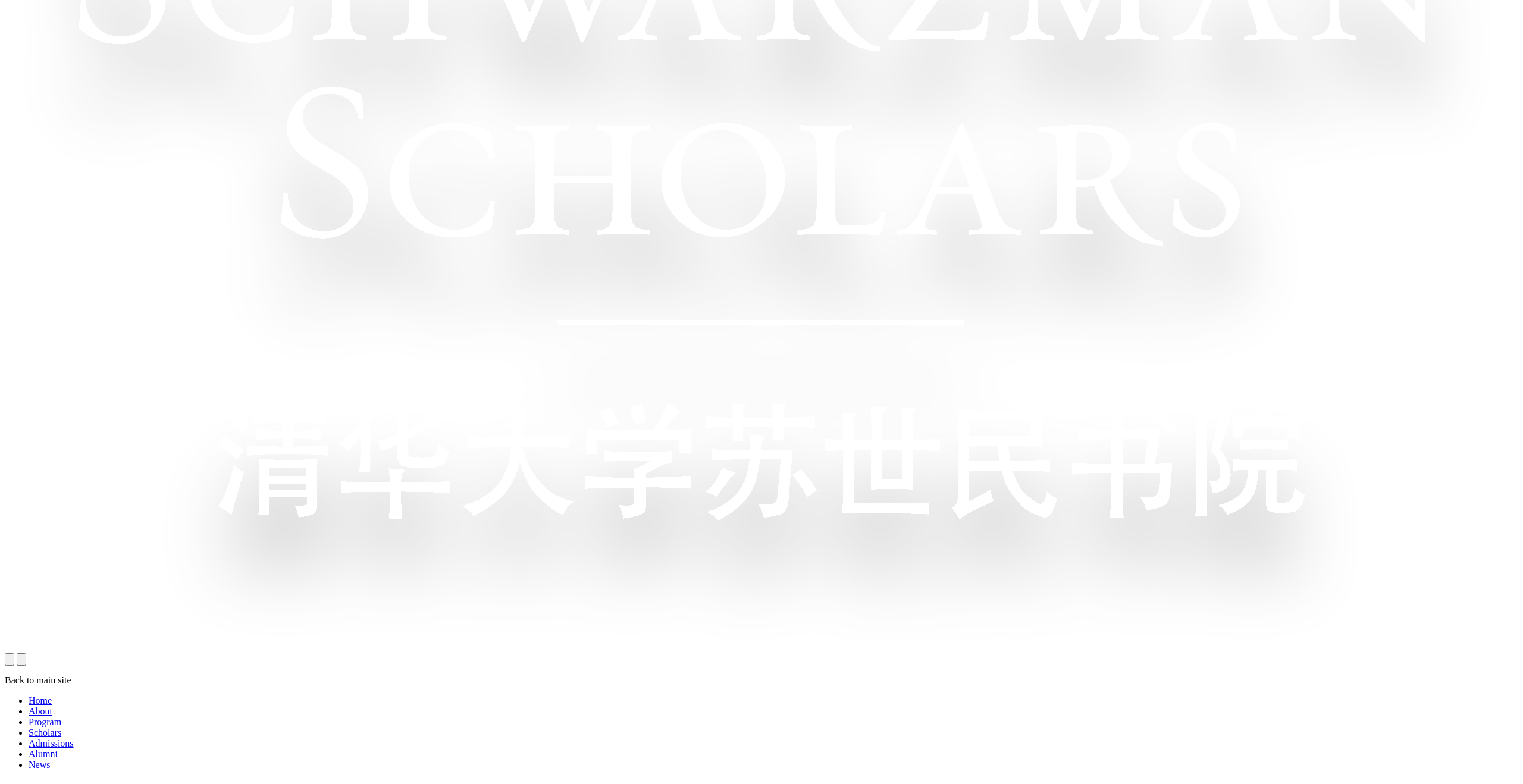
scroll to position [1127, 0]
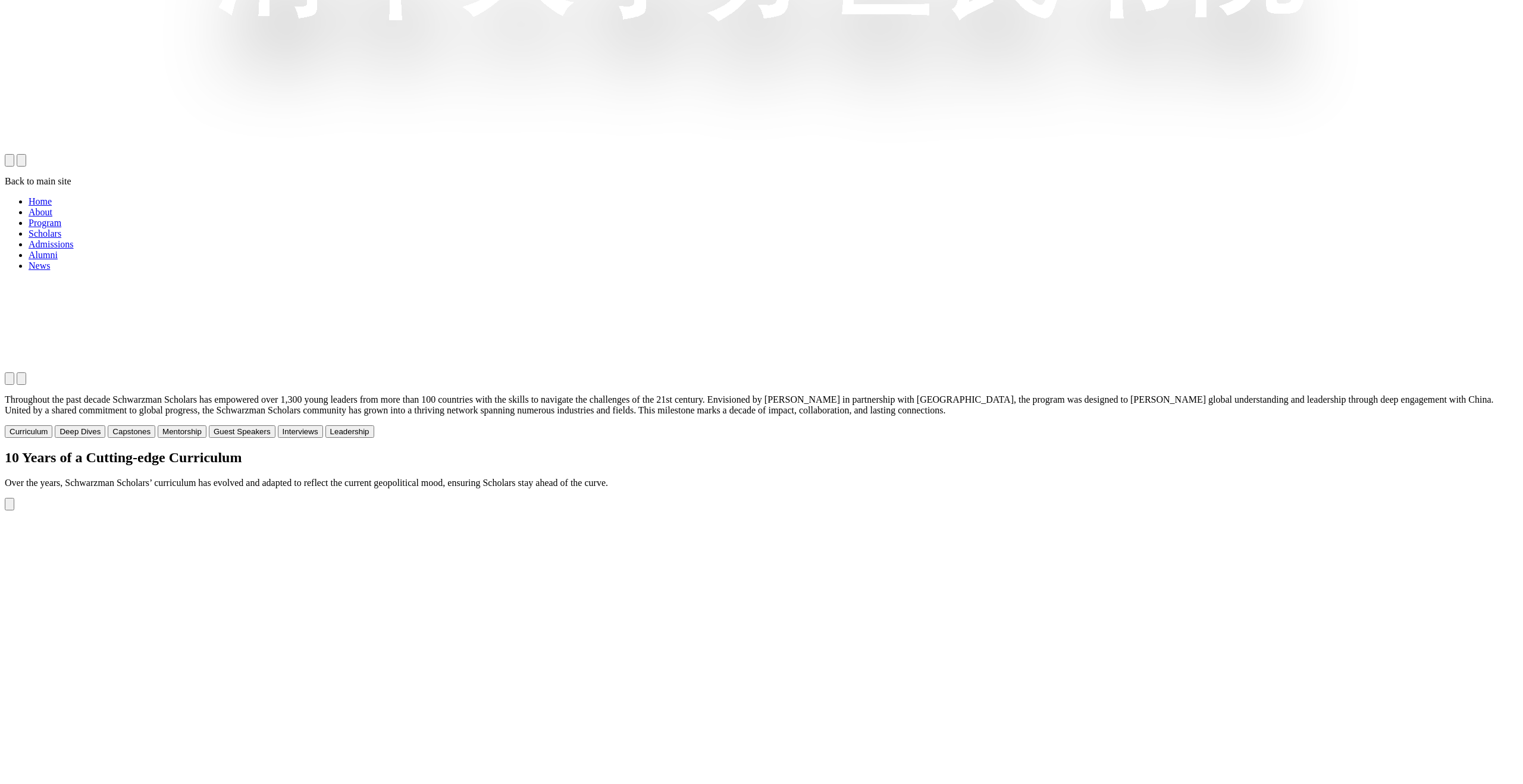
scroll to position [1607, 0]
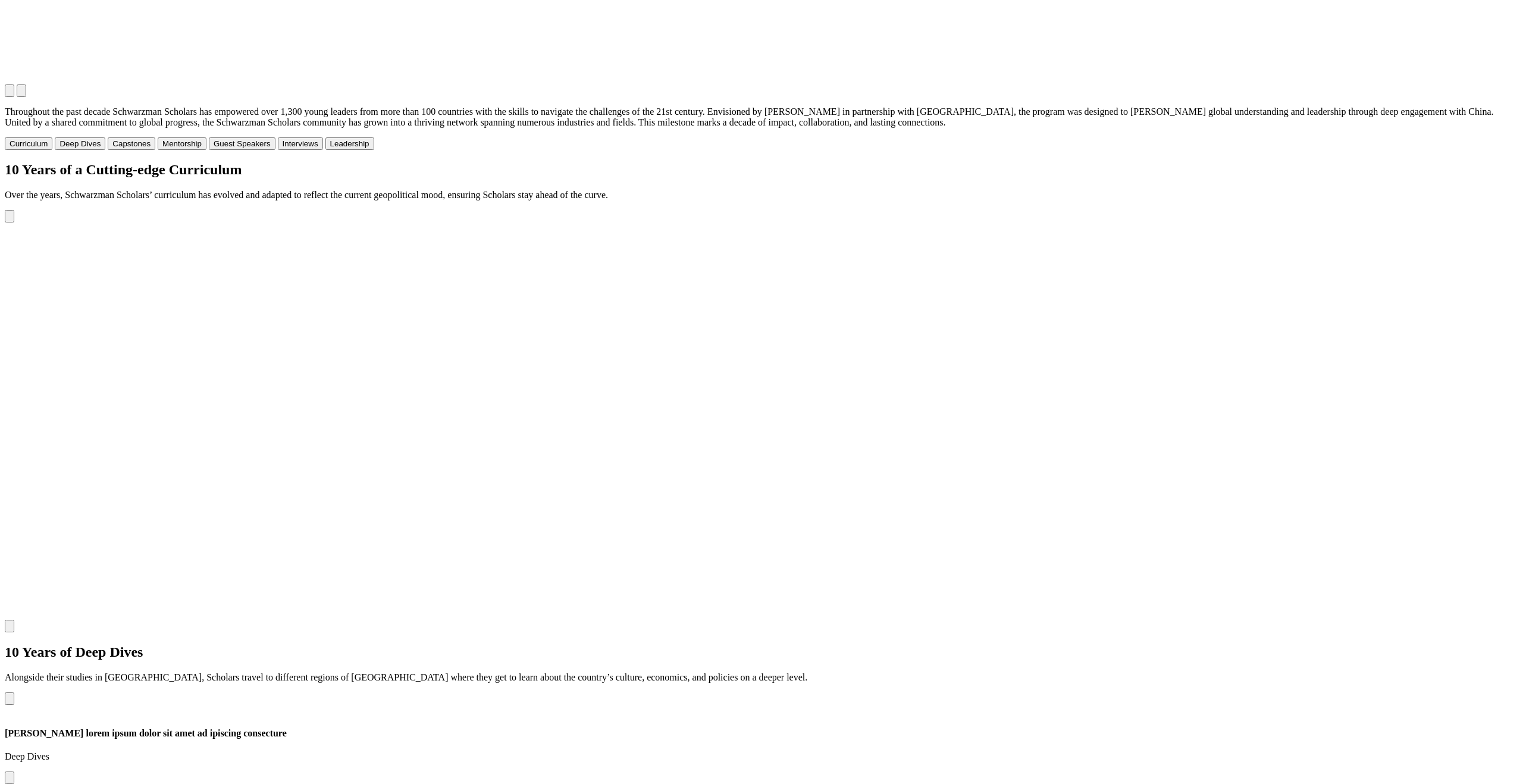
scroll to position [1915, 0]
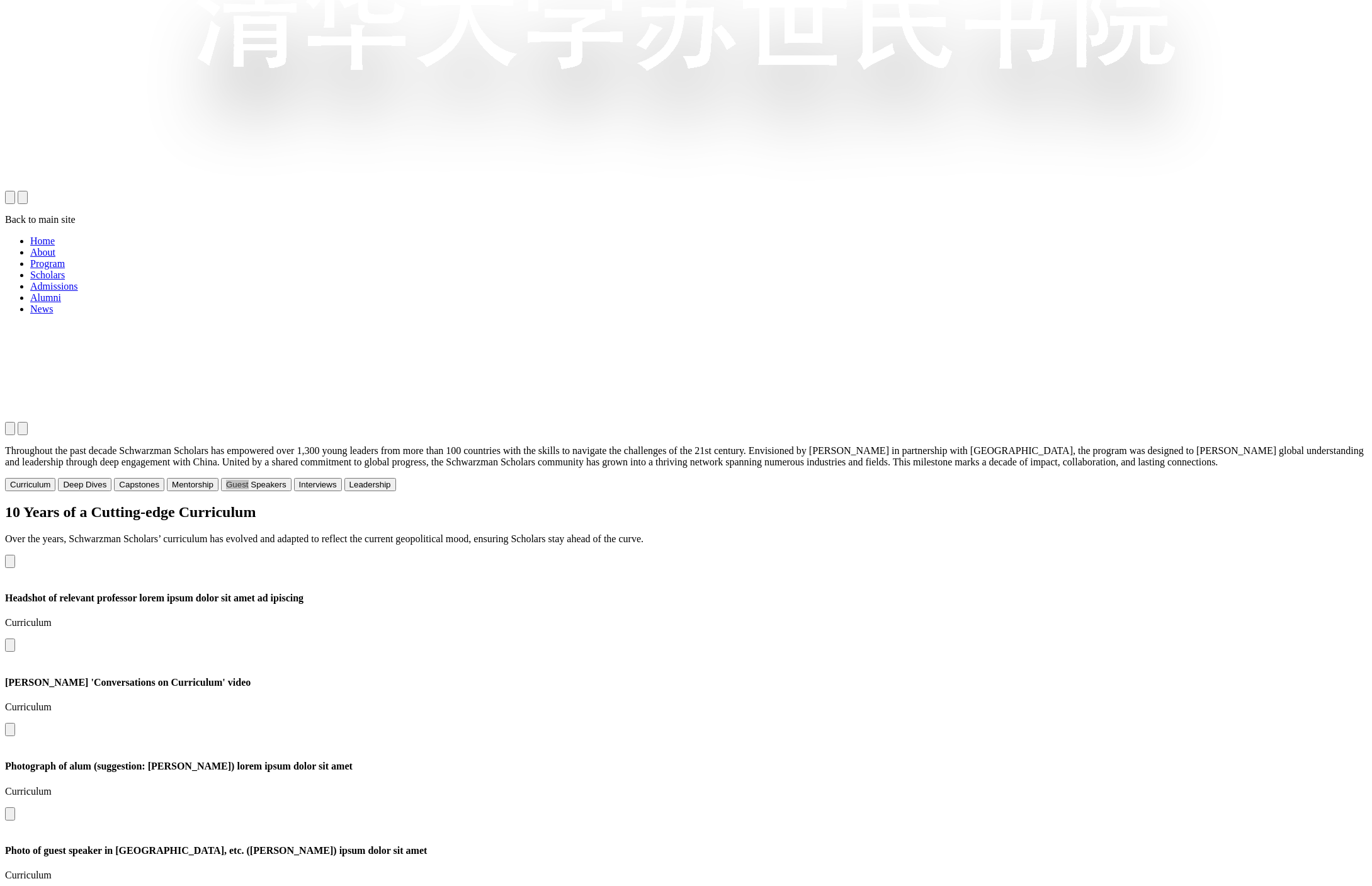
scroll to position [1396, 0]
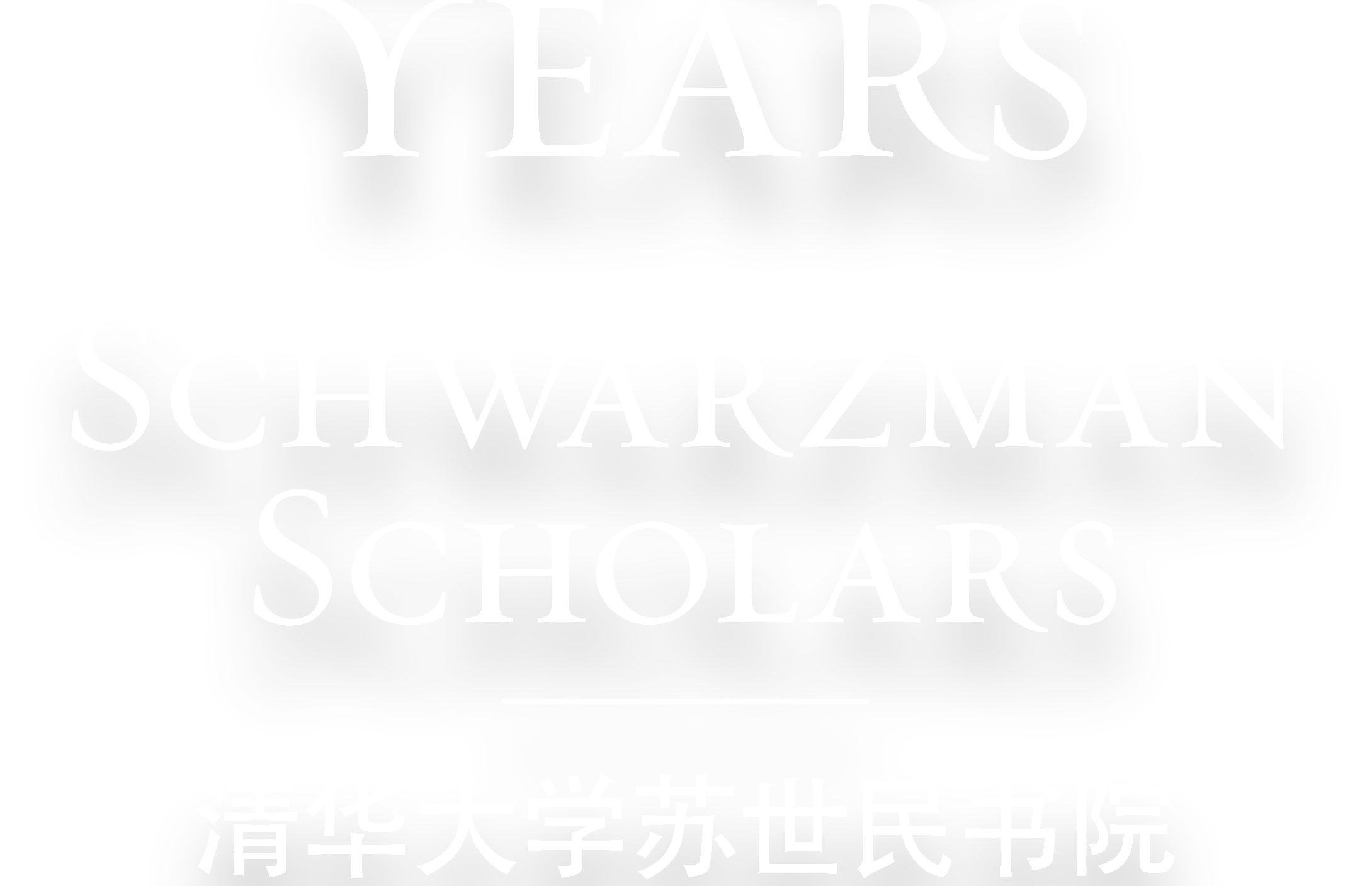
scroll to position [1096, 0]
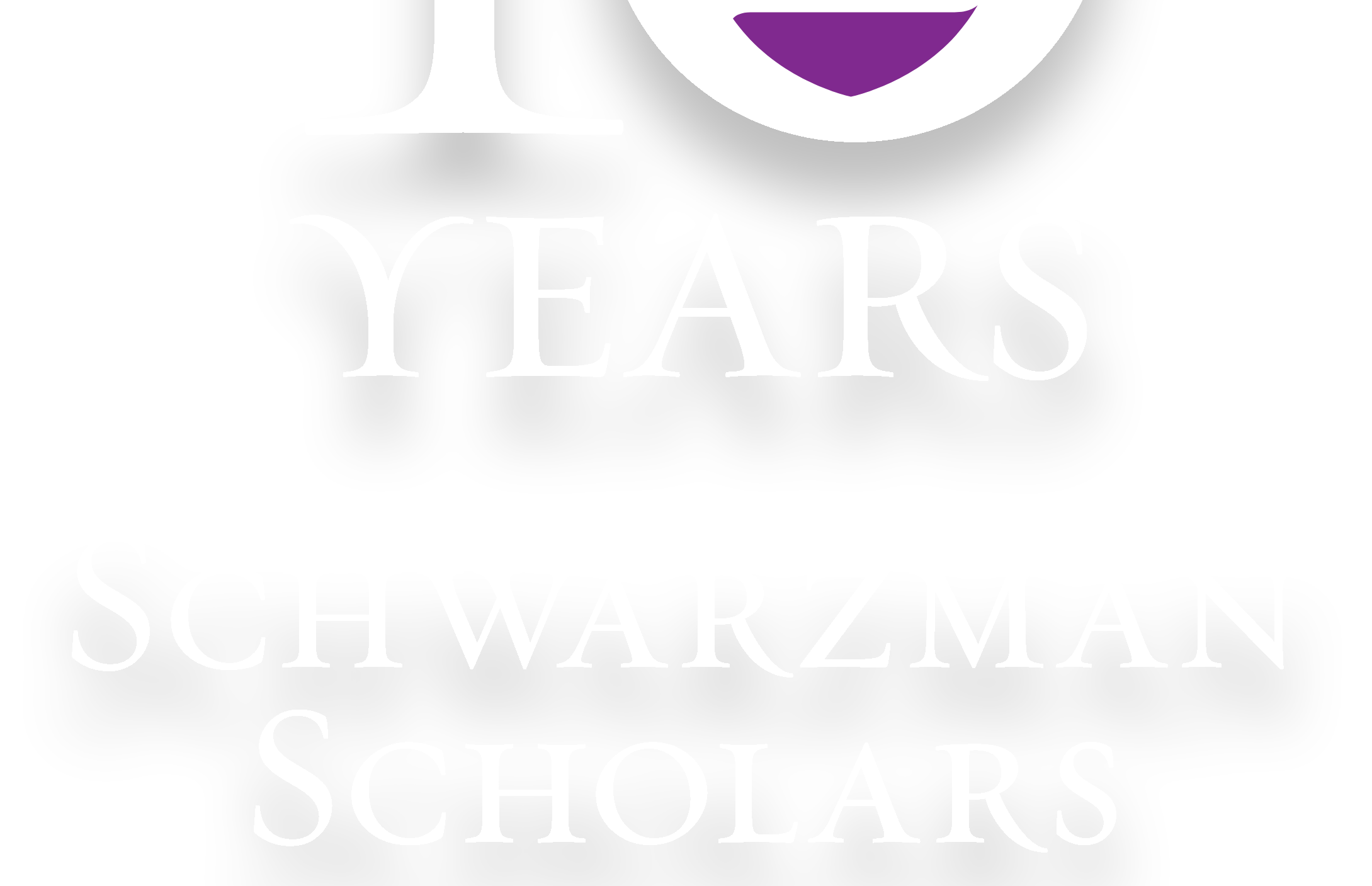
scroll to position [0, 0]
